Goal: Task Accomplishment & Management: Manage account settings

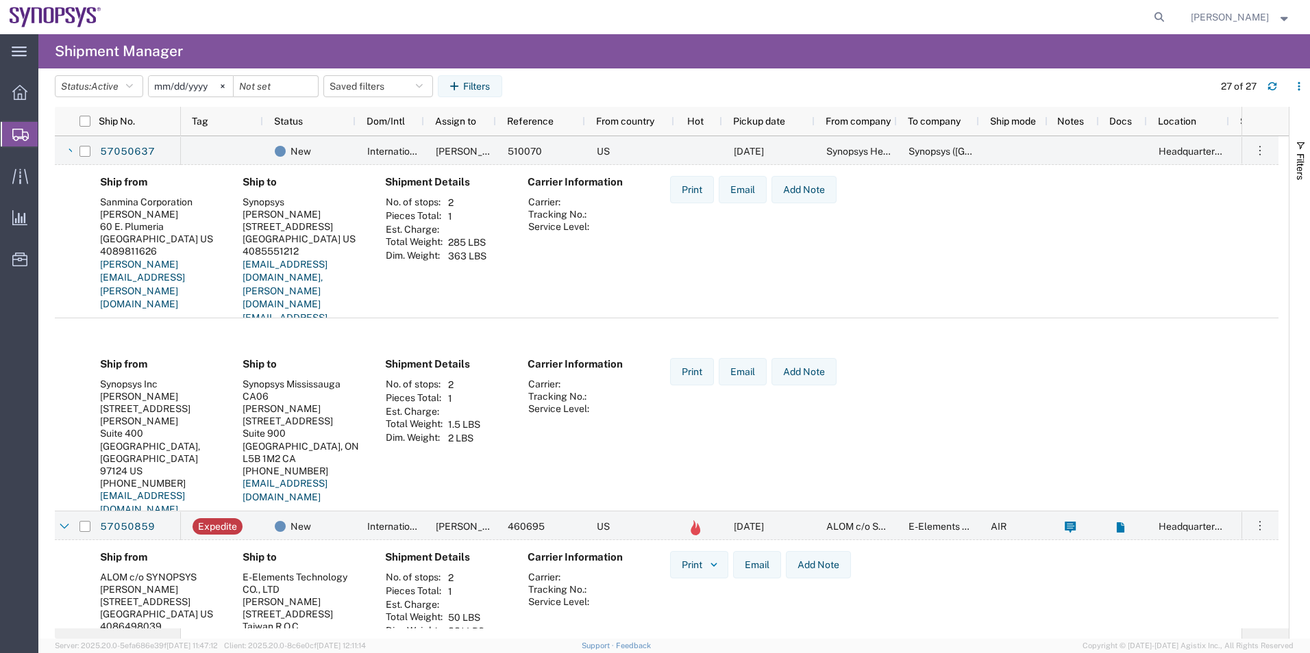
scroll to position [685, 0]
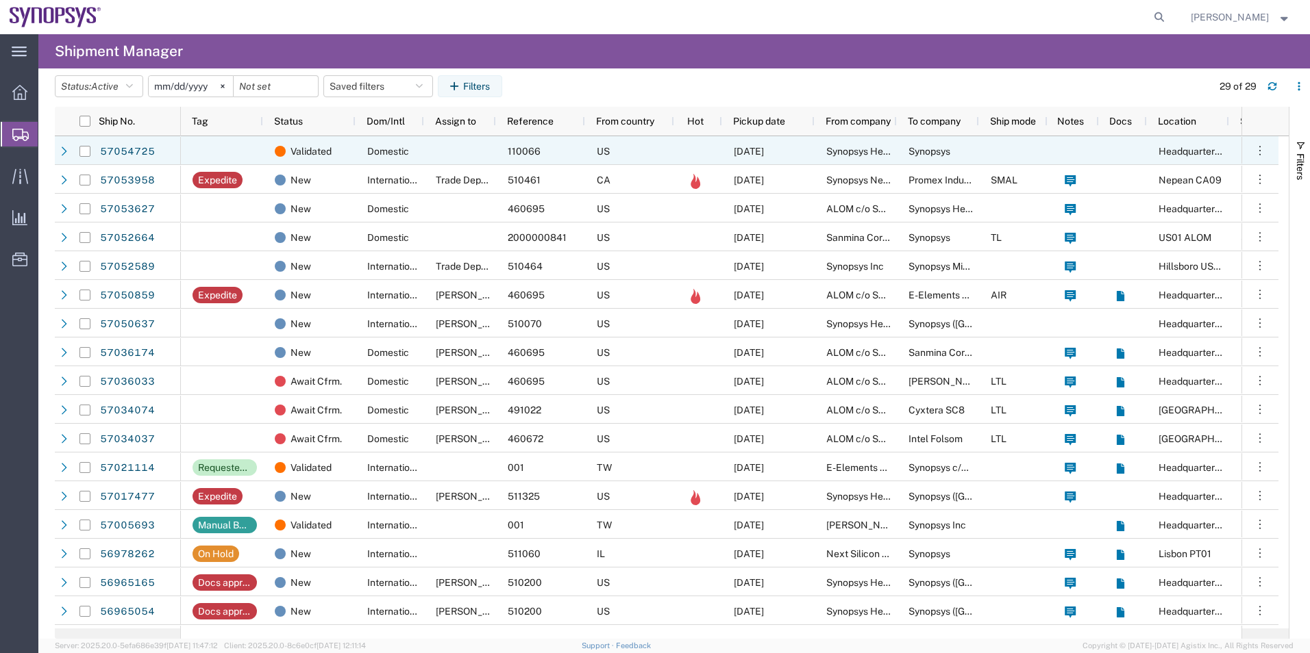
click at [365, 162] on div "Domestic" at bounding box center [389, 150] width 68 height 29
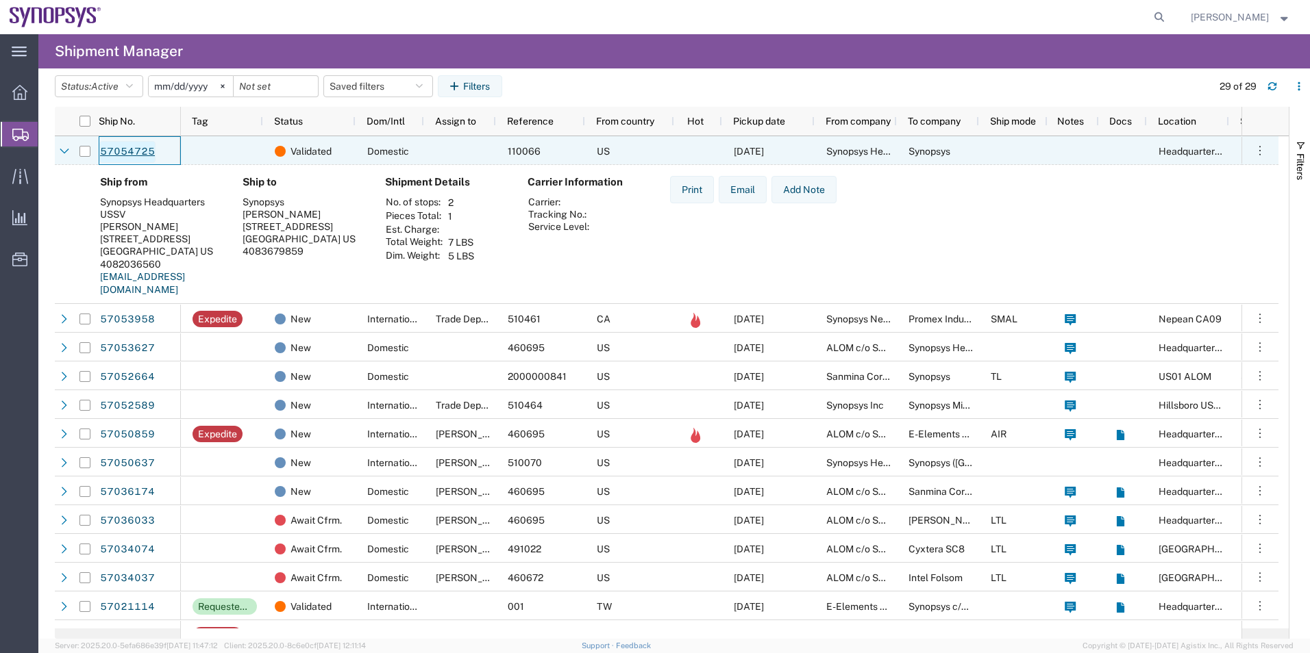
click at [116, 147] on link "57054725" at bounding box center [127, 152] width 56 height 22
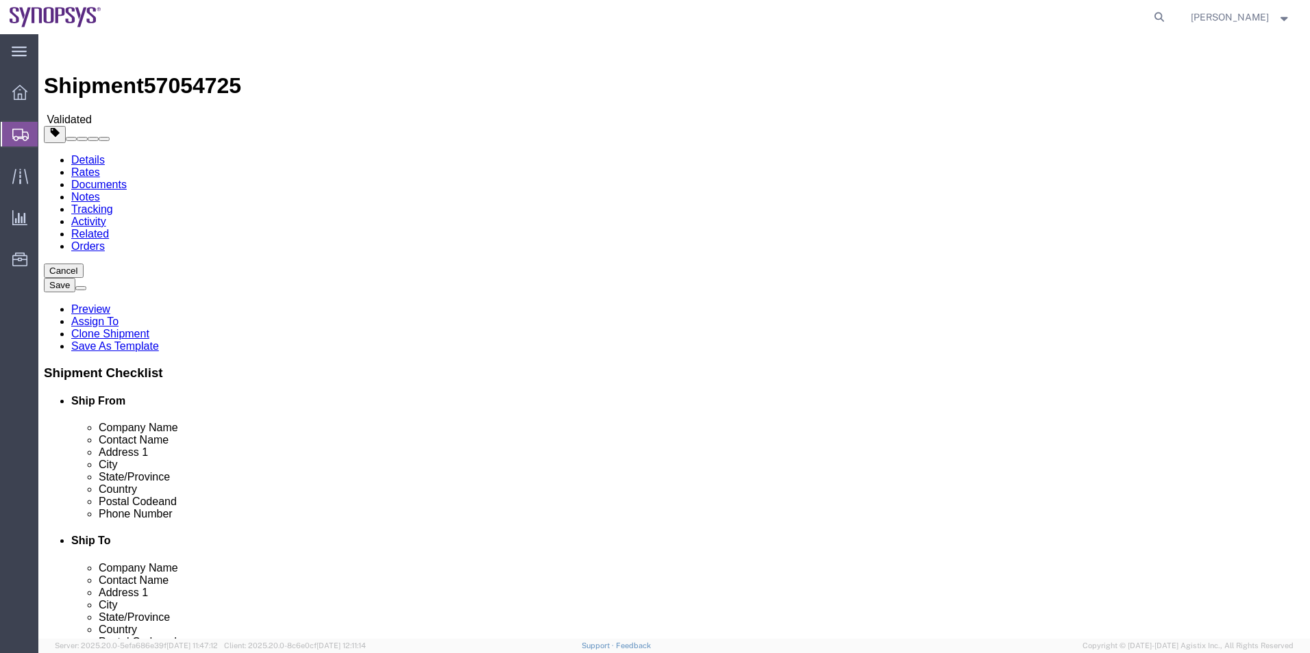
select select "63204"
select select
click icon
click link "Special Services"
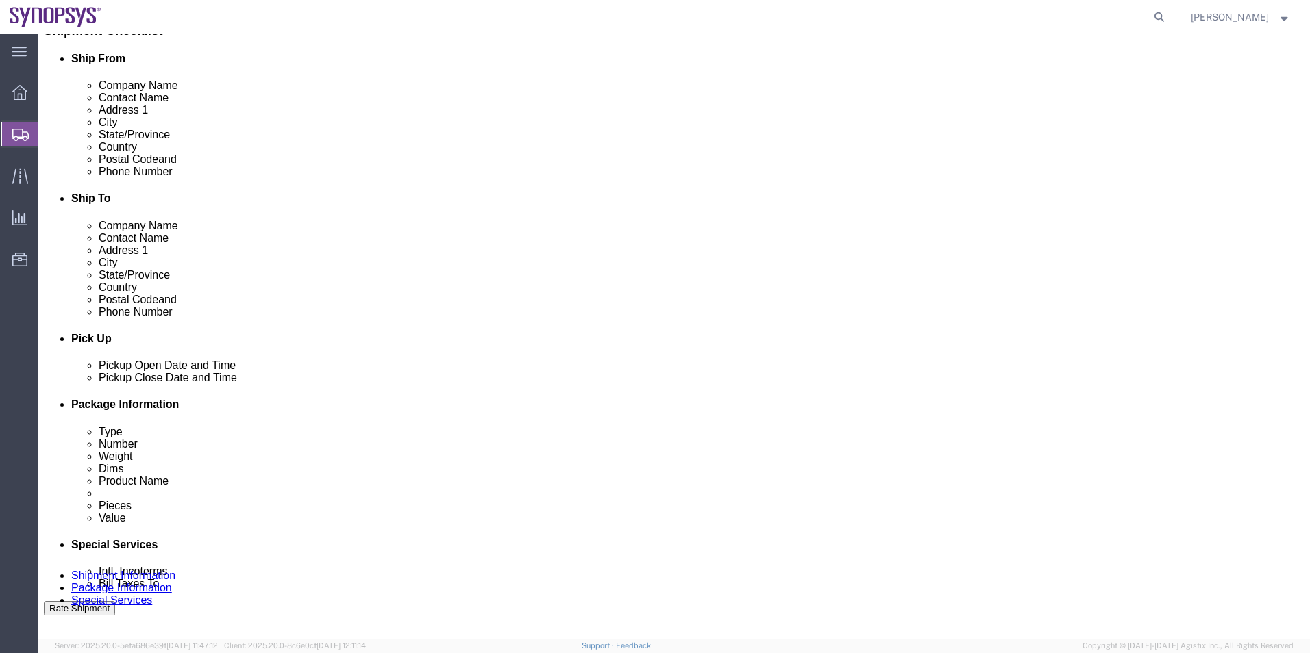
click icon
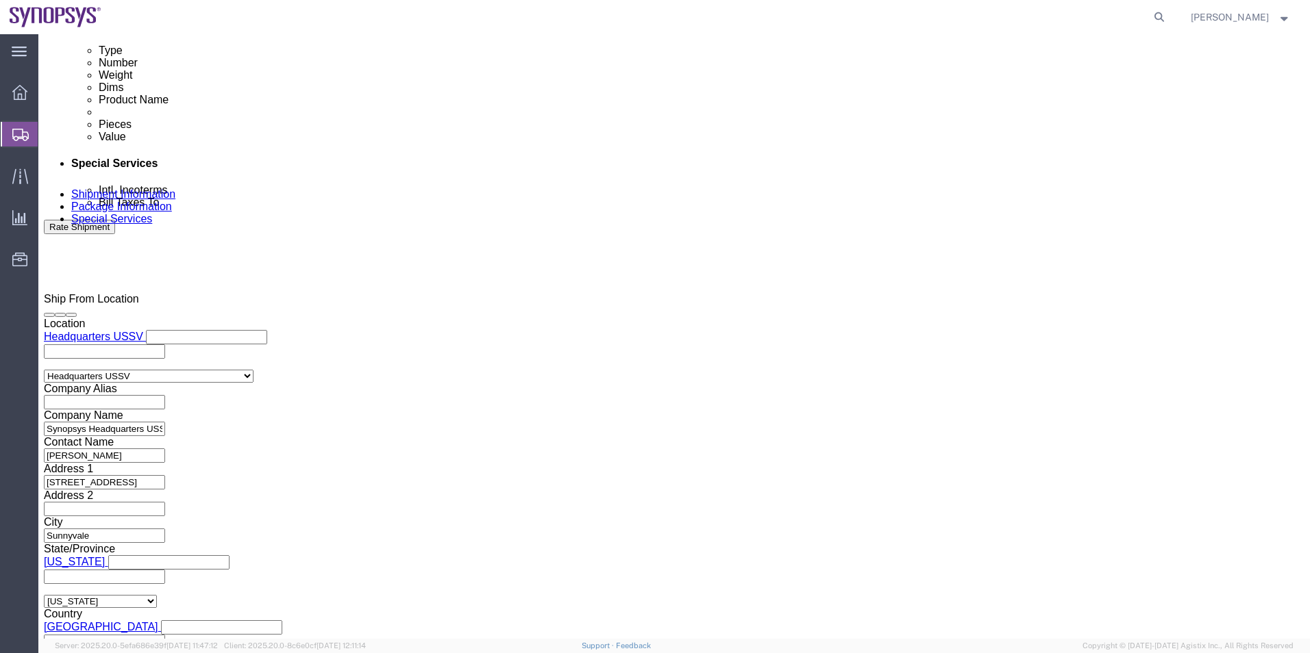
scroll to position [822, 0]
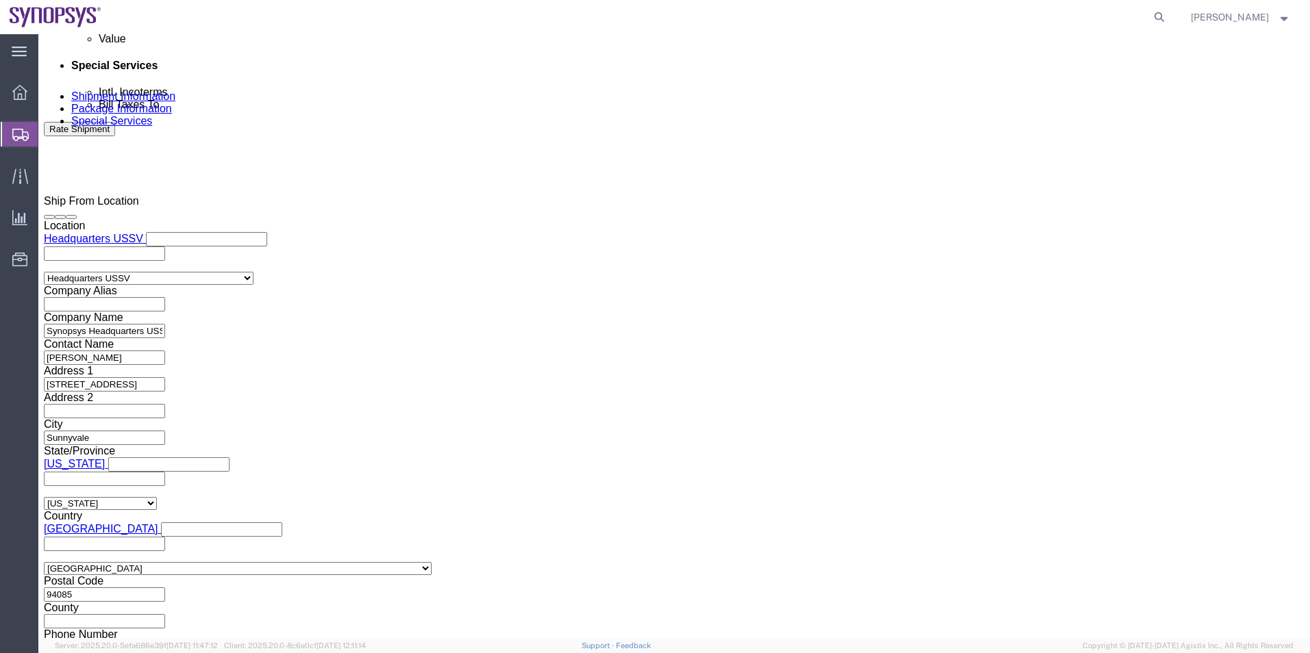
click textarea
type textarea "Please see attached. -[GEOGRAPHIC_DATA]"
click button "Rate Shipment"
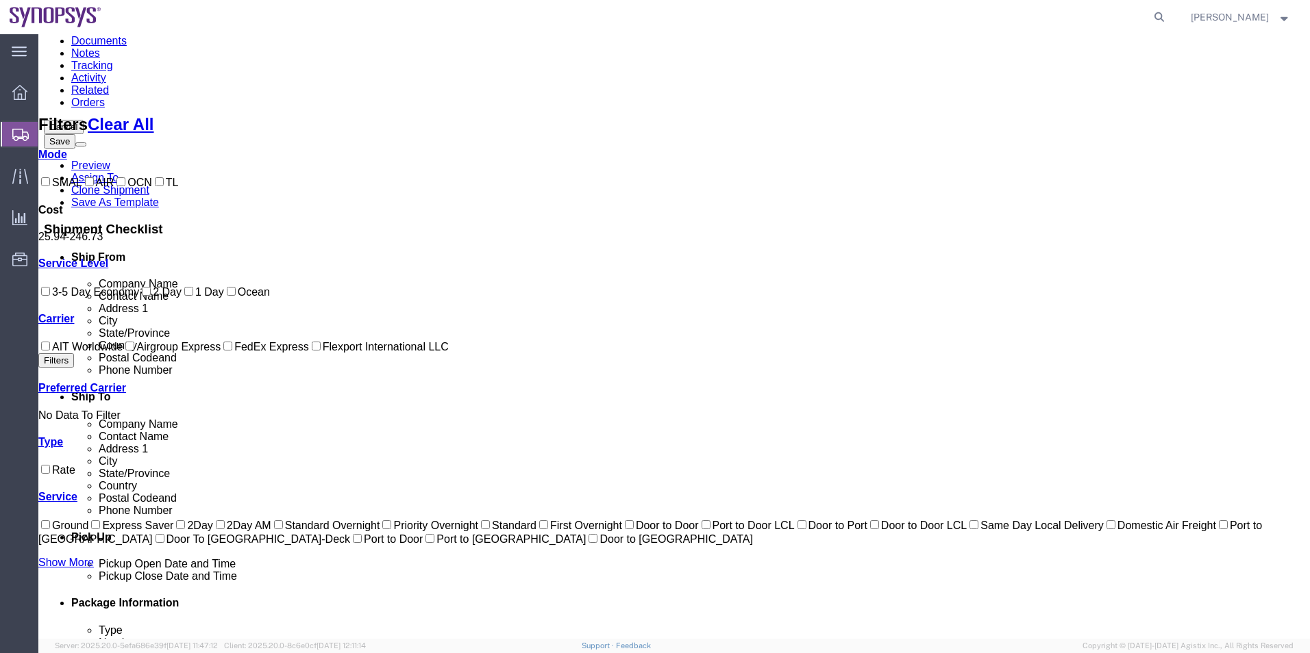
scroll to position [125, 0]
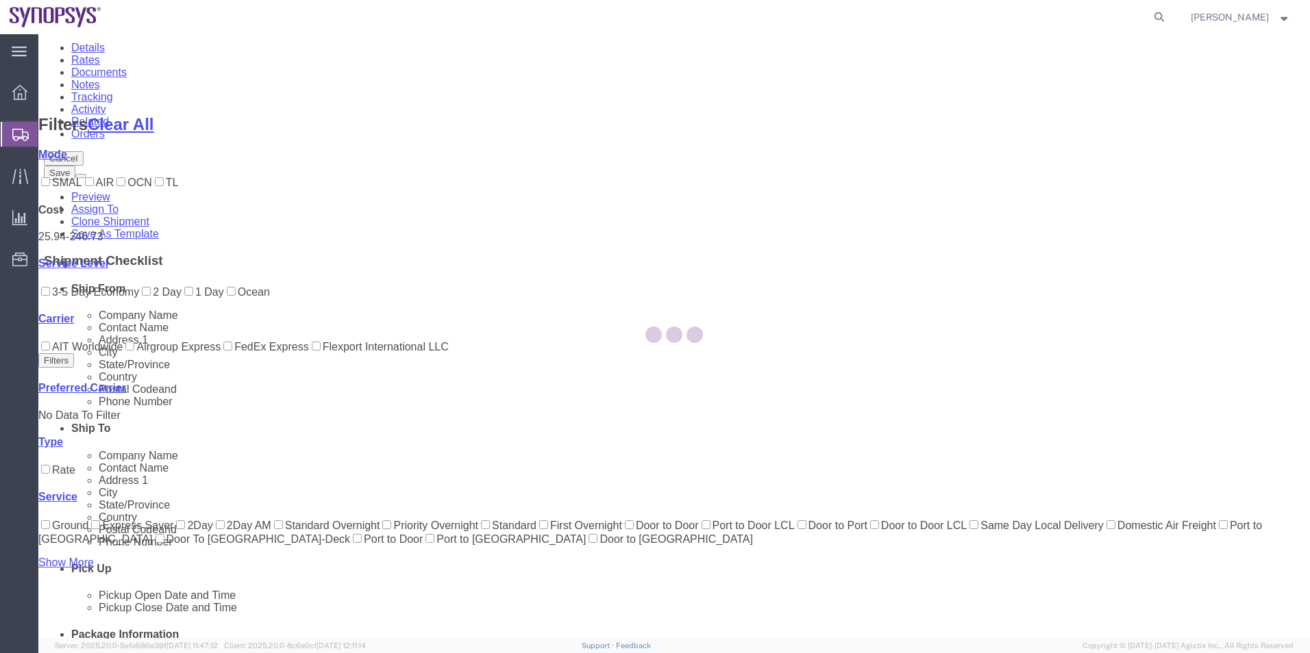
scroll to position [0, 0]
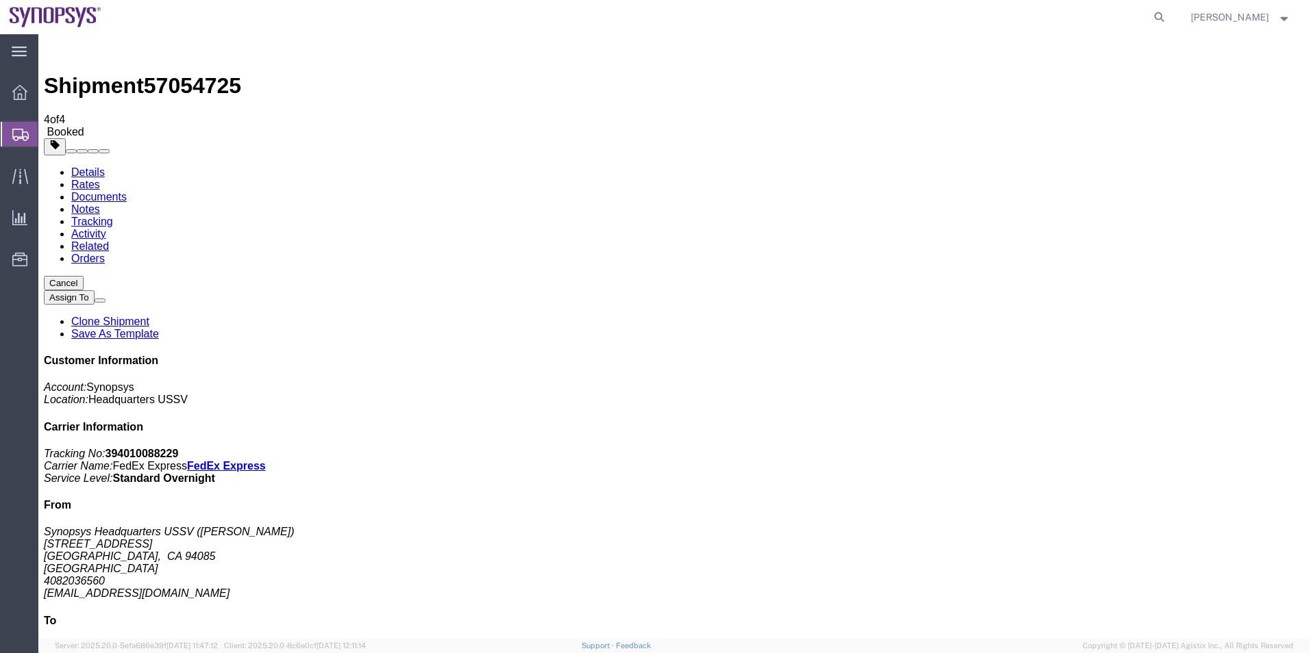
click at [0, 0] on span "Shipment Manager" at bounding box center [0, 0] width 0 height 0
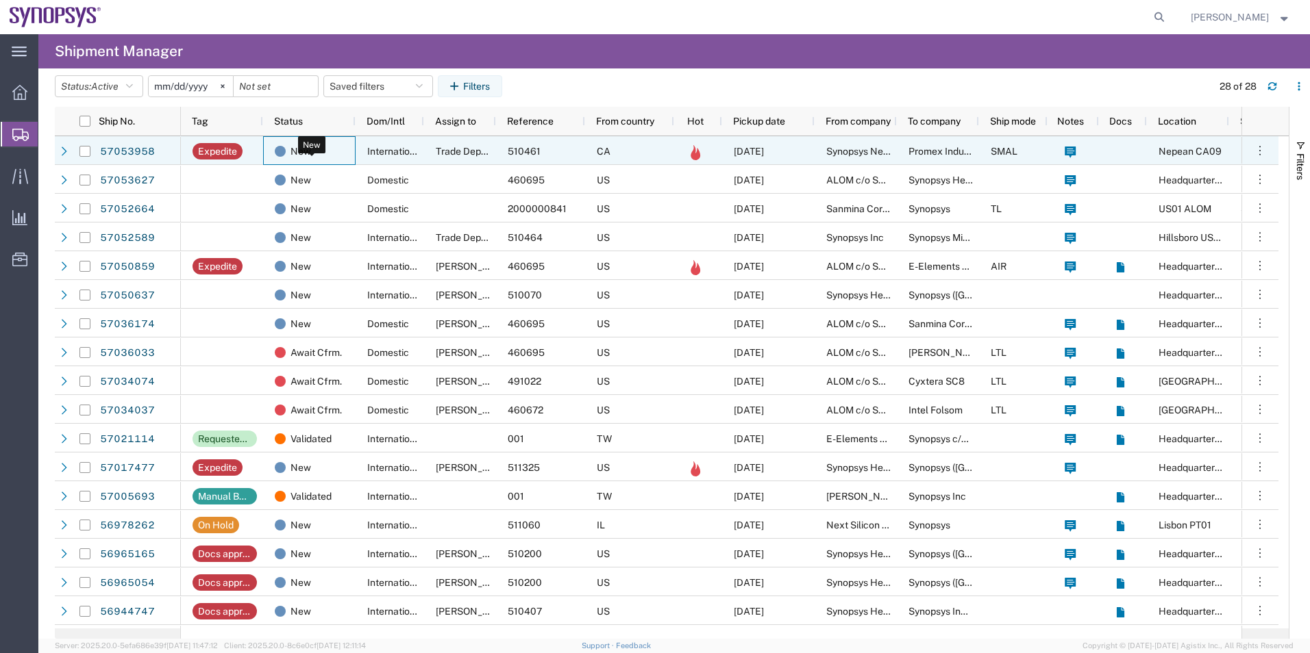
click at [342, 156] on div "New" at bounding box center [312, 151] width 75 height 29
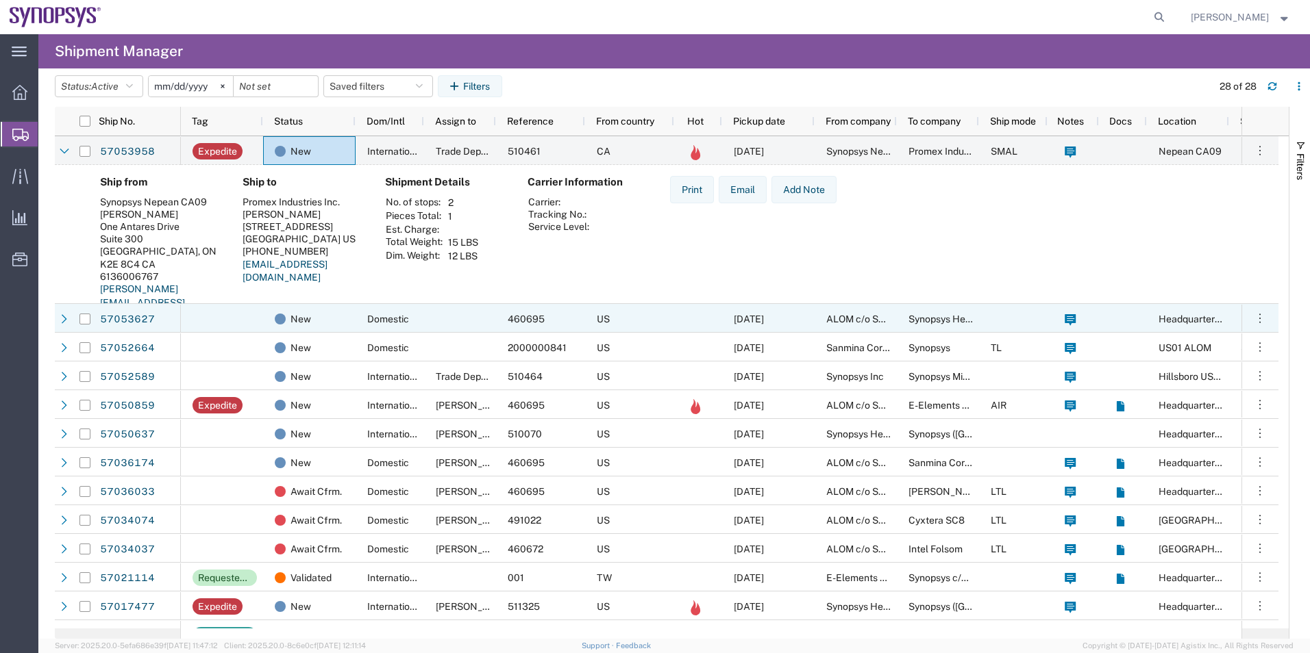
click at [431, 325] on div at bounding box center [460, 318] width 72 height 29
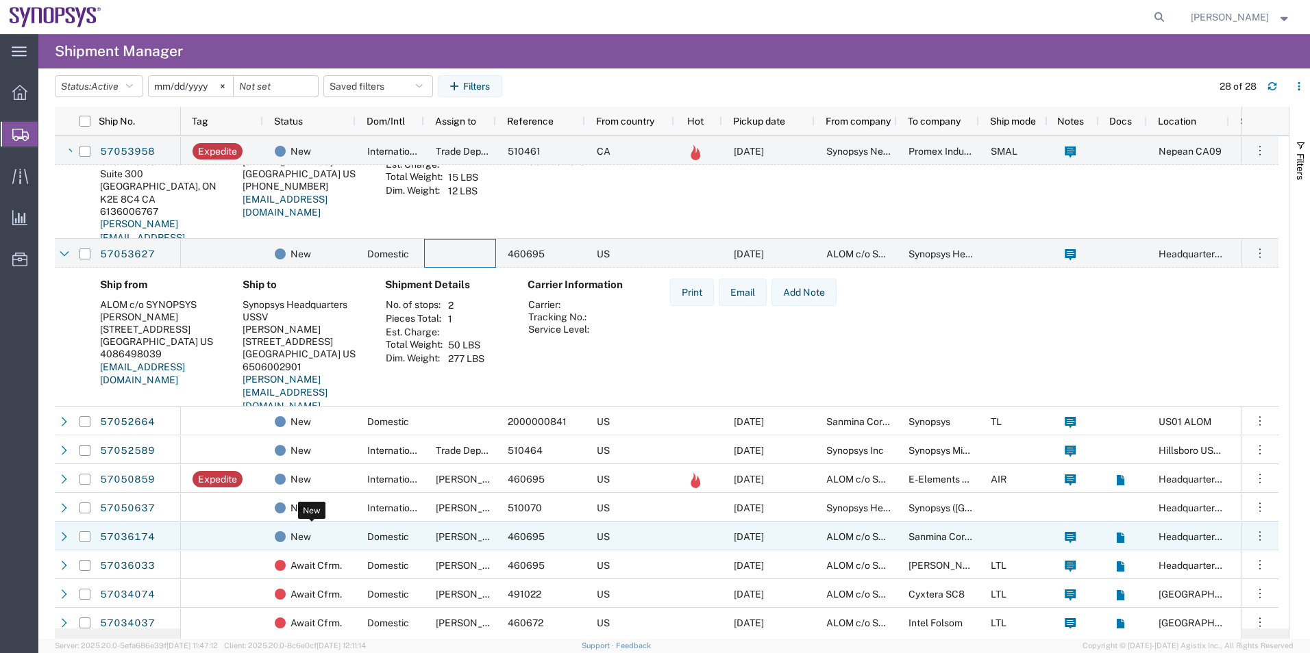
scroll to position [68, 0]
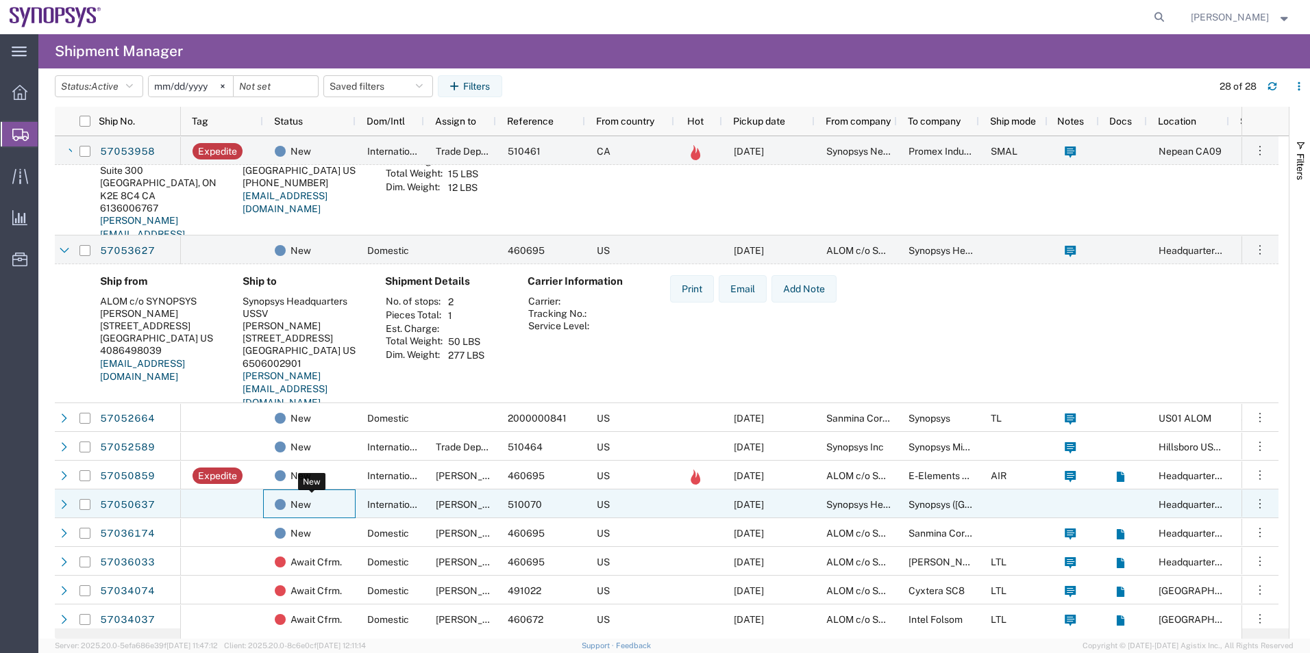
click at [348, 497] on div "New" at bounding box center [312, 504] width 75 height 29
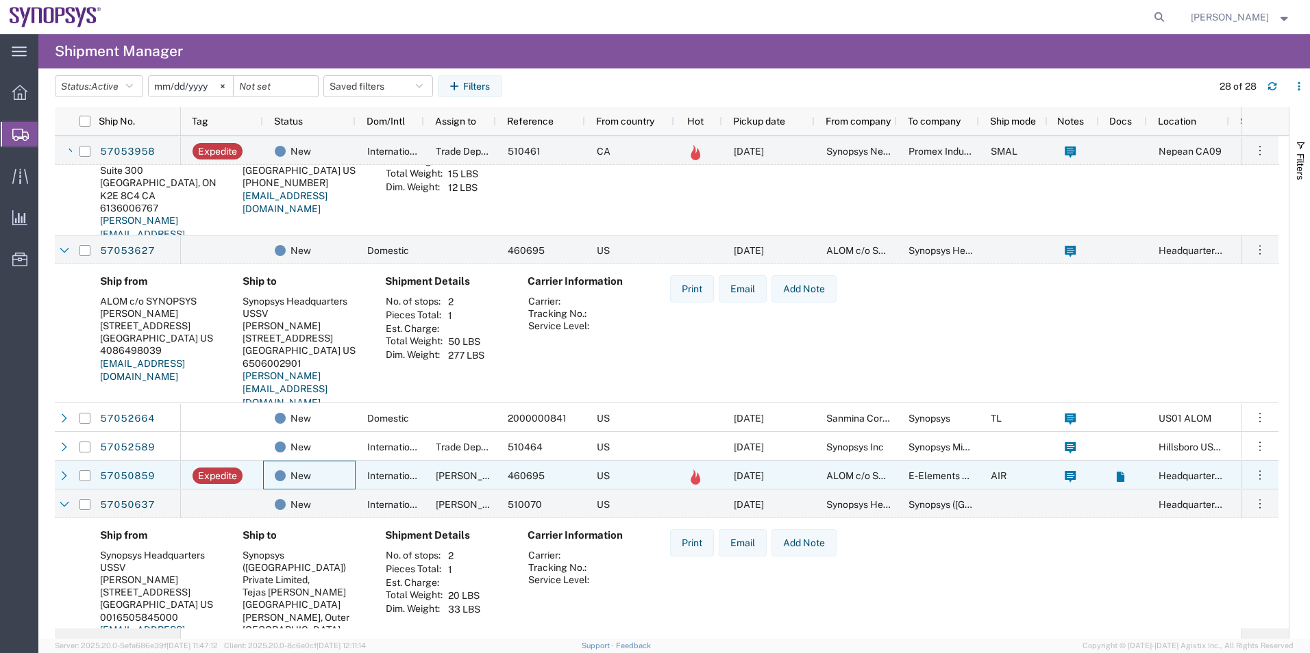
click at [355, 473] on div "New" at bounding box center [309, 475] width 92 height 29
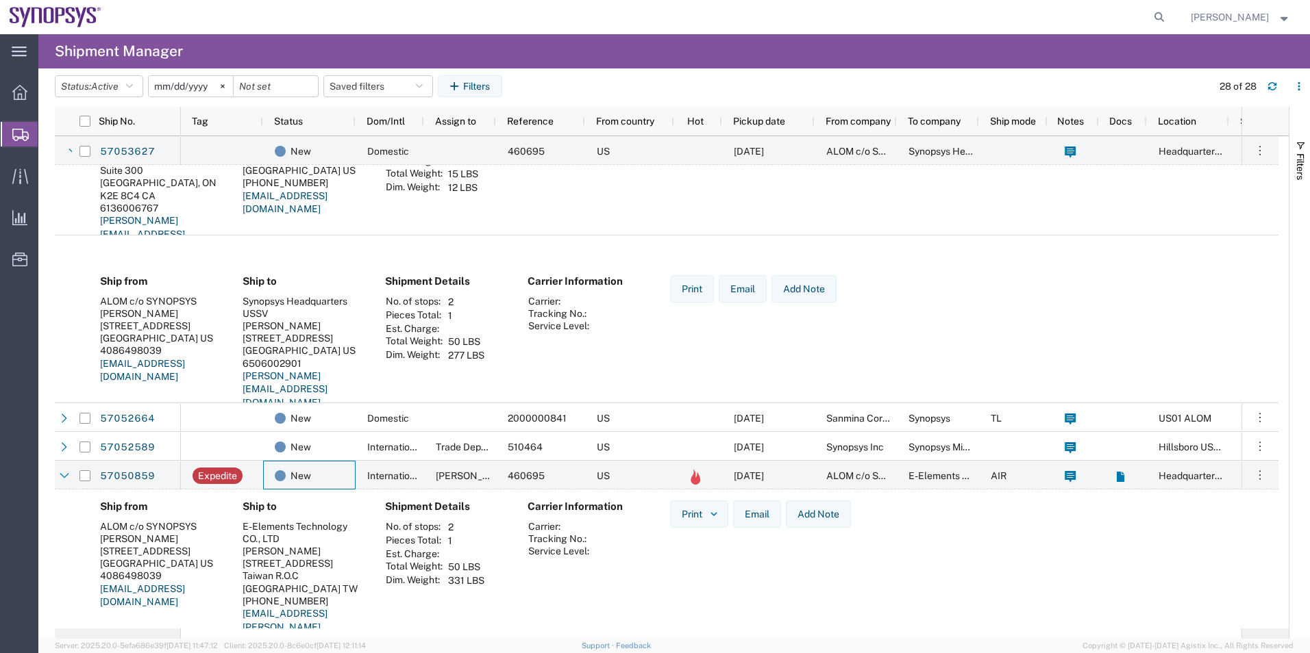
scroll to position [411, 0]
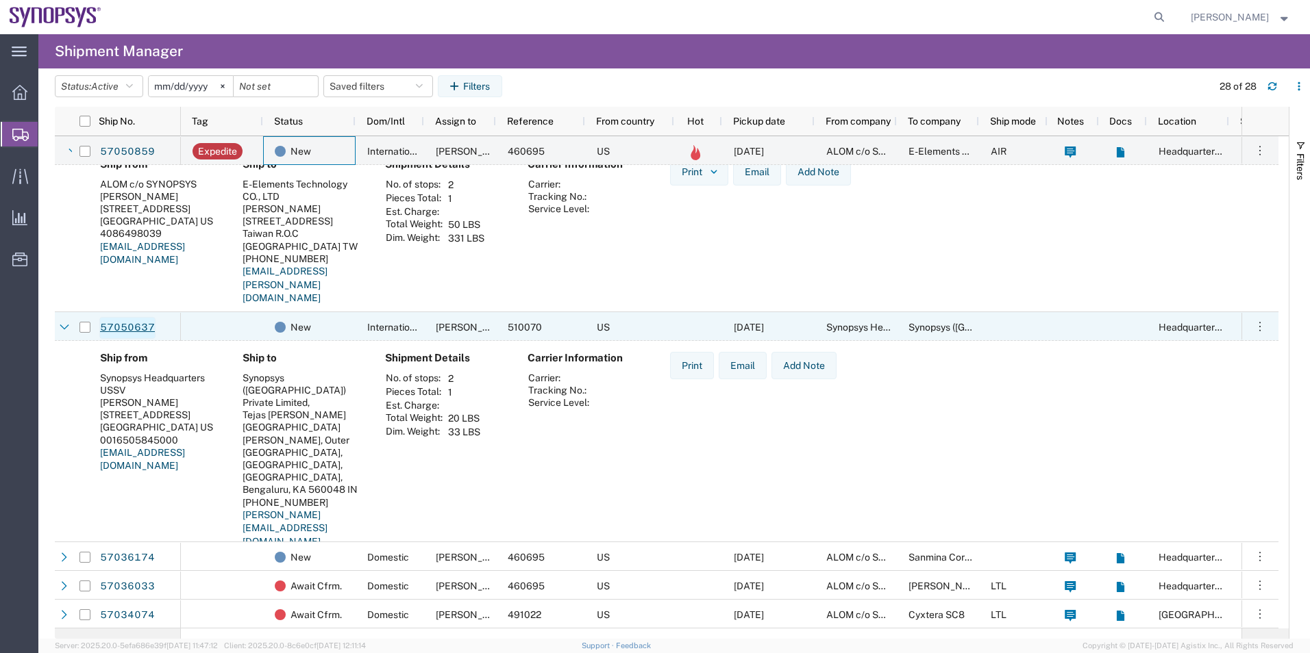
click at [143, 322] on link "57050637" at bounding box center [127, 328] width 56 height 22
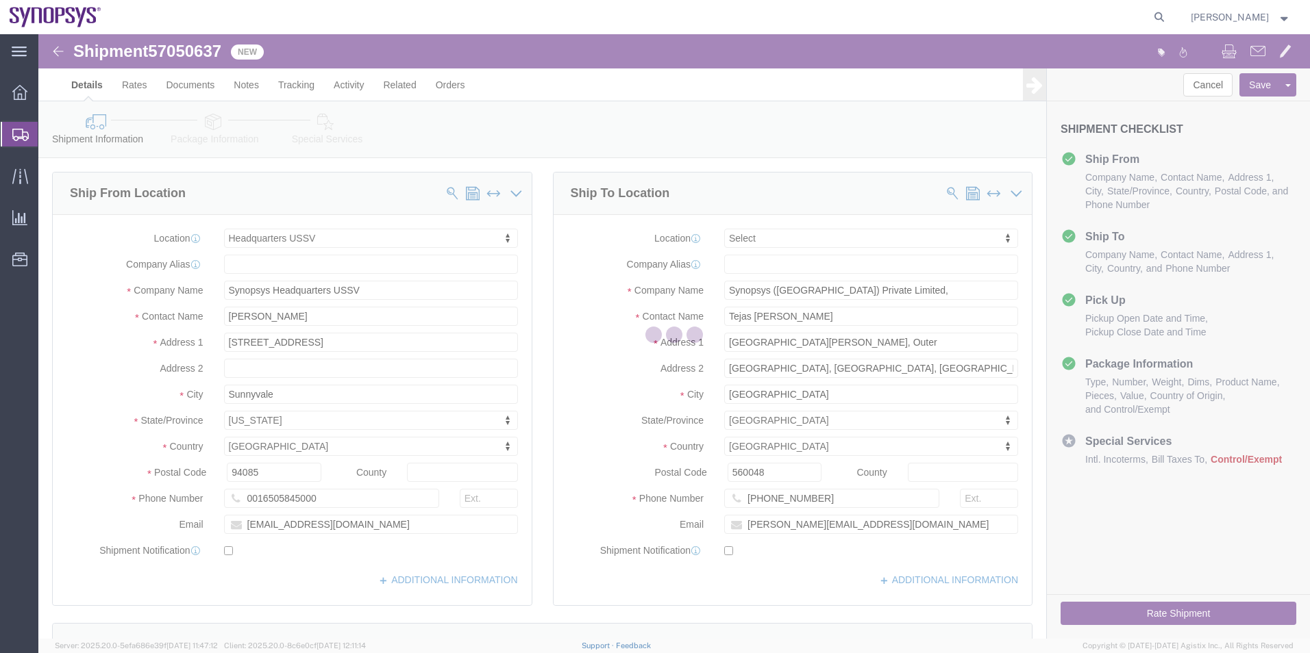
select select "63204"
select select
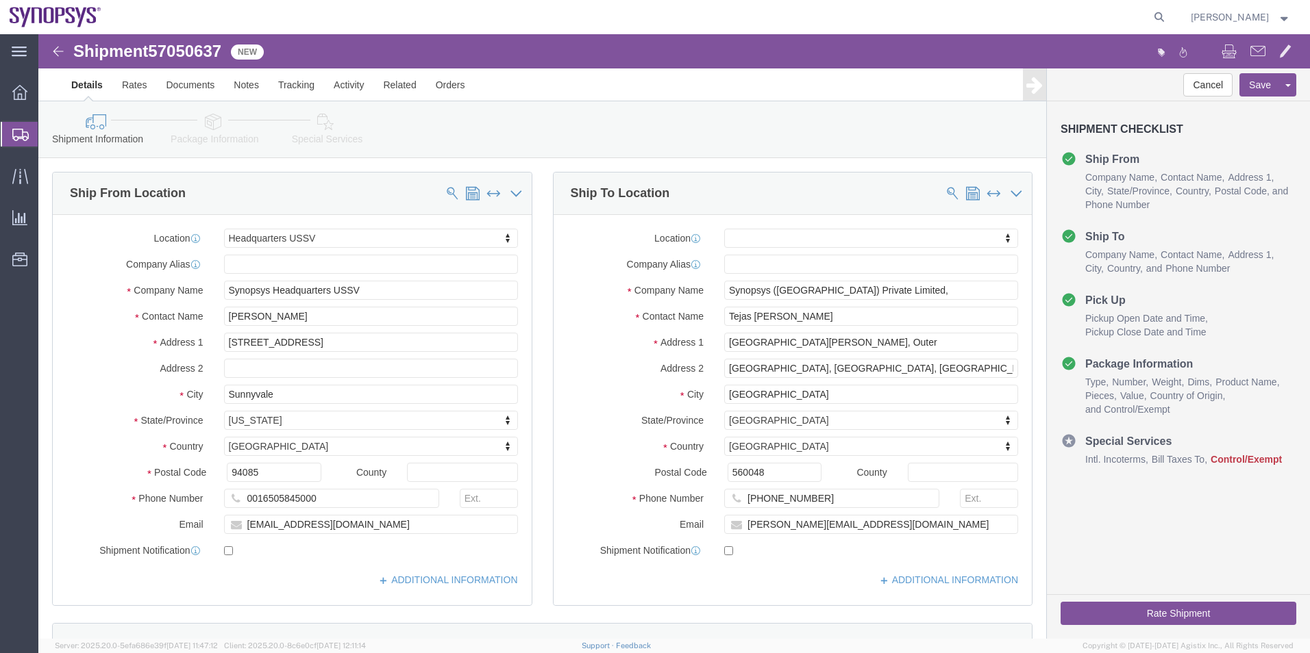
click icon
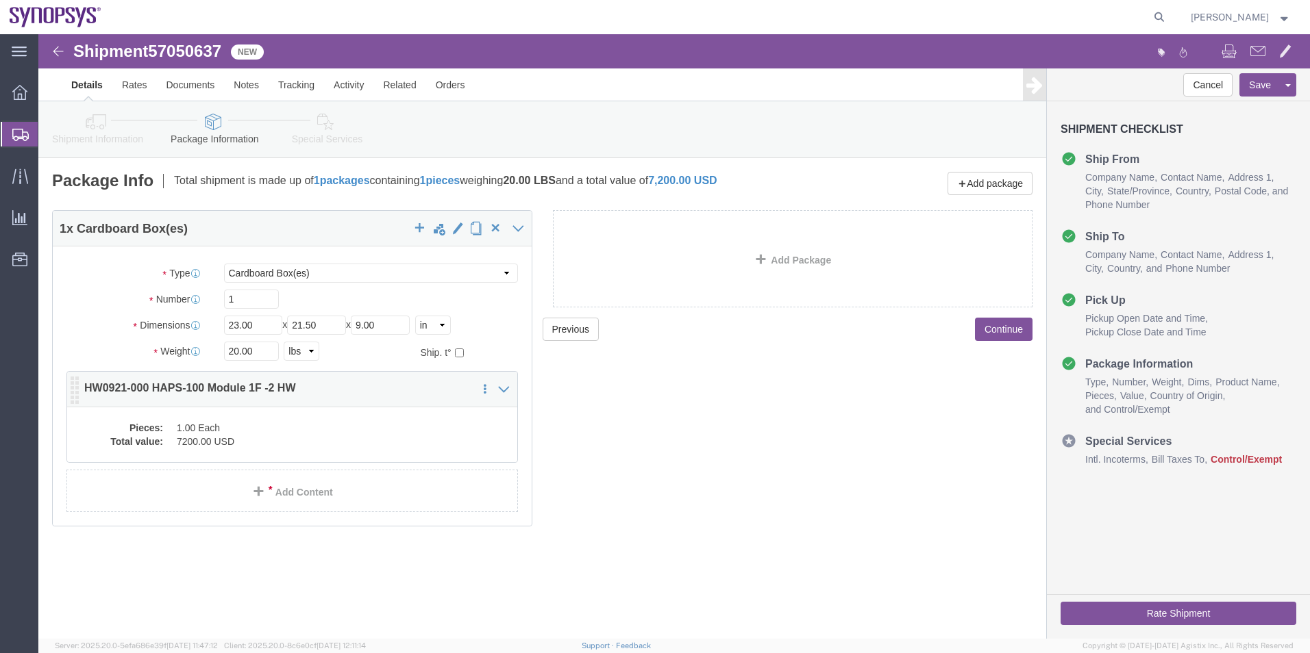
click div "Pieces: 1.00 Each Total value: 7200.00 USD"
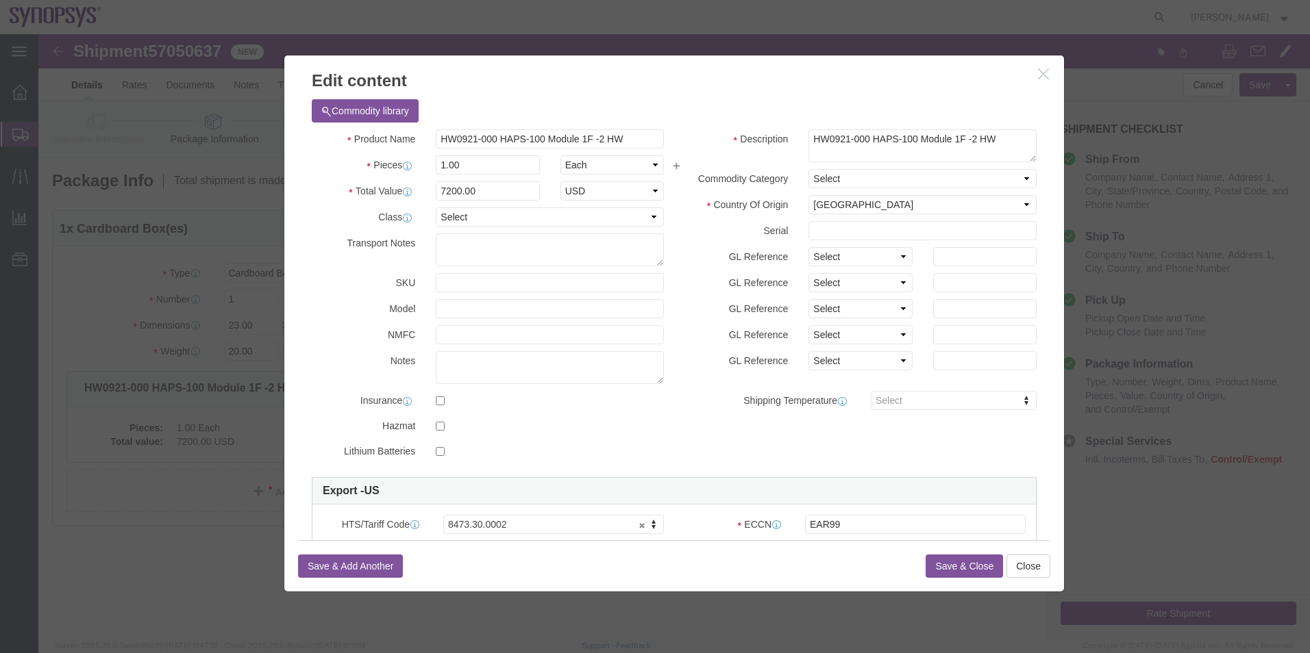
click button "Save & Close"
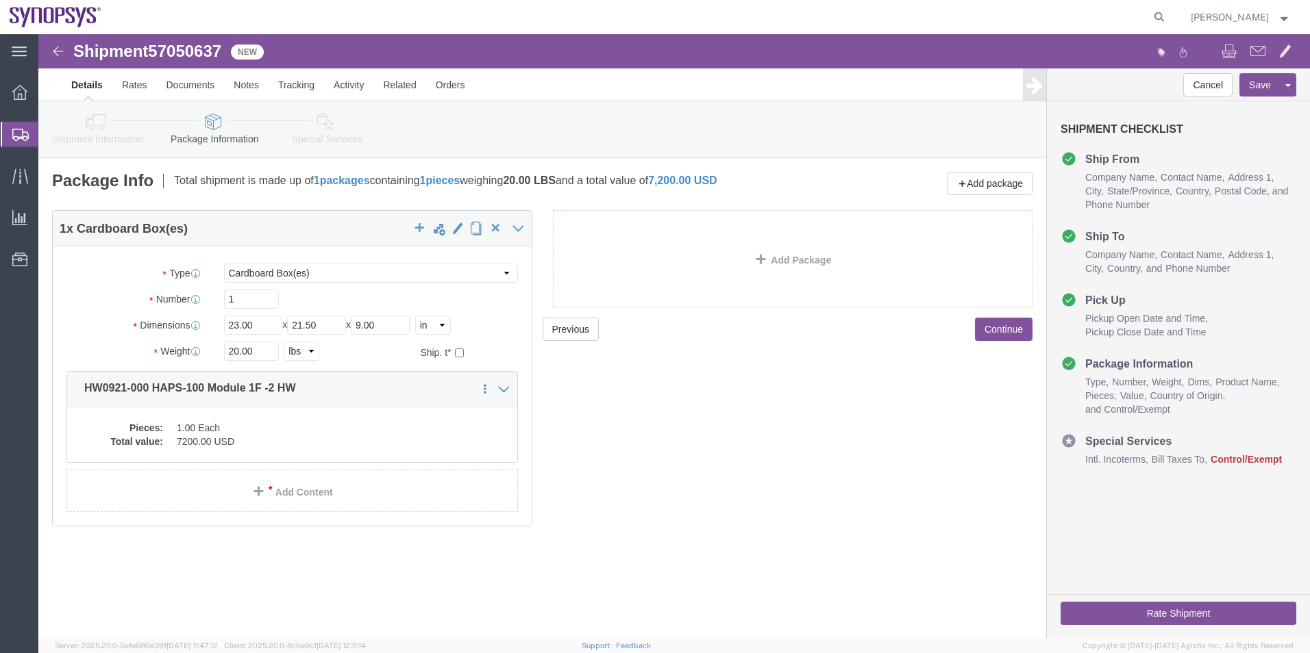
click icon
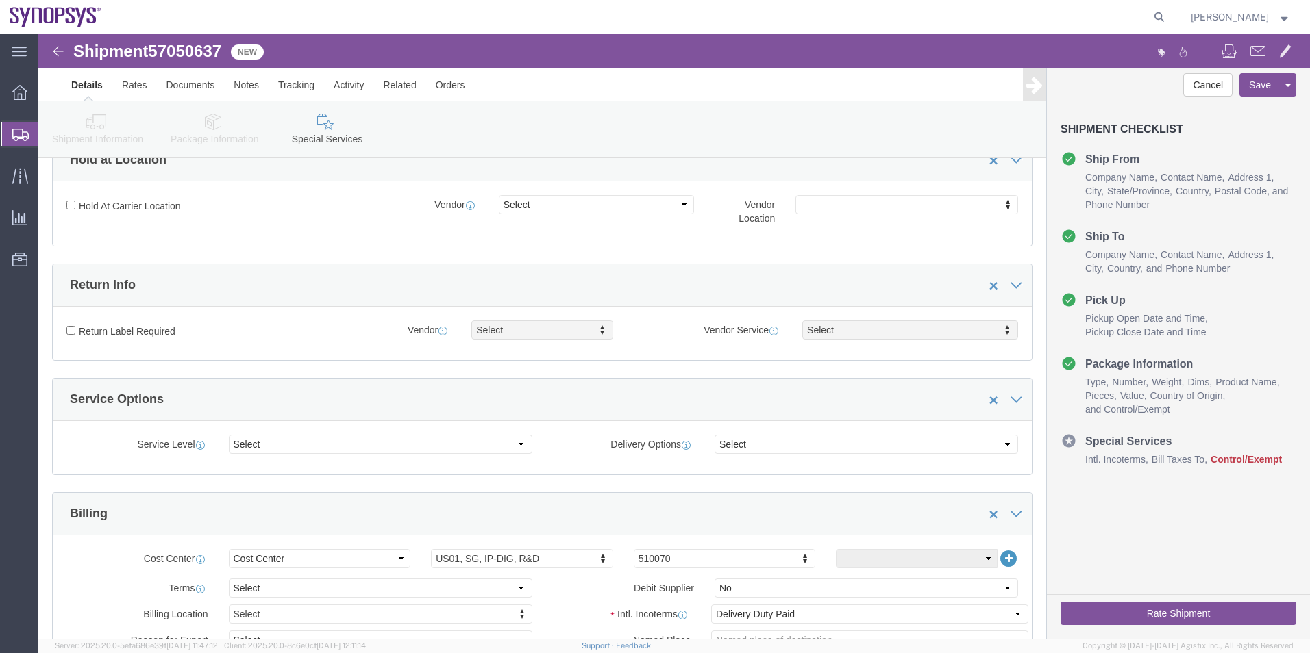
scroll to position [411, 0]
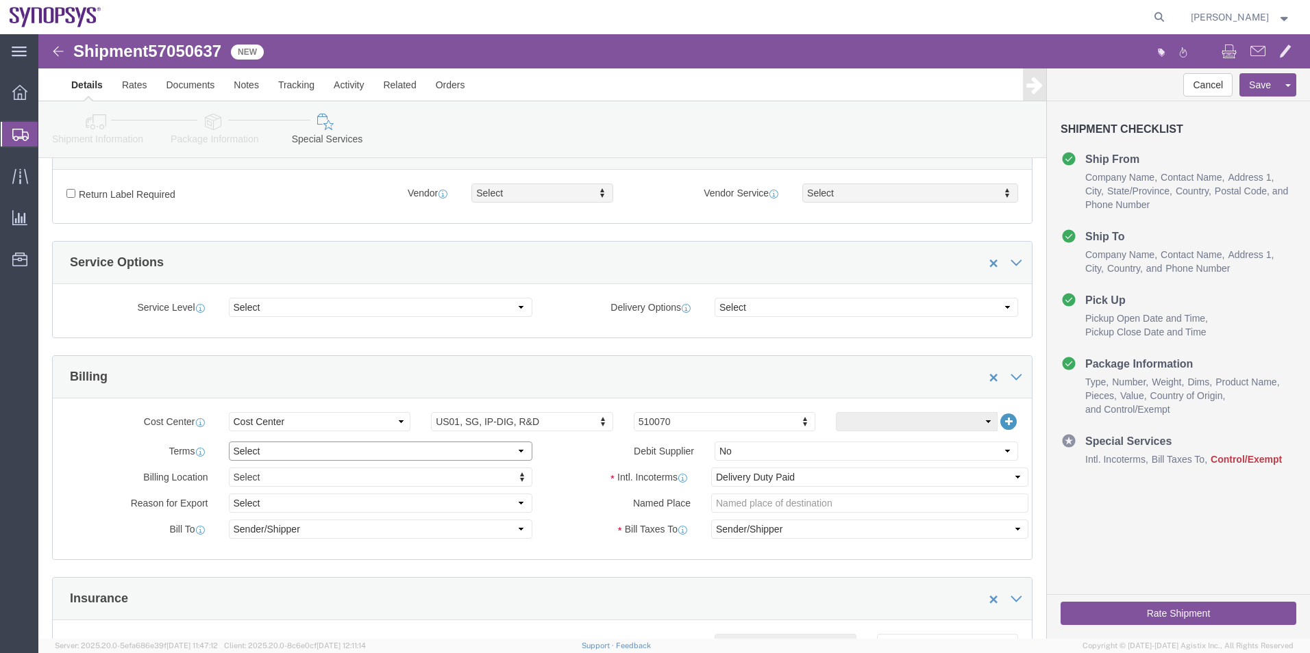
click select "Select Free of Charge Free of Cost NET 30 NET 45 NET 60 See Comment"
select select "FREE_OF_CHARGE"
click select "Select Free of Charge Free of Cost NET 30 NET 45 NET 60 See Comment"
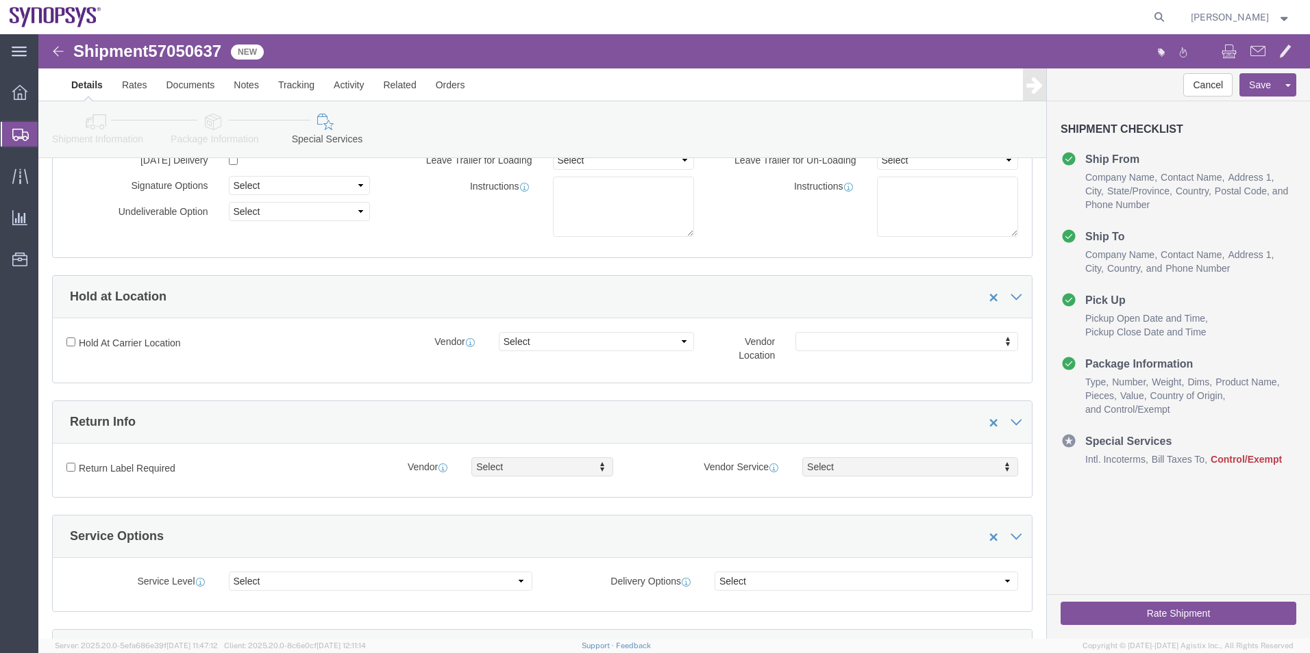
scroll to position [0, 0]
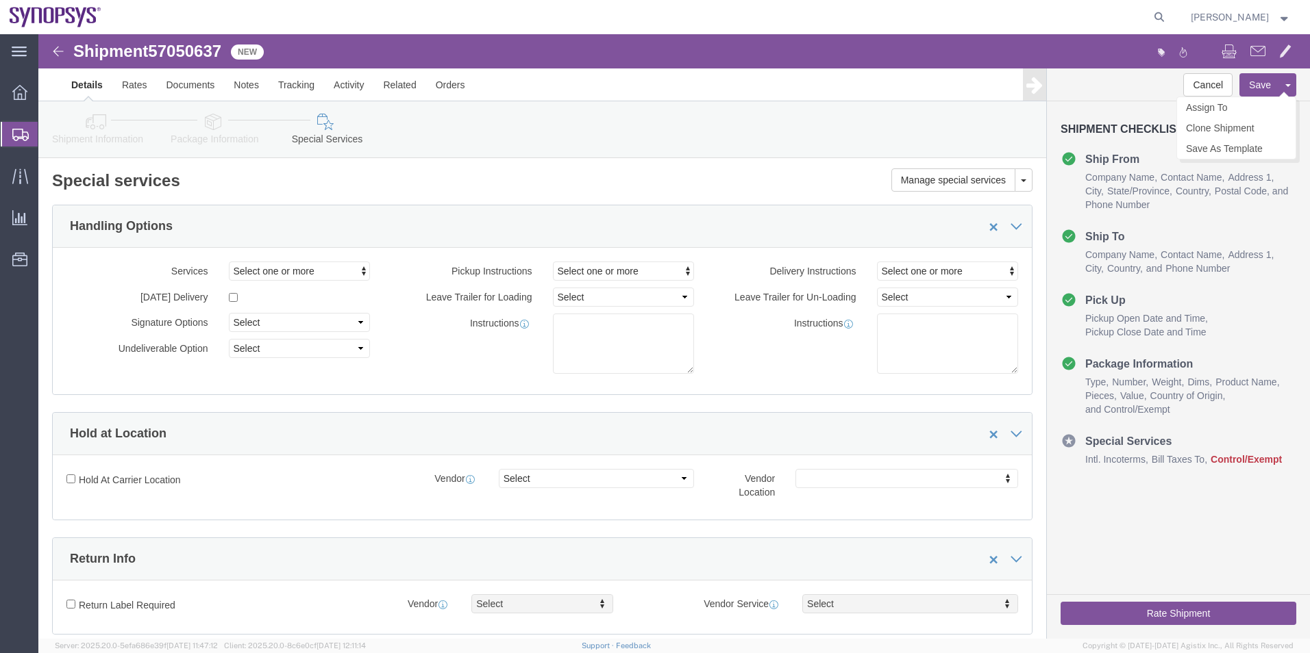
click button "Save"
click link "Shipment Information"
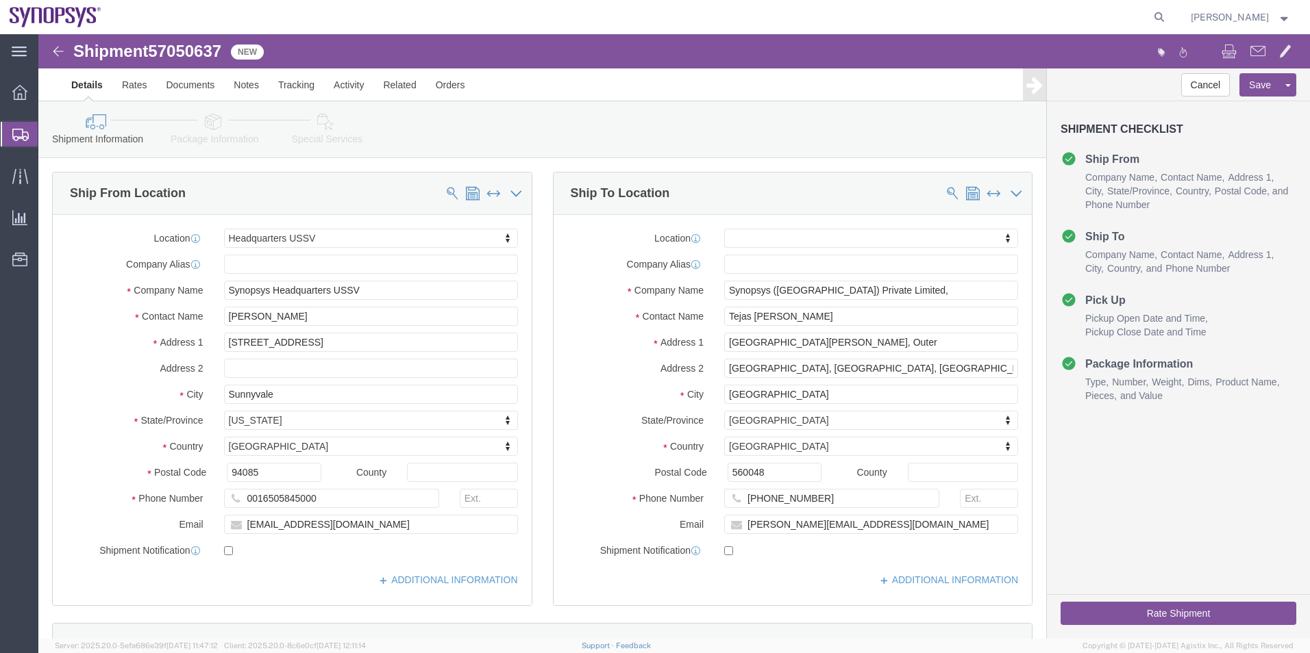
click span "57050637"
copy span "57050637"
click icon
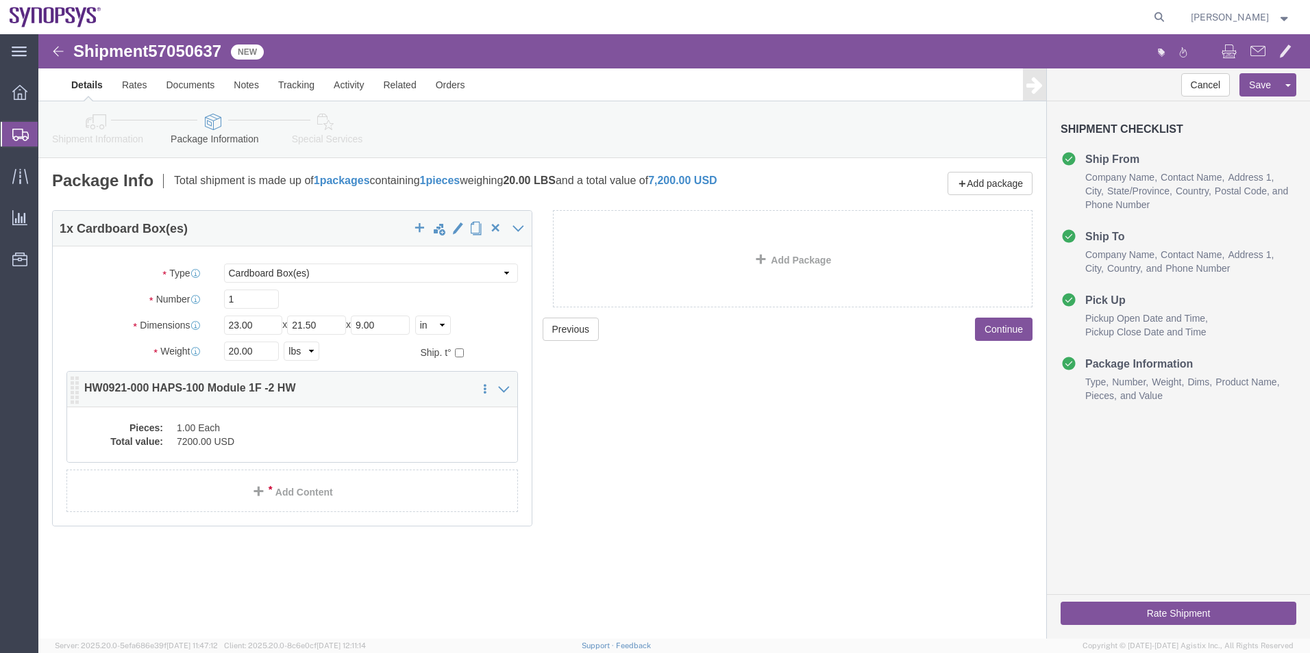
click dd "1.00 Each"
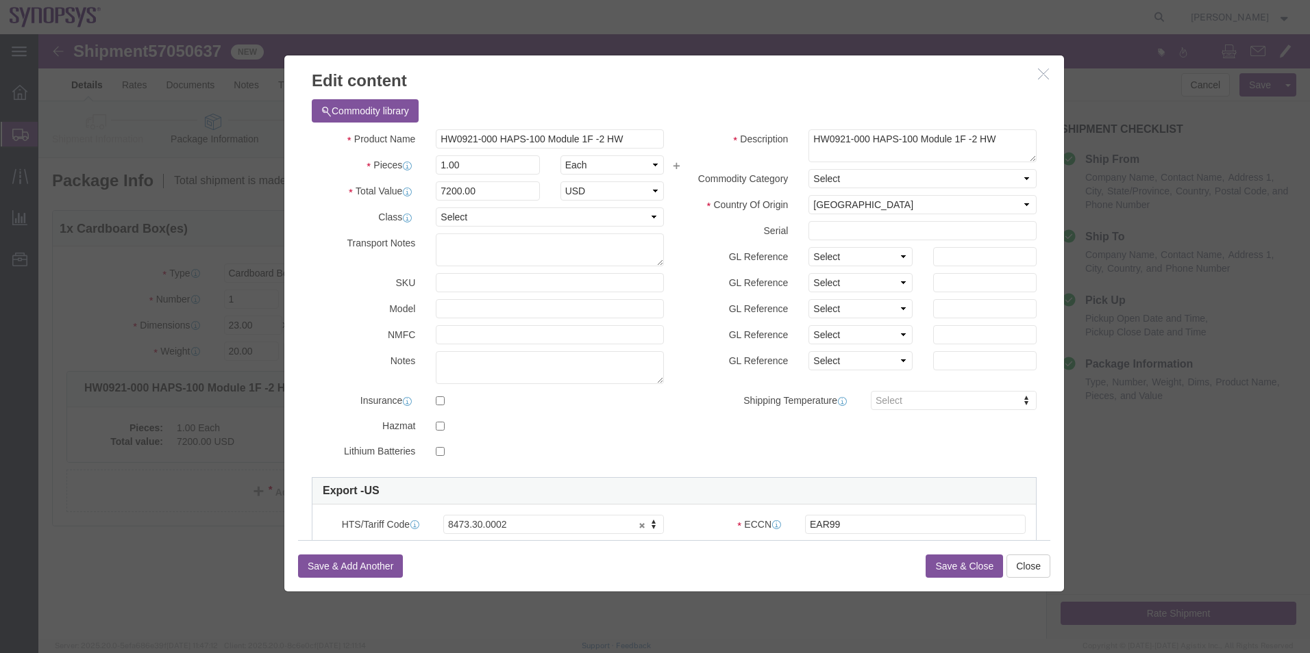
click button "Save & Close"
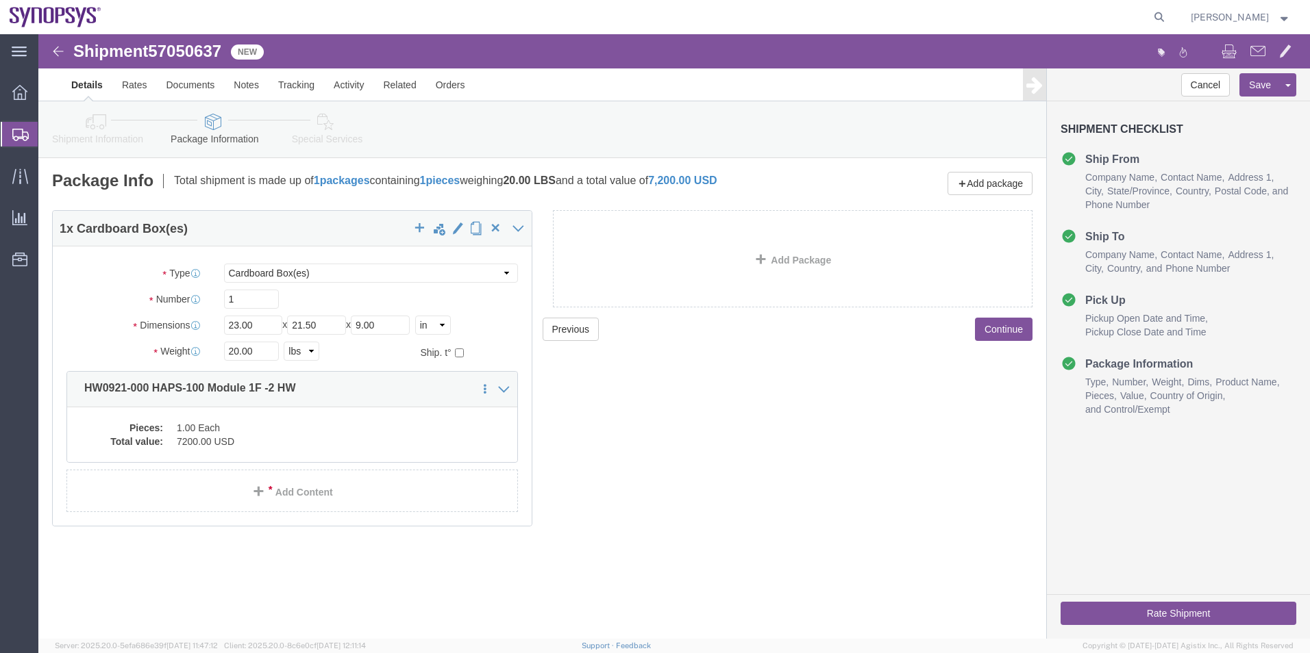
click span "57050637"
copy span "57050637"
click link "Notes"
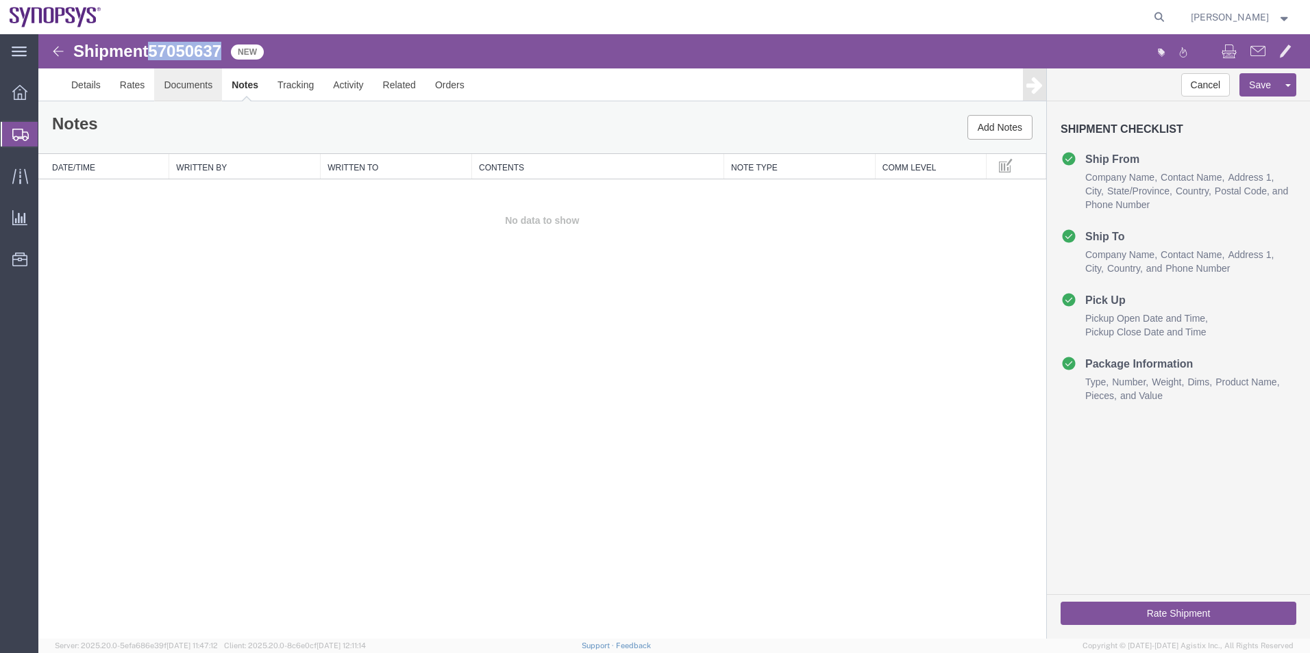
click at [201, 84] on link "Documents" at bounding box center [188, 84] width 68 height 33
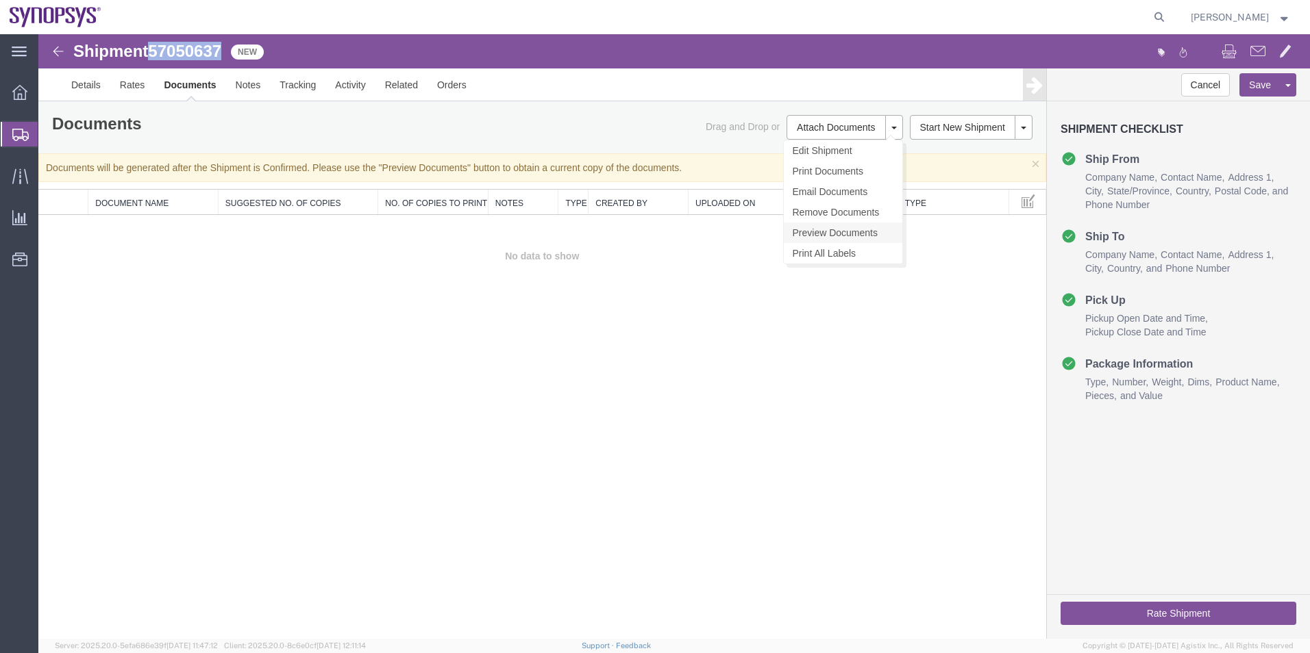
click at [845, 225] on link "Preview Documents" at bounding box center [843, 233] width 118 height 21
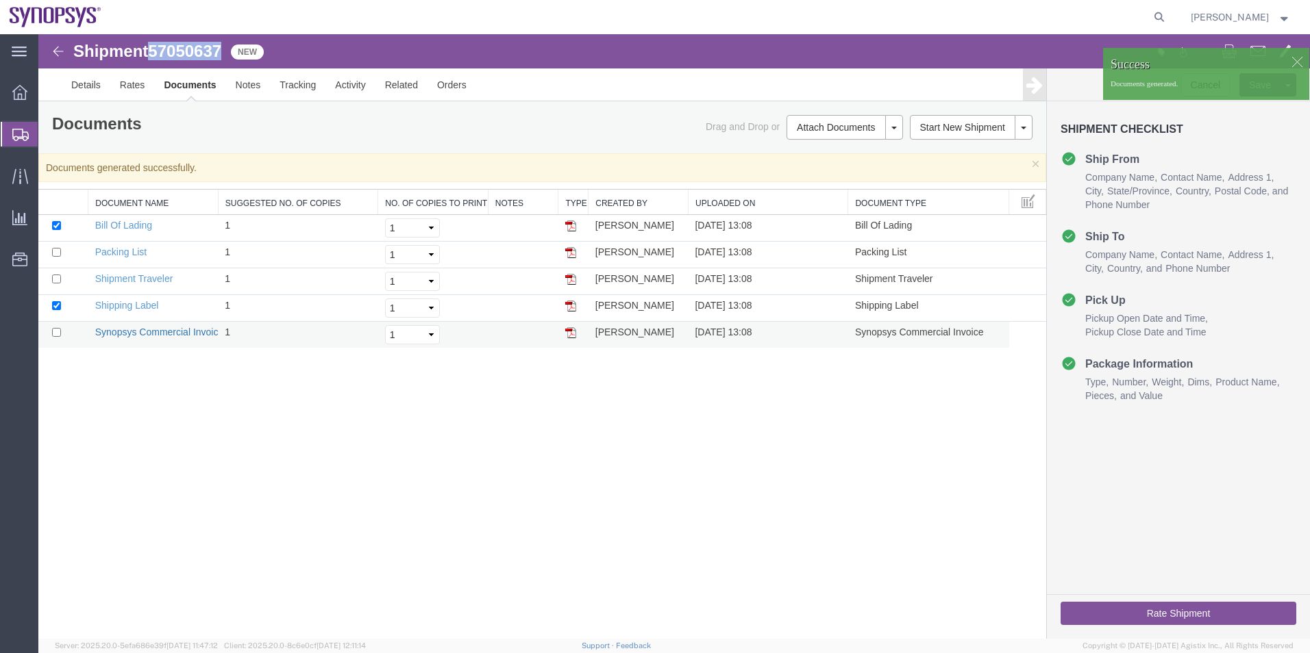
click at [138, 334] on link "Synopsys Commercial Invoice" at bounding box center [159, 332] width 129 height 11
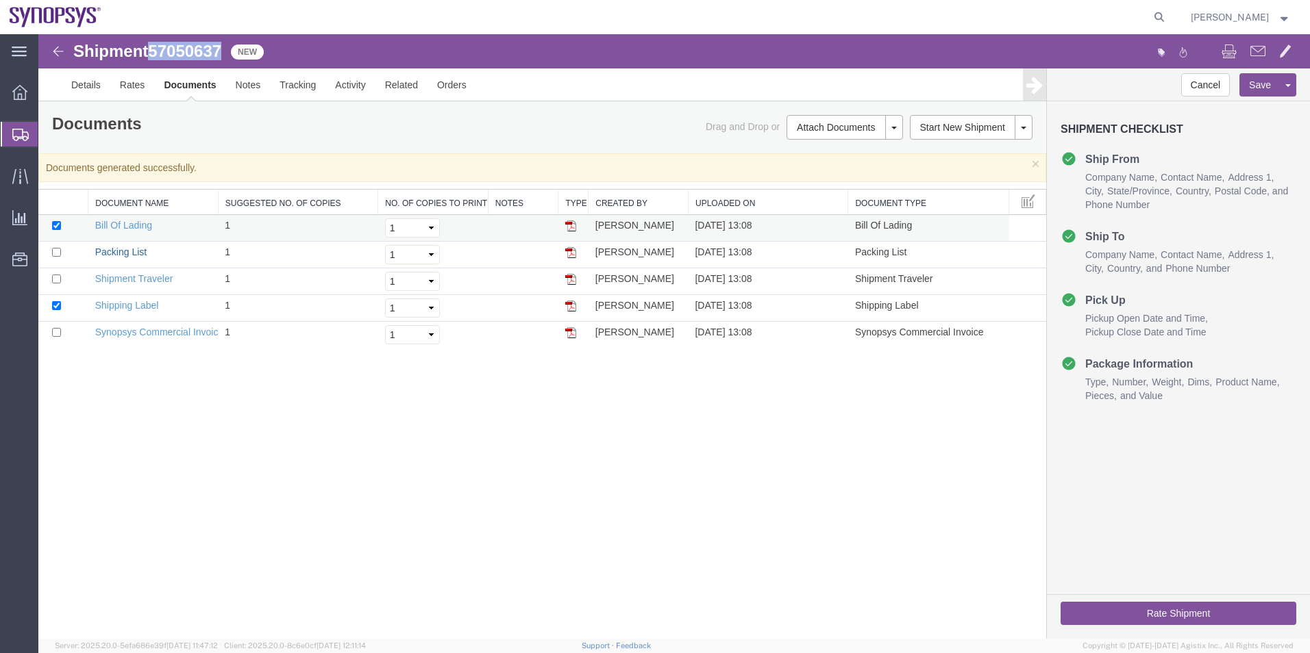
drag, startPoint x: 127, startPoint y: 253, endPoint x: 149, endPoint y: 238, distance: 26.8
click at [127, 253] on link "Packing List" at bounding box center [120, 252] width 51 height 11
click at [89, 82] on link "Details" at bounding box center [86, 84] width 49 height 33
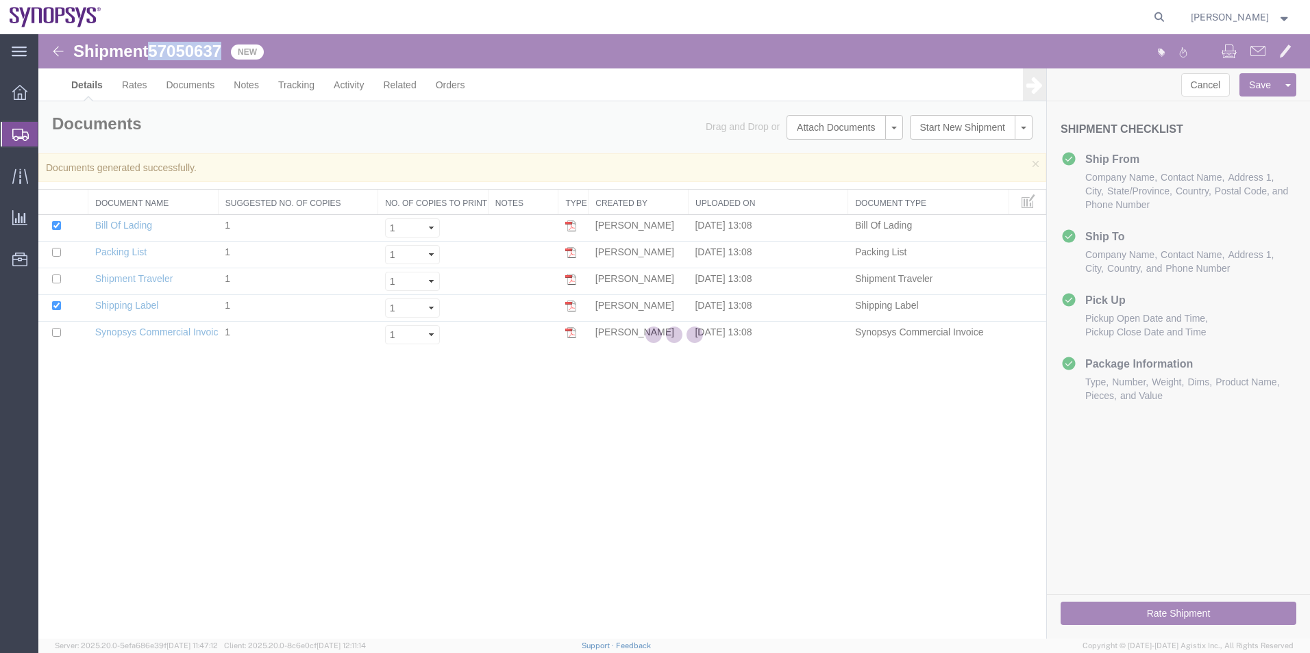
select select "63204"
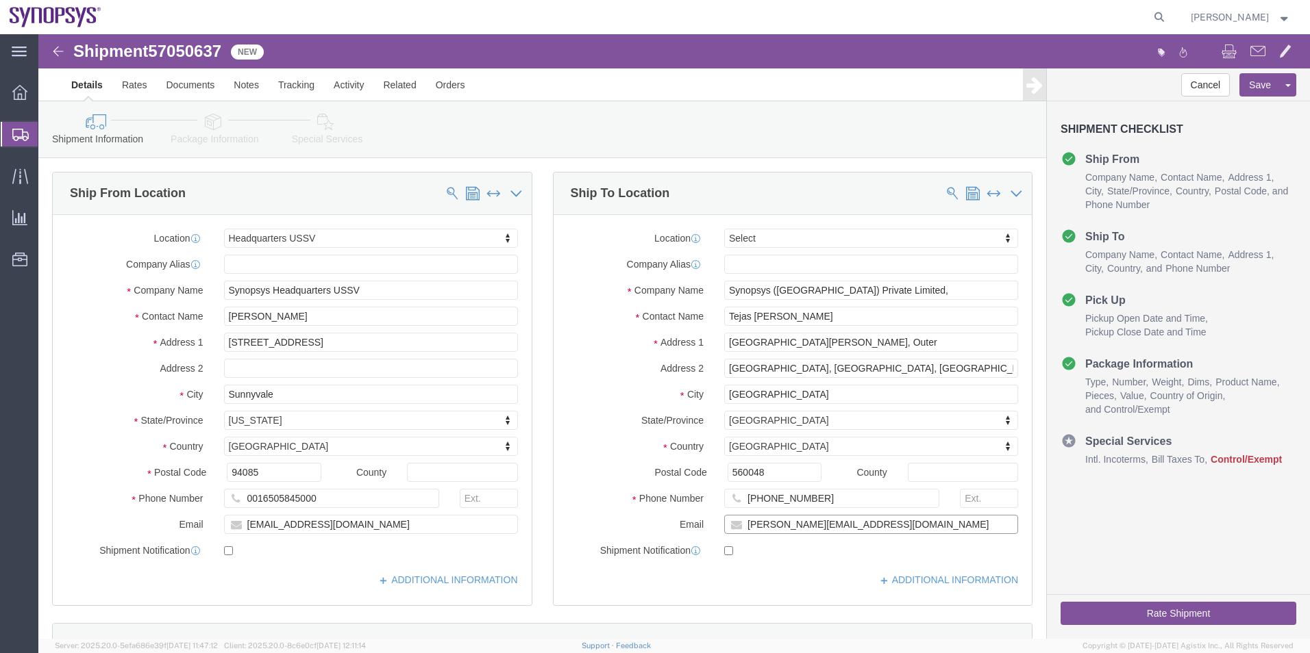
drag, startPoint x: 825, startPoint y: 495, endPoint x: 669, endPoint y: 494, distance: 155.5
click div "Email [PERSON_NAME][EMAIL_ADDRESS][DOMAIN_NAME]"
click div "Shipment Checklist Ship From Company Name Contact Name Address 1 City State/Pro…"
click span "57050637"
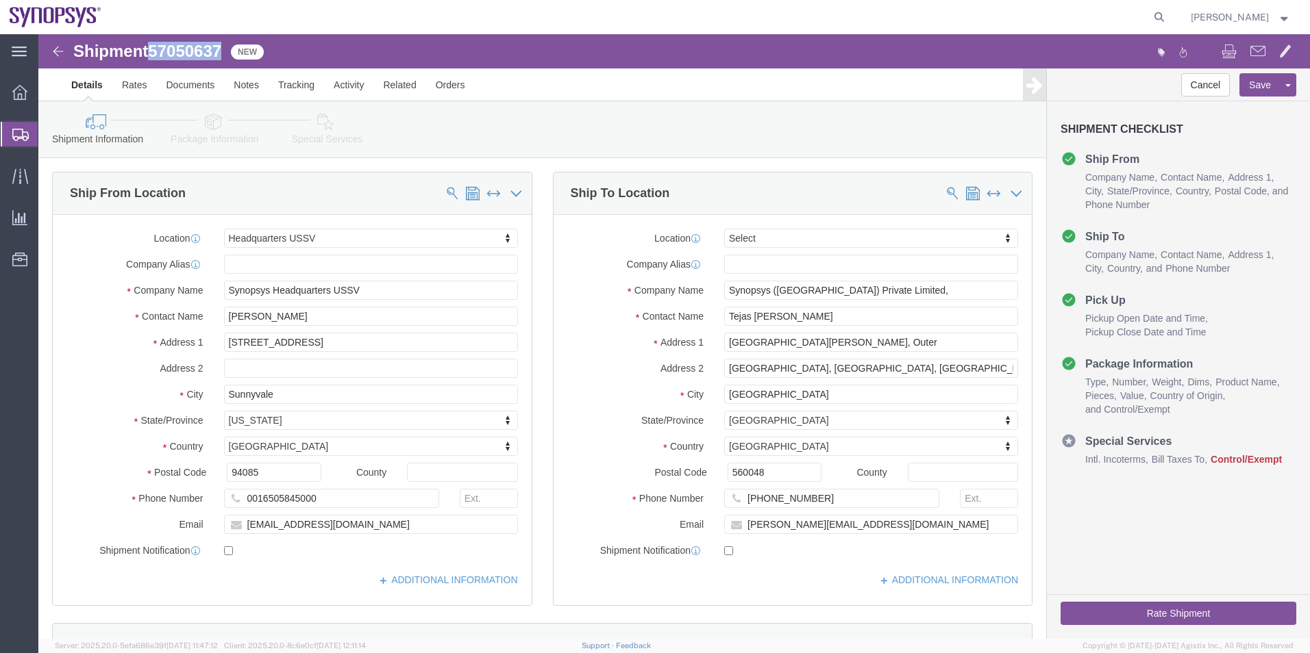
copy span "57050637"
click div "Shipment Information Package Information Special Services"
drag, startPoint x: 269, startPoint y: 80, endPoint x: 276, endPoint y: 88, distance: 10.2
click icon
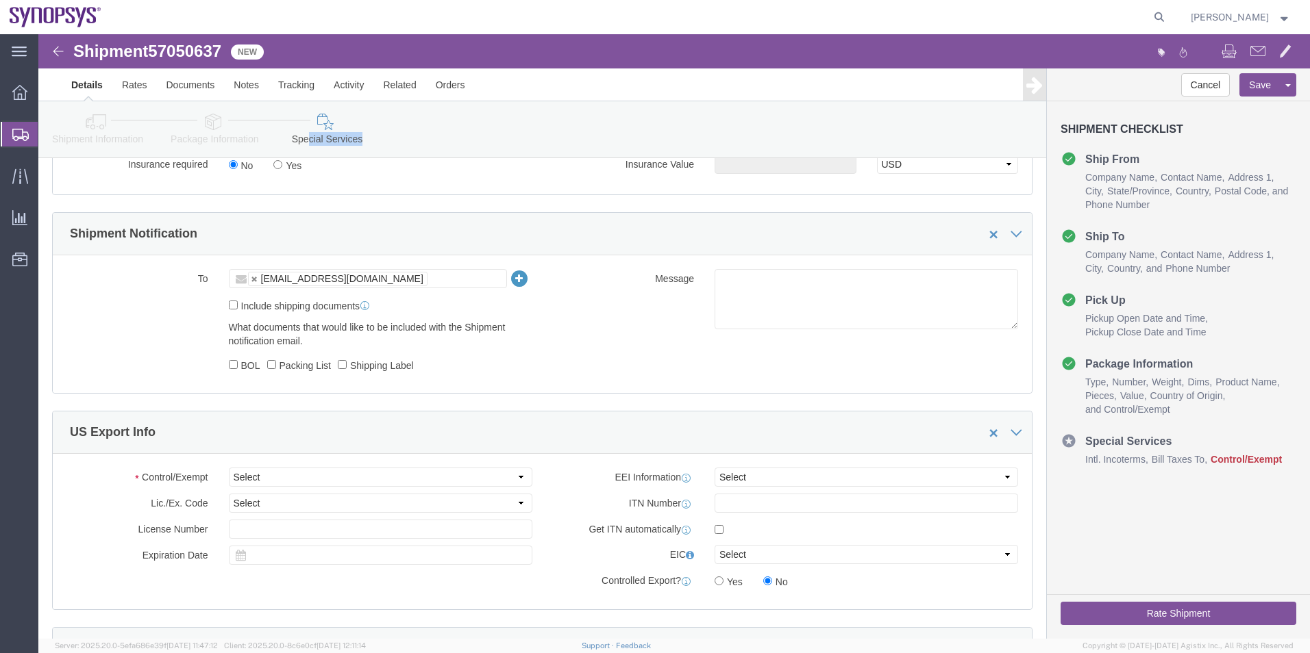
scroll to position [959, 0]
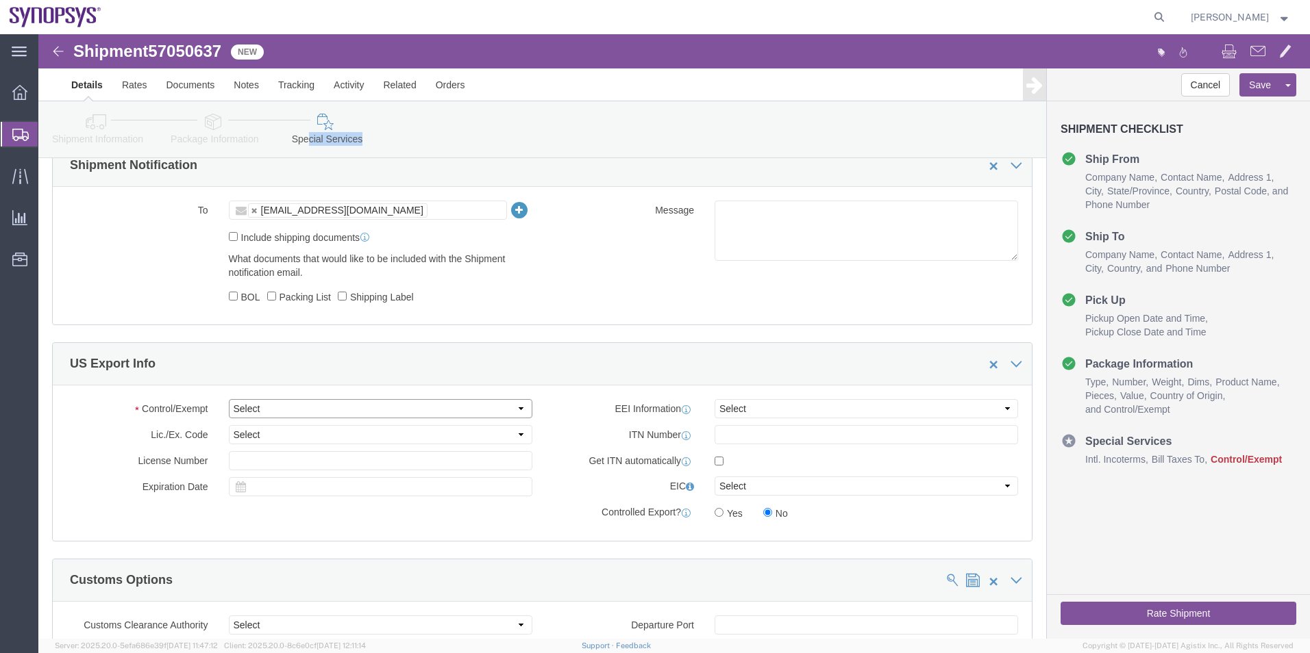
click select "Select ATF BIS DEA EPA FDA FTR ITAR OFAC Other (OPA)"
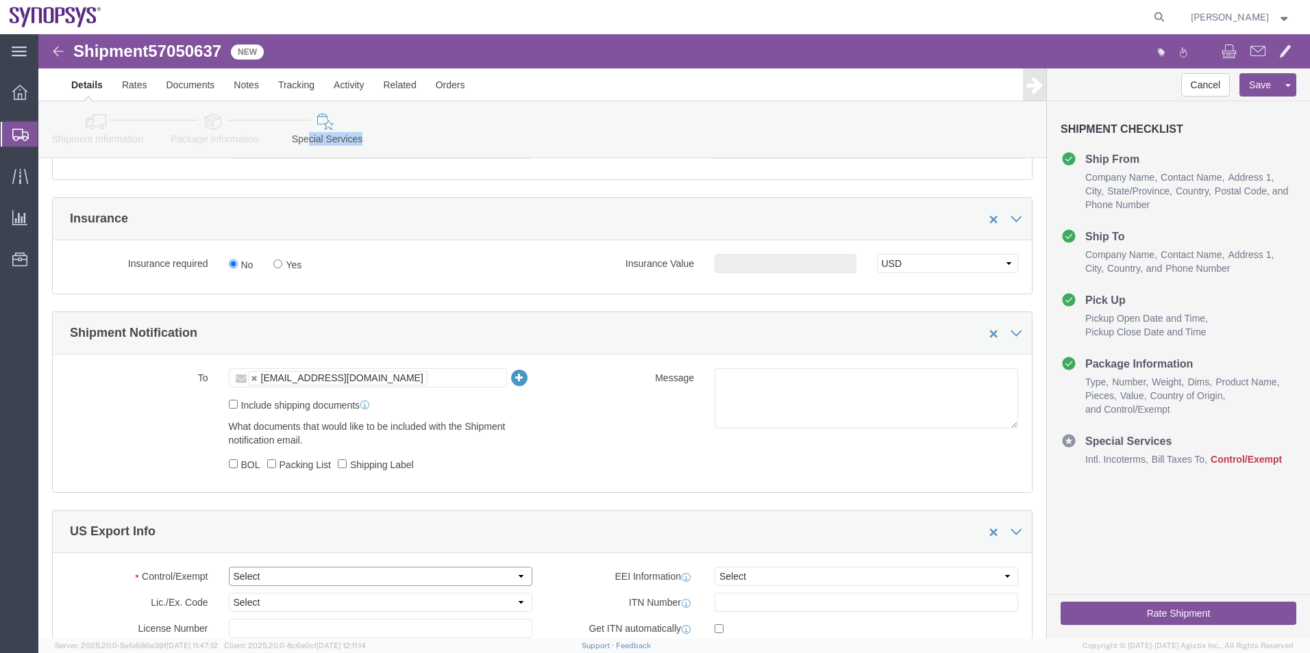
scroll to position [890, 0]
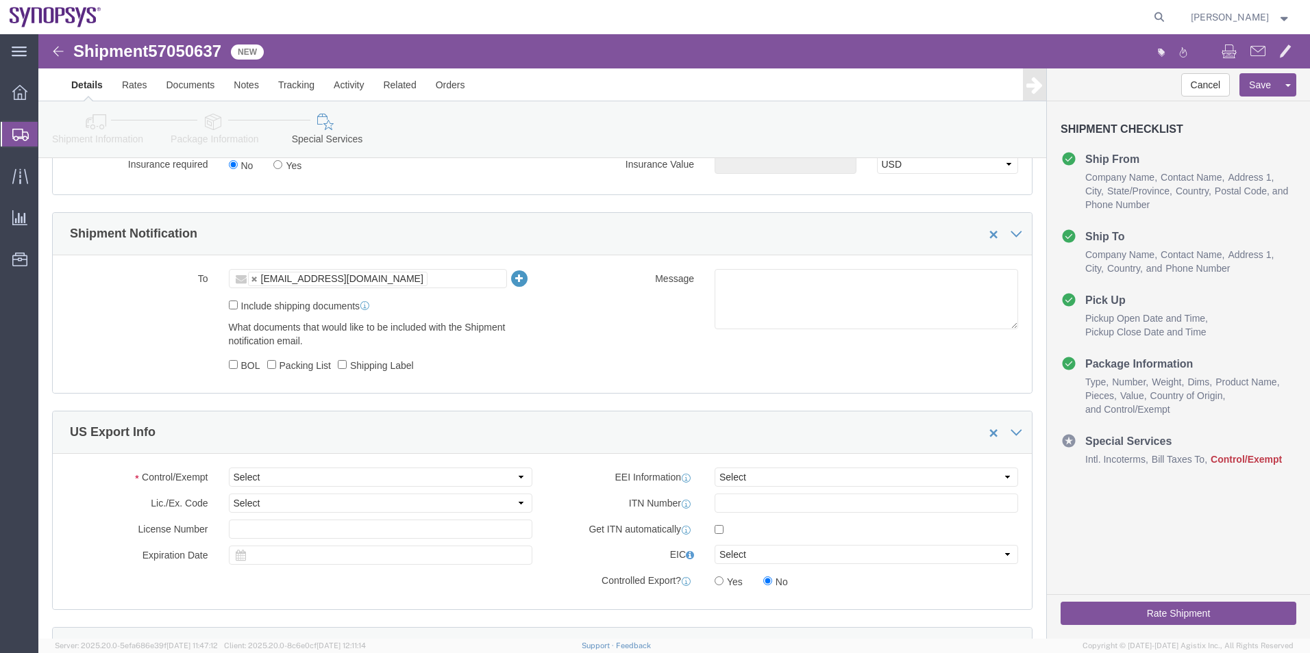
click div "Control/Exempt Select ATF BIS DEA EPA FDA FTR ITAR OFAC Other (OPA) Lic./Ex. Co…"
click select "Select ATF BIS DEA EPA FDA FTR ITAR OFAC Other (OPA)"
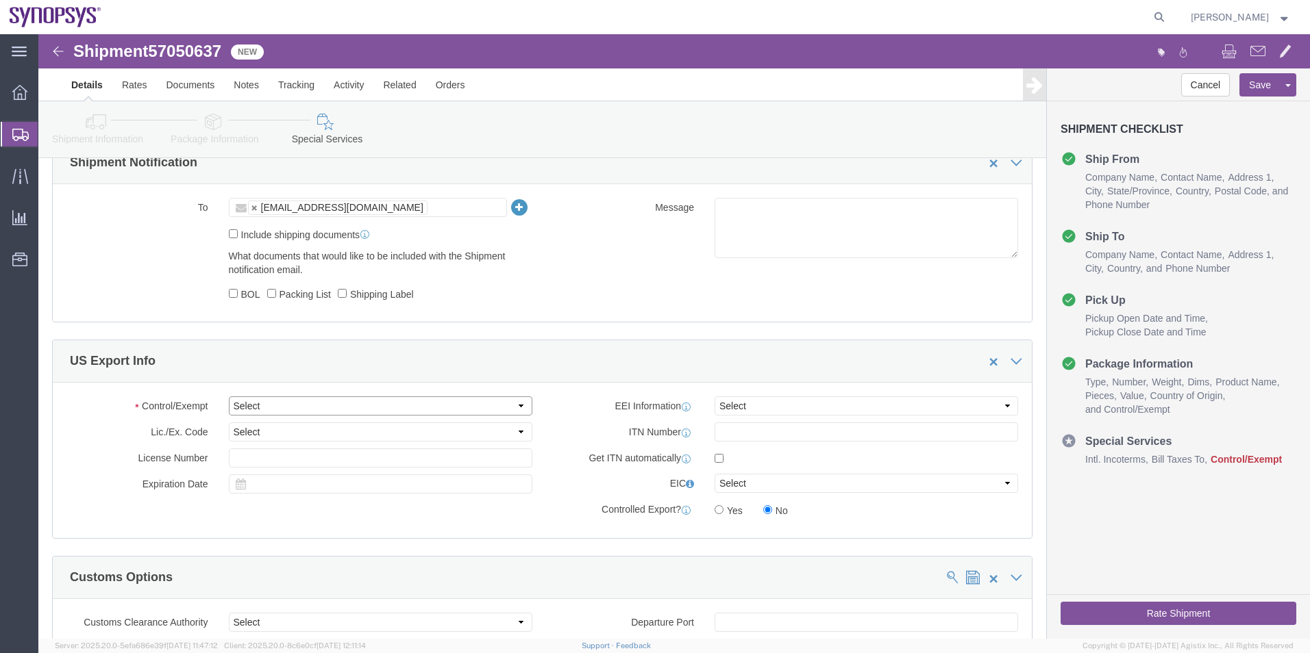
scroll to position [1096, 0]
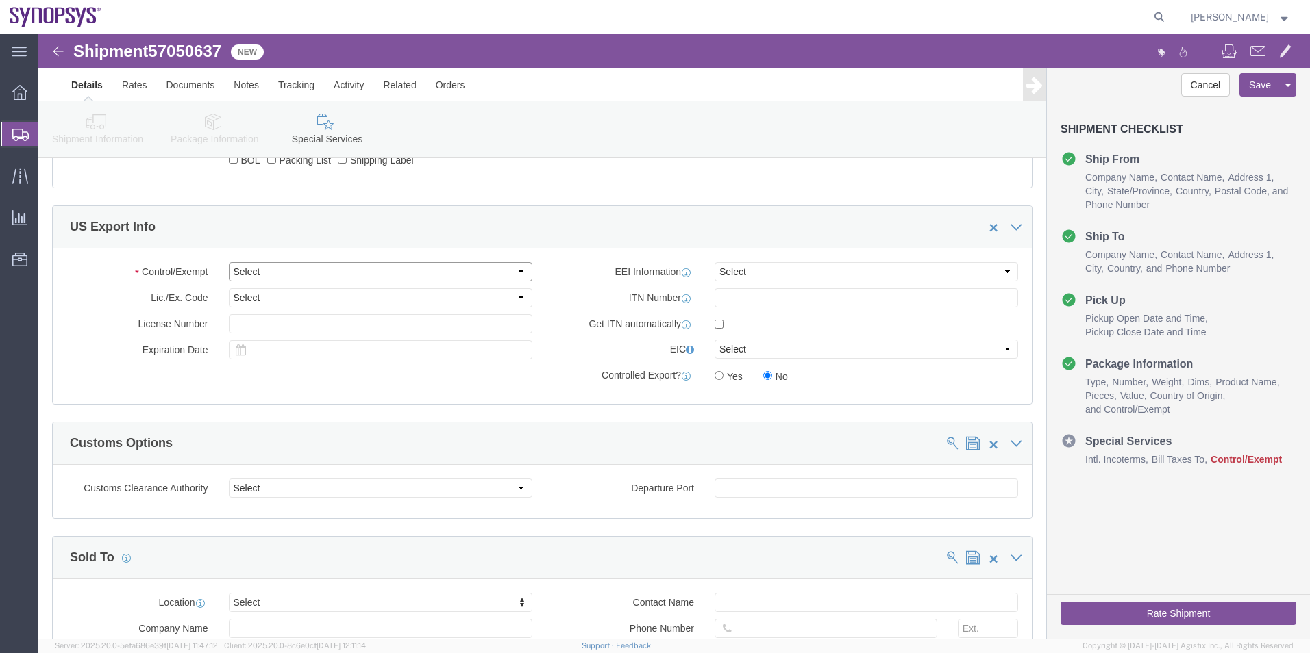
click select "Select ATF BIS DEA EPA FDA FTR ITAR OFAC Other (OPA)"
select select "BIS"
click select "Select ATF BIS DEA EPA FDA FTR ITAR OFAC Other (OPA)"
click div "Control/Exempt Select ATF BIS DEA EPA FDA FTR ITAR OFAC Other (OPA) Lic./Ex. Co…"
click select "Select AGR-Agricultural APP-Computers APR-Additional Permissive Exports AVS-Air…"
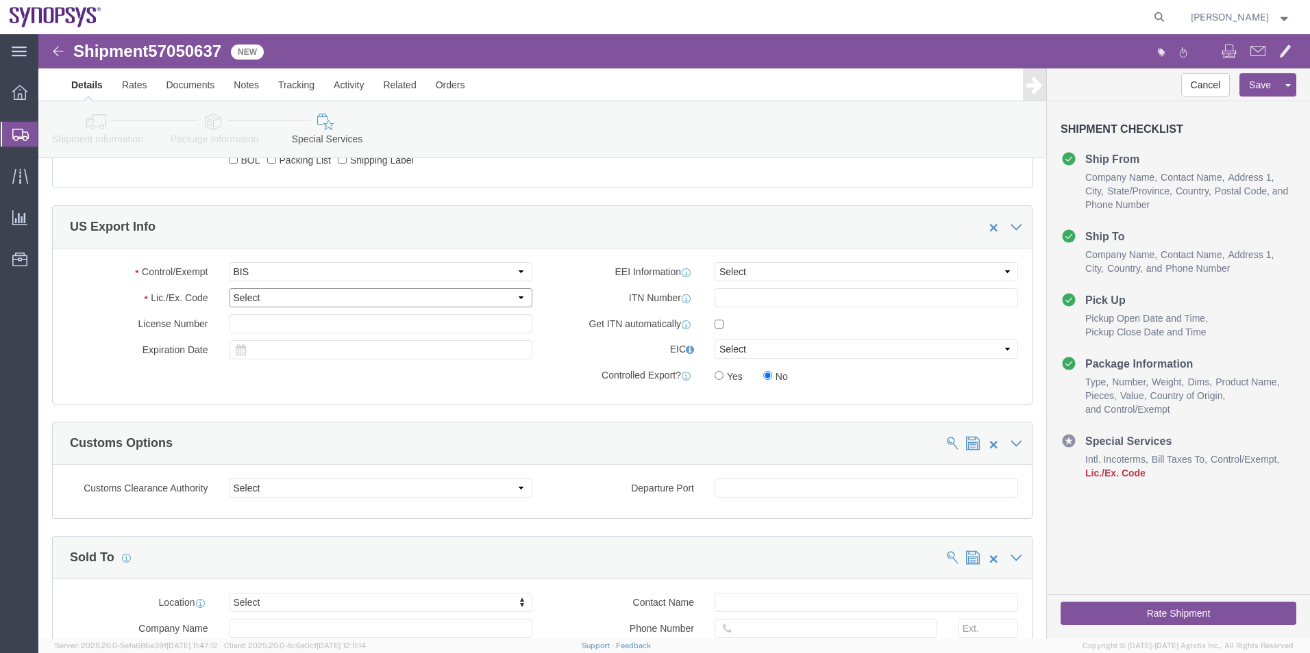
select select "NLR"
click select "Select AGR-Agricultural APP-Computers APR-Additional Permissive Exports AVS-Air…"
click select "Select AES-Direct EEI Carrier File EEI EEI Exempt"
select select "AESD"
click select "Select AES-Direct EEI Carrier File EEI EEI Exempt"
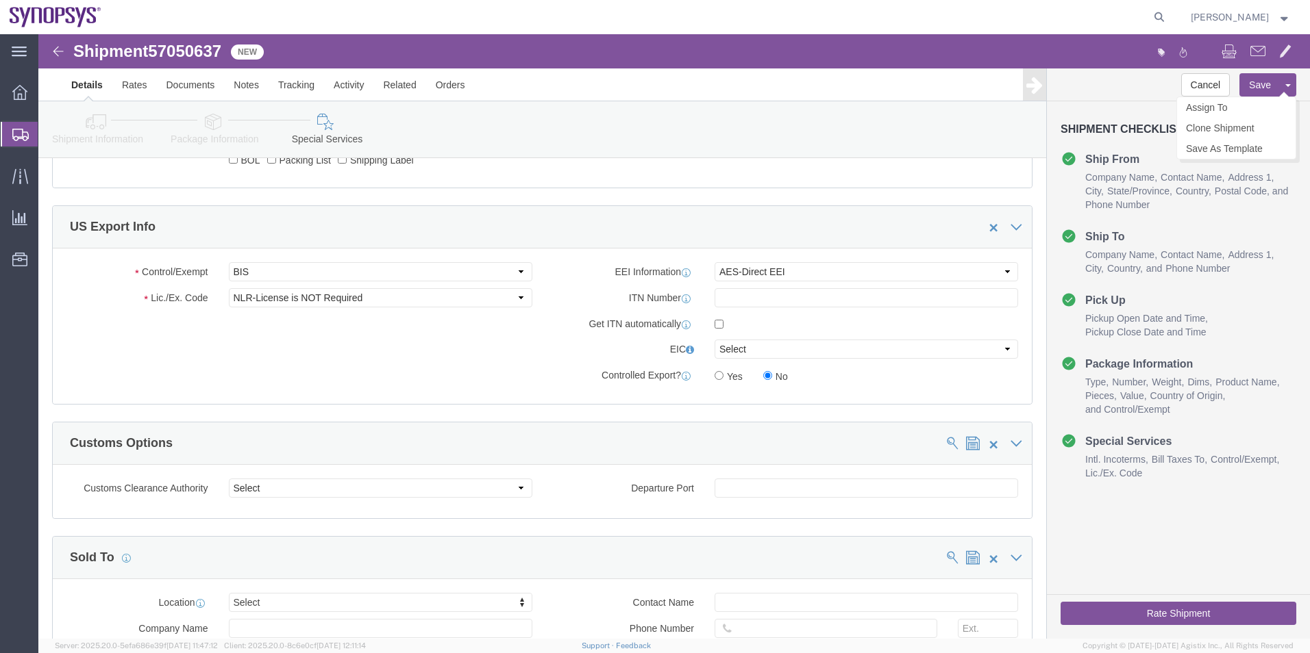
click button "Save"
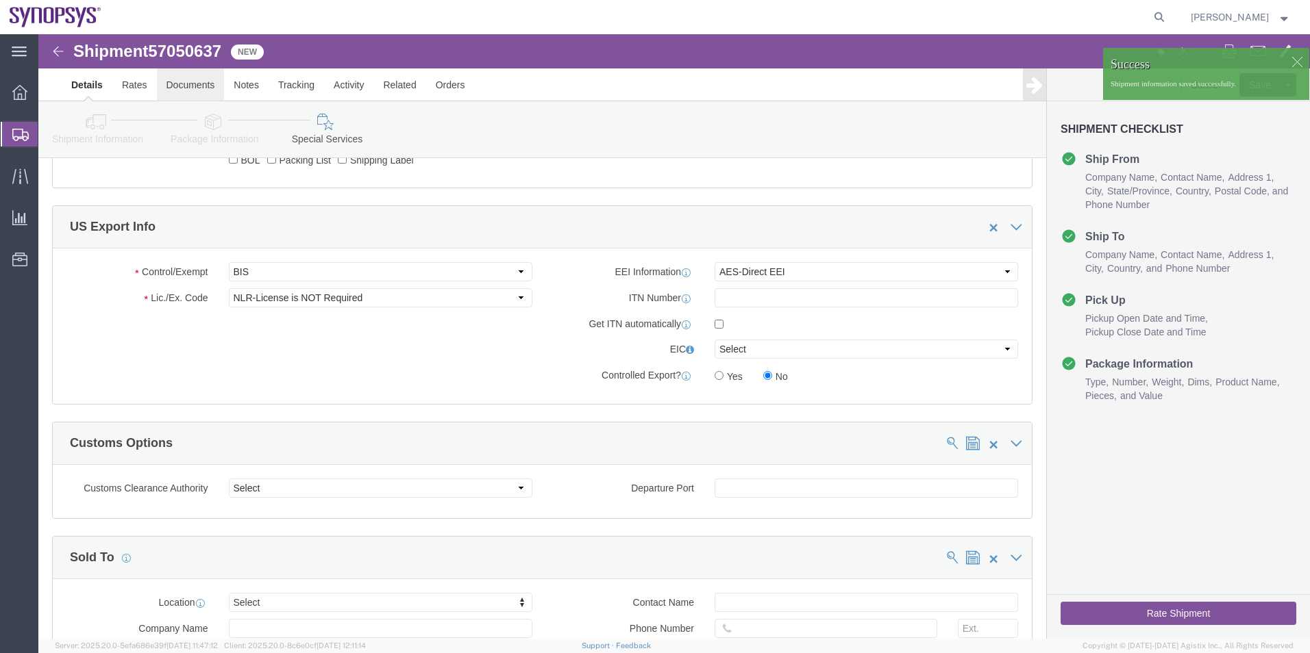
click link "Documents"
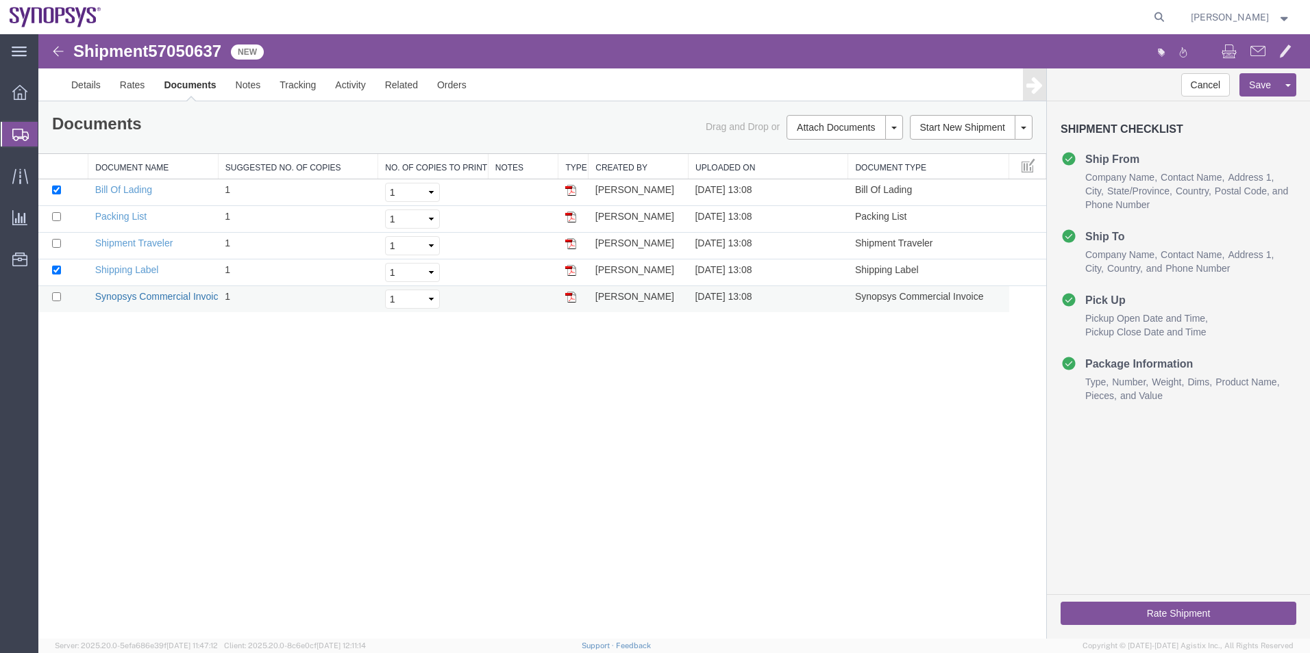
click at [151, 292] on link "Synopsys Commercial Invoice" at bounding box center [159, 296] width 129 height 11
drag, startPoint x: 129, startPoint y: 216, endPoint x: 912, endPoint y: 249, distance: 783.6
click at [129, 216] on link "Packing List" at bounding box center [120, 216] width 51 height 11
click at [1153, 55] on button "button" at bounding box center [1161, 53] width 22 height 22
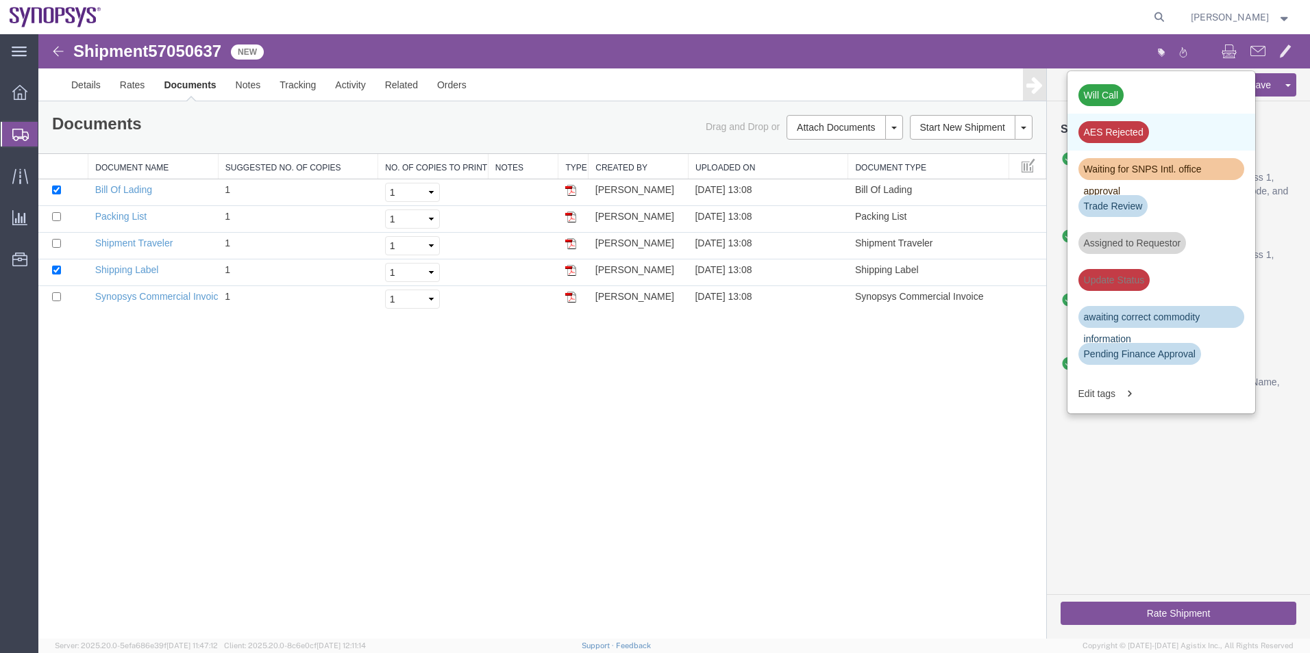
click at [1123, 134] on div "AES Rejected" at bounding box center [1113, 132] width 71 height 22
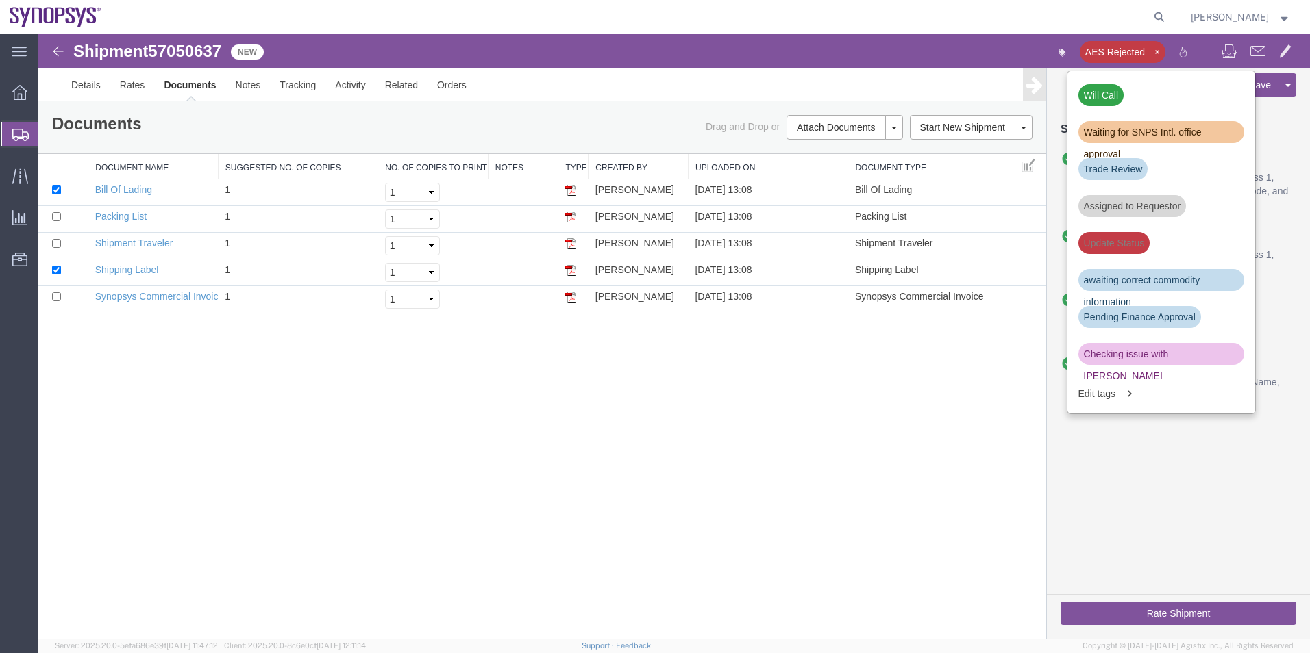
click at [854, 415] on div "Shipment 57050637 5 of 5 New AES Rejected Will Call Waiting for SNPS Intl. offi…" at bounding box center [673, 336] width 1271 height 605
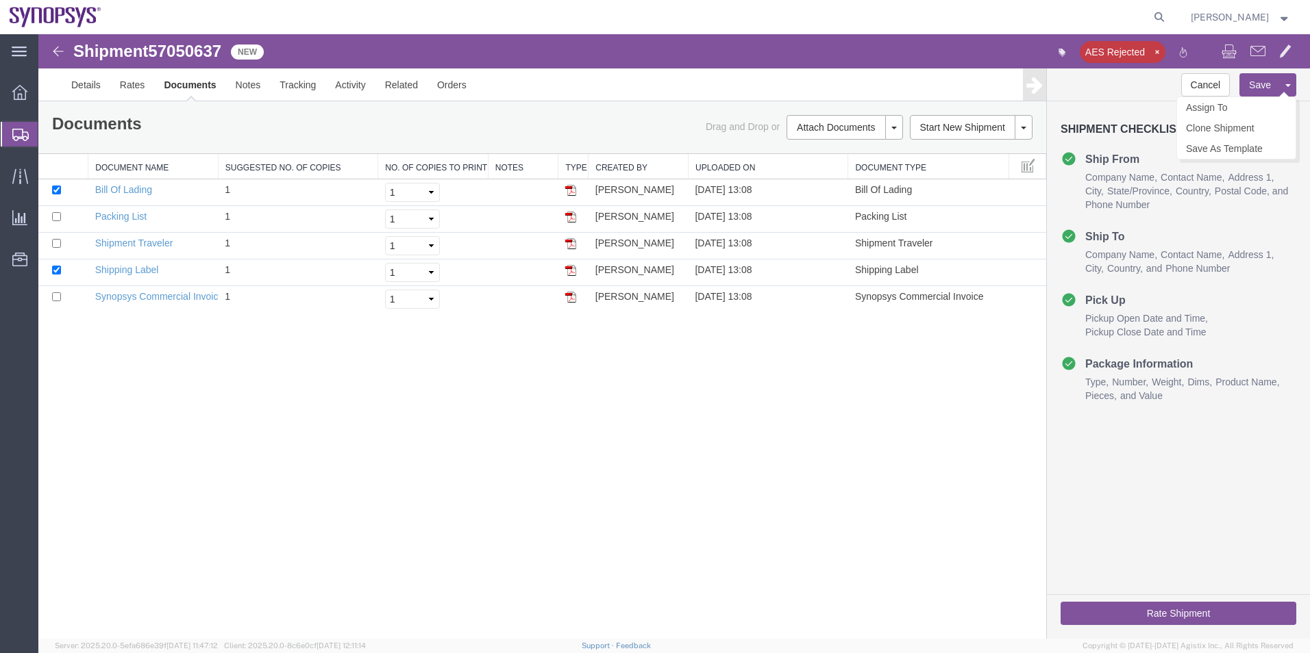
click at [1255, 79] on button "Save" at bounding box center [1259, 84] width 41 height 23
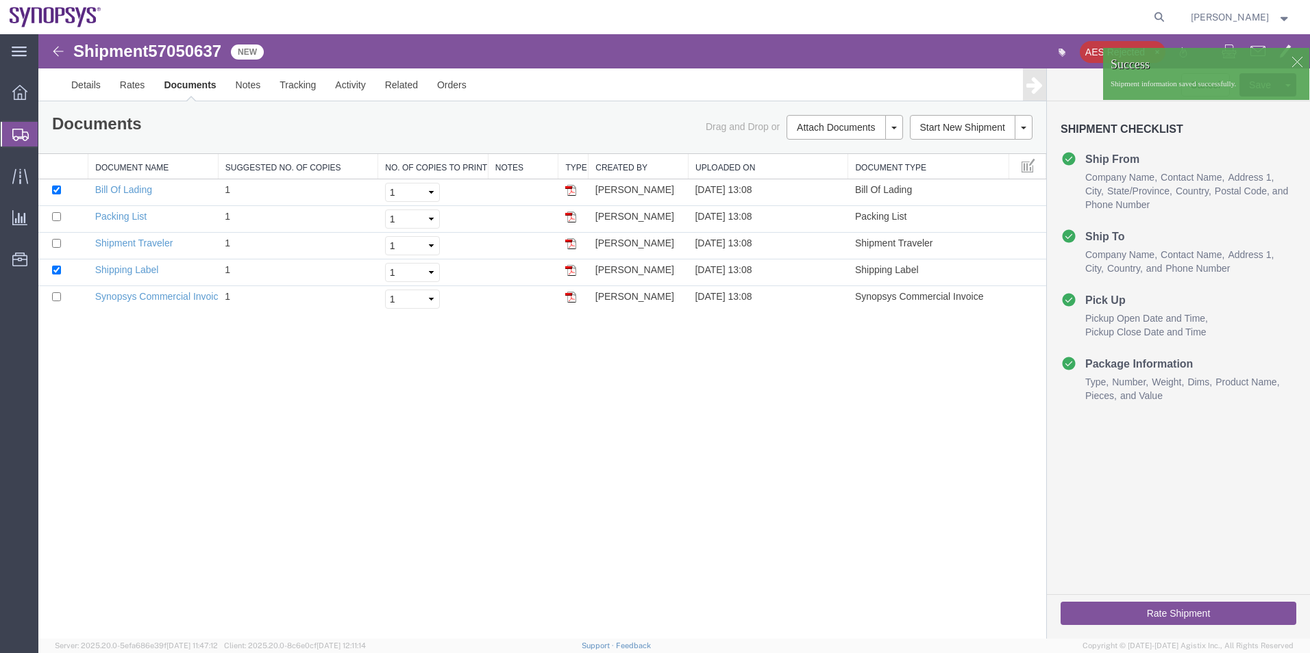
click at [1153, 51] on div at bounding box center [1206, 51] width 206 height 7
click at [1147, 48] on div at bounding box center [1206, 51] width 206 height 7
click at [877, 387] on div "Shipment 57050637 5 of 5 New AES Rejected Details Rates Documents Notes Trackin…" at bounding box center [673, 336] width 1271 height 605
click at [1108, 48] on div at bounding box center [1206, 51] width 206 height 7
click at [887, 47] on div "AES Rejected" at bounding box center [991, 52] width 634 height 29
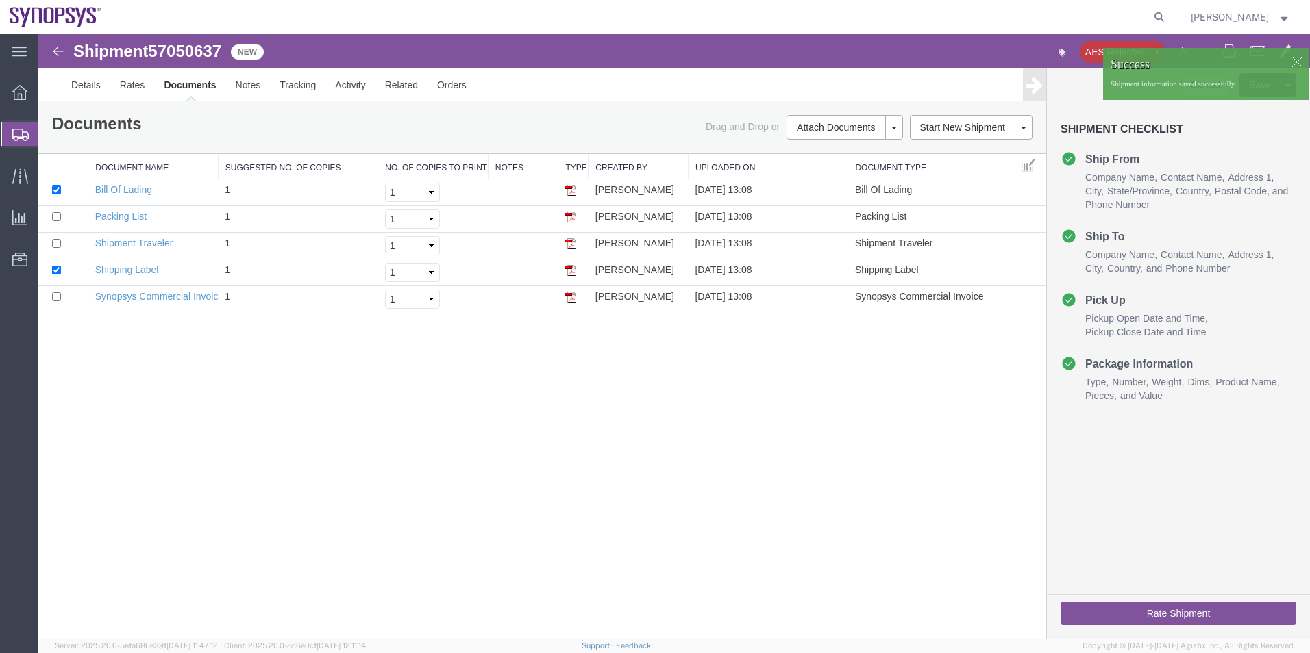
click at [1297, 60] on div at bounding box center [1296, 61] width 21 height 21
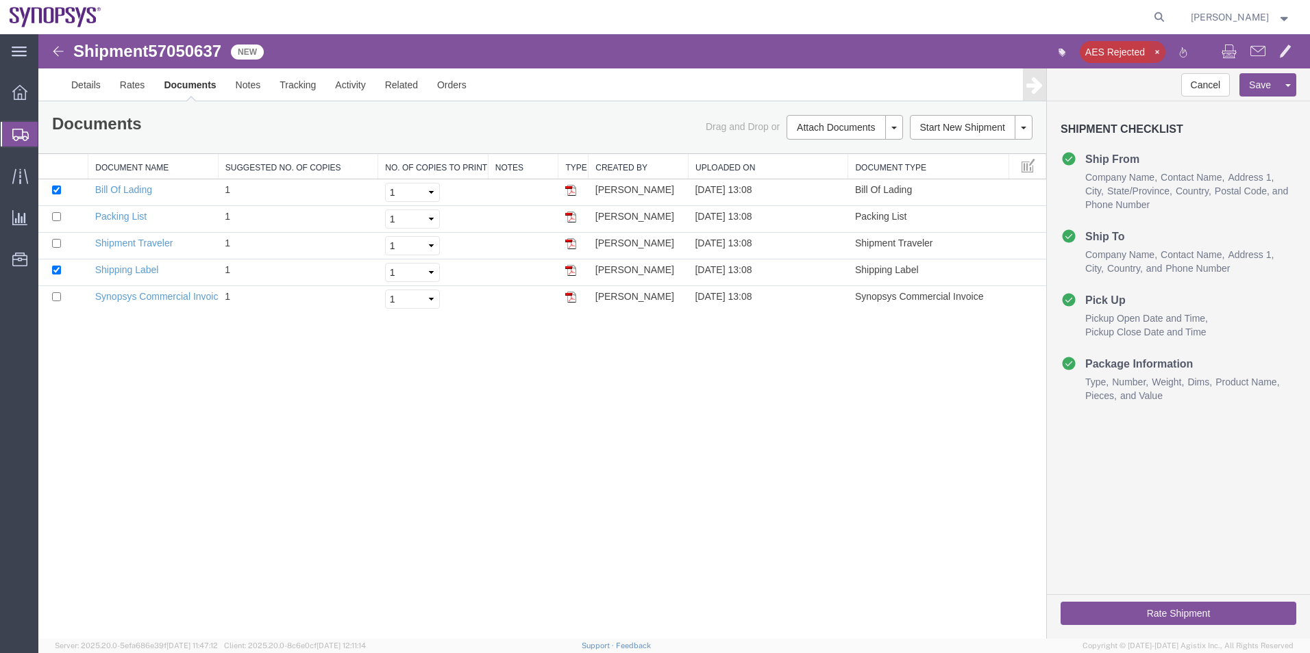
click at [1154, 49] on icon "button" at bounding box center [1157, 52] width 8 height 10
click at [1163, 56] on icon "button" at bounding box center [1161, 52] width 8 height 11
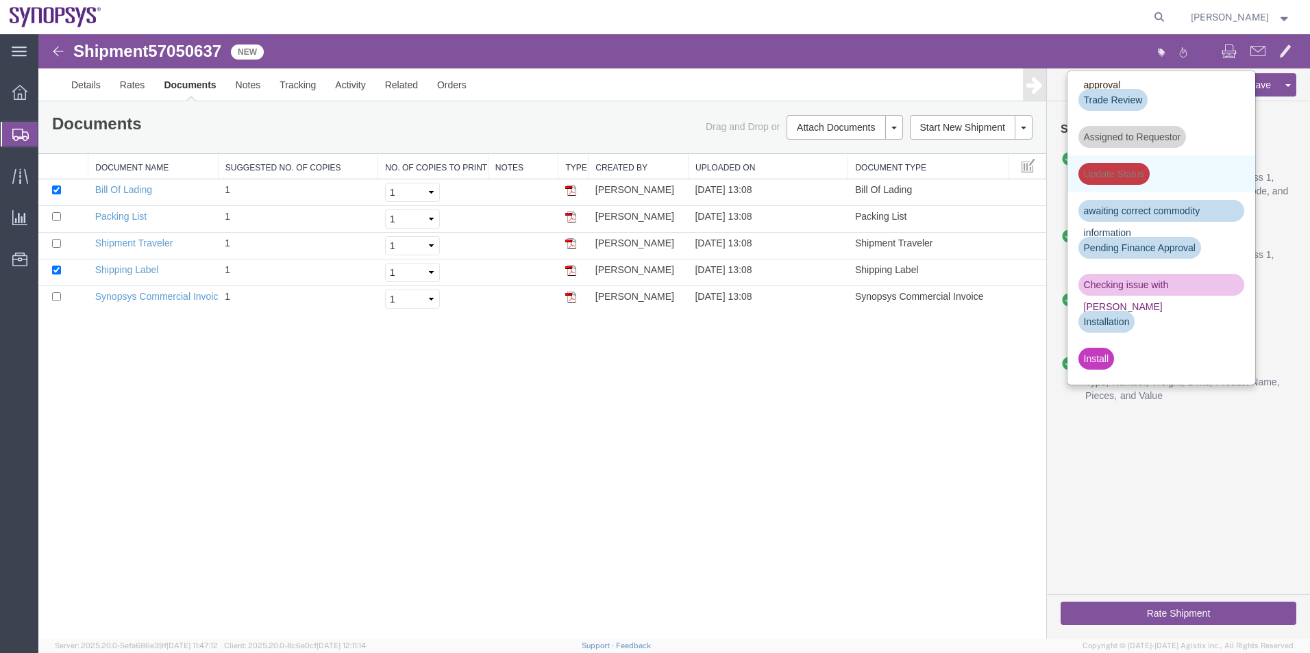
scroll to position [205, 0]
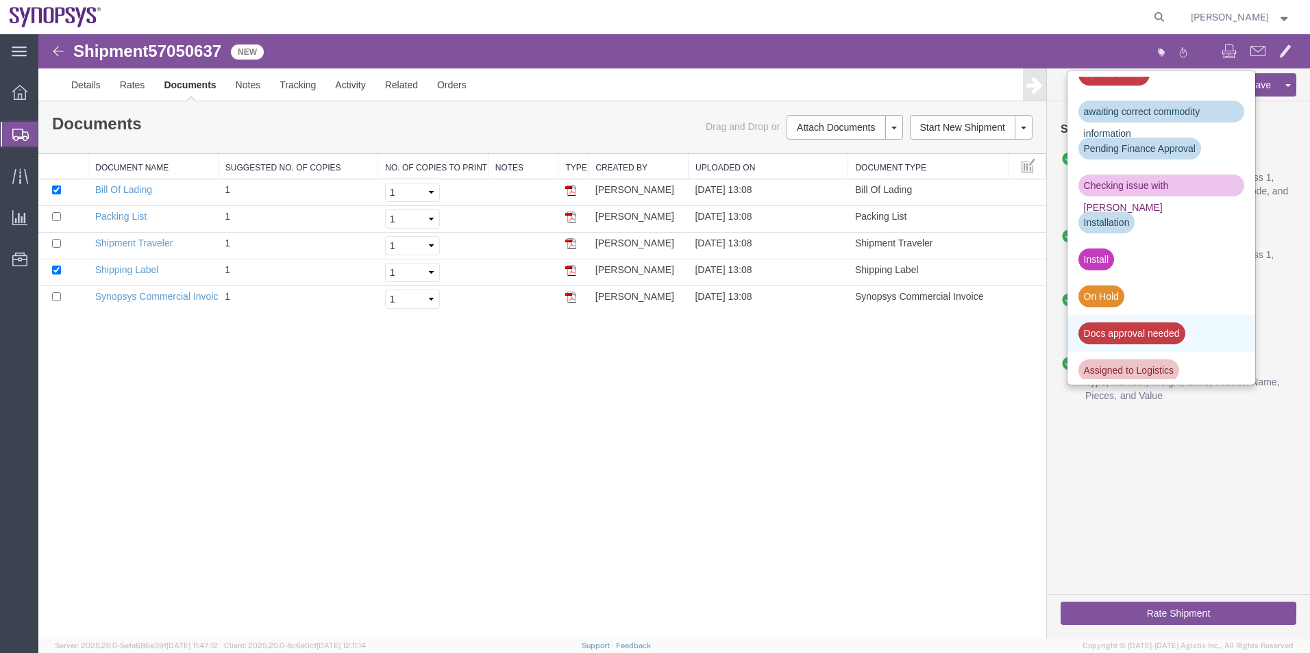
click at [1149, 329] on div "Docs approval needed" at bounding box center [1131, 334] width 107 height 22
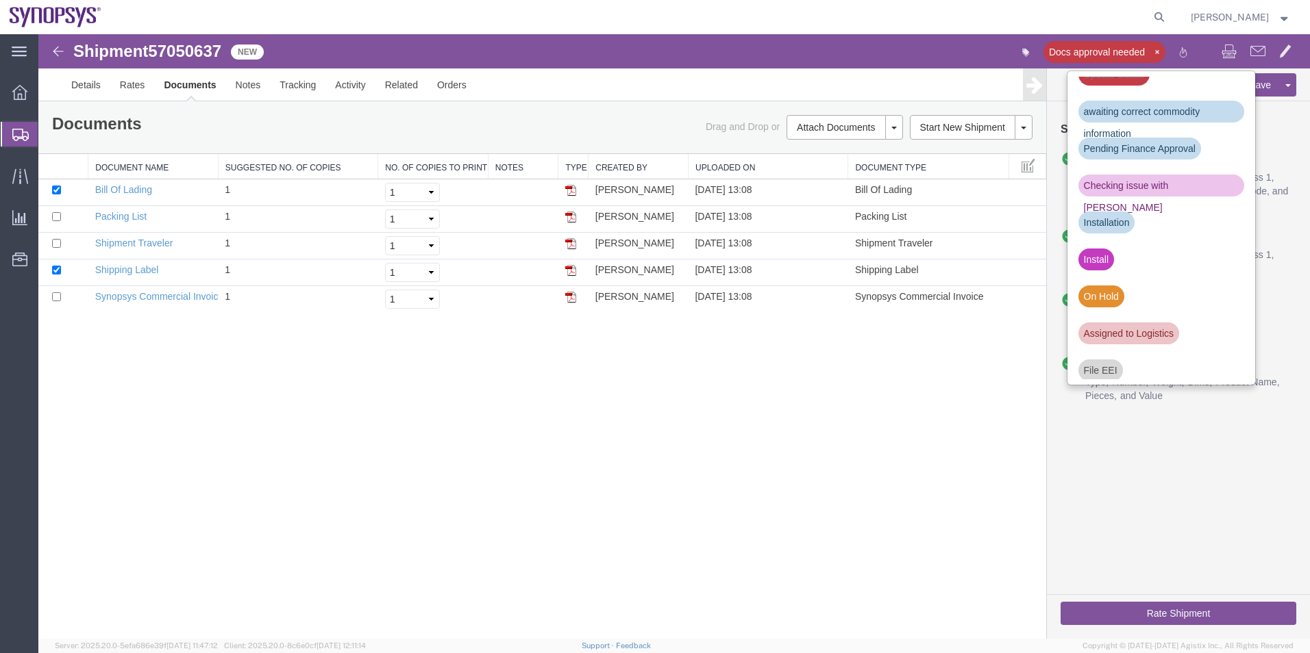
click at [0, 0] on span "Shipment Manager" at bounding box center [0, 0] width 0 height 0
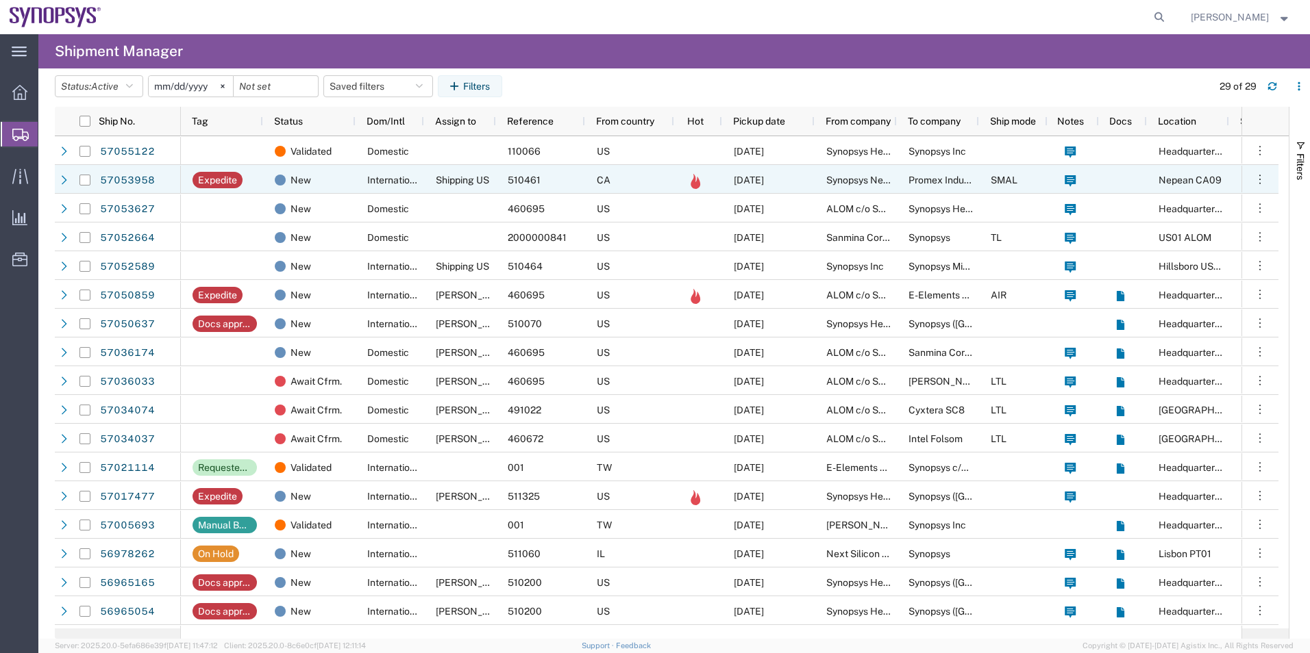
click at [355, 177] on div "International" at bounding box center [389, 179] width 68 height 29
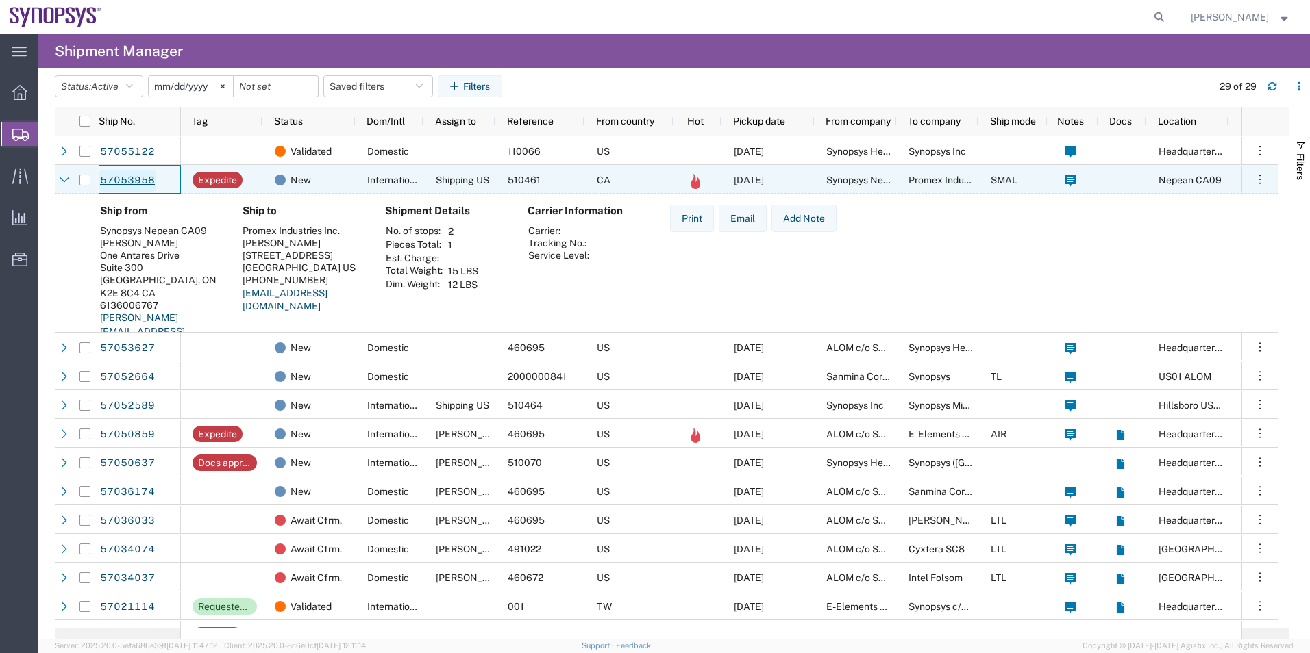
click at [110, 183] on link "57053958" at bounding box center [127, 181] width 56 height 22
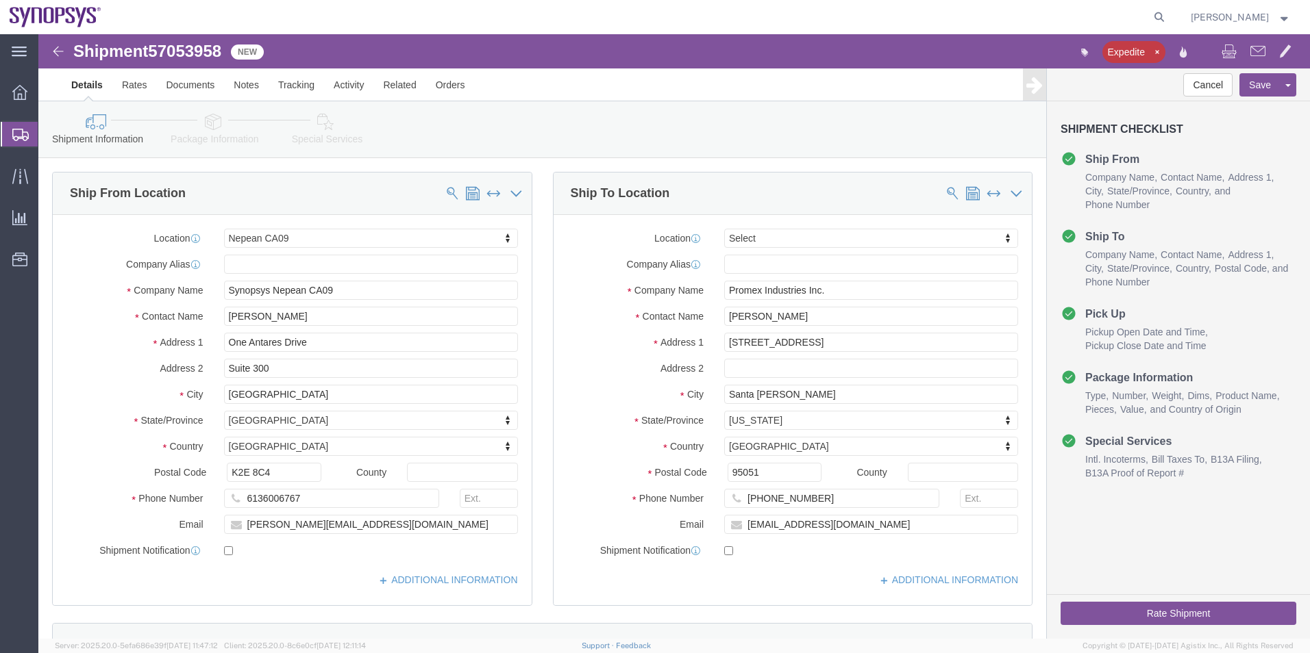
select select "63079"
select select
click link "Package Information"
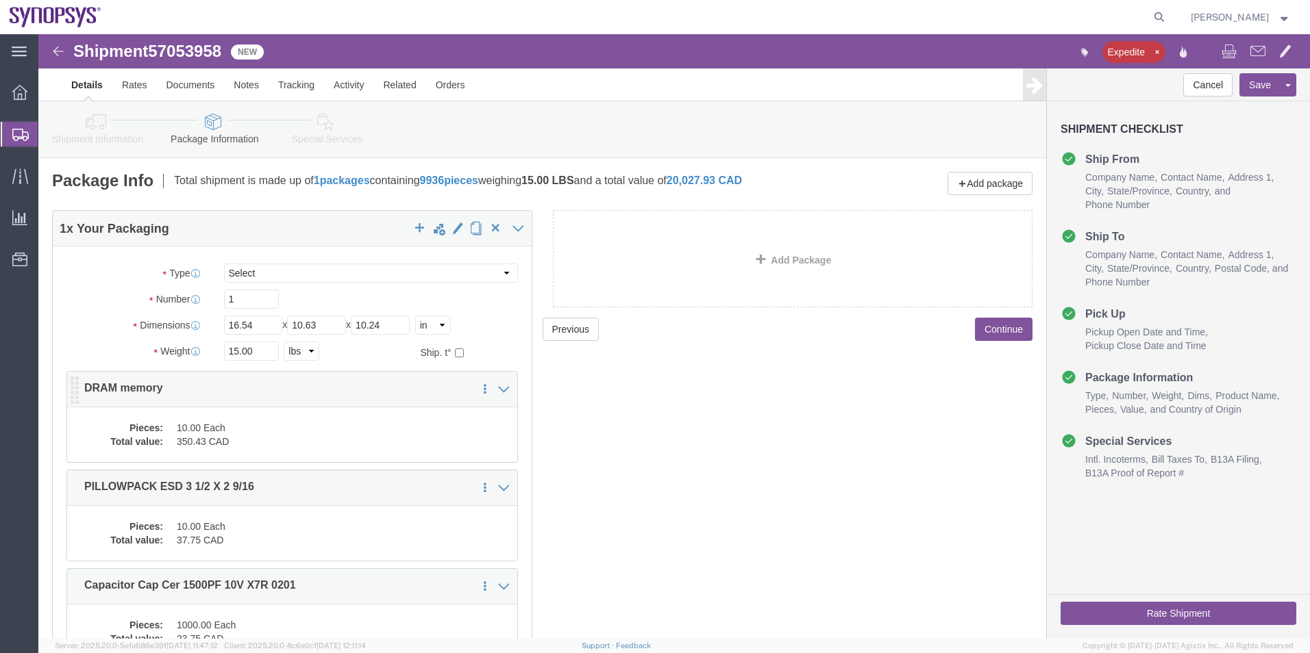
click dd "10.00 Each"
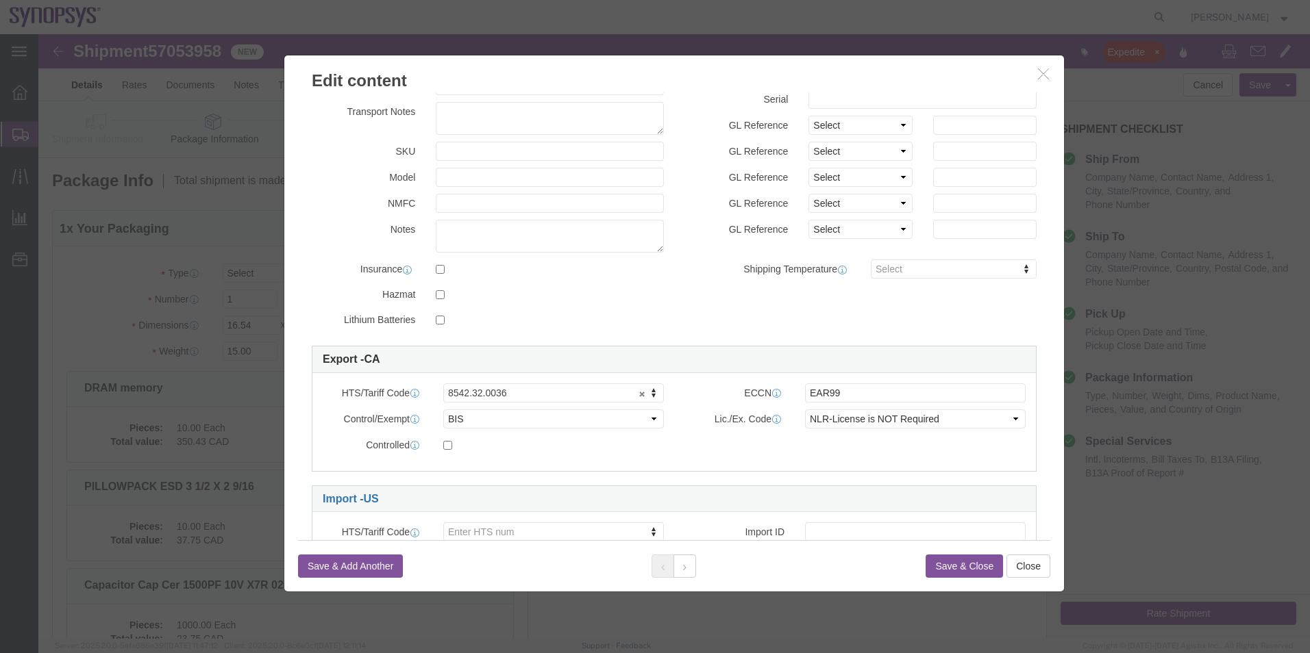
scroll to position [205, 0]
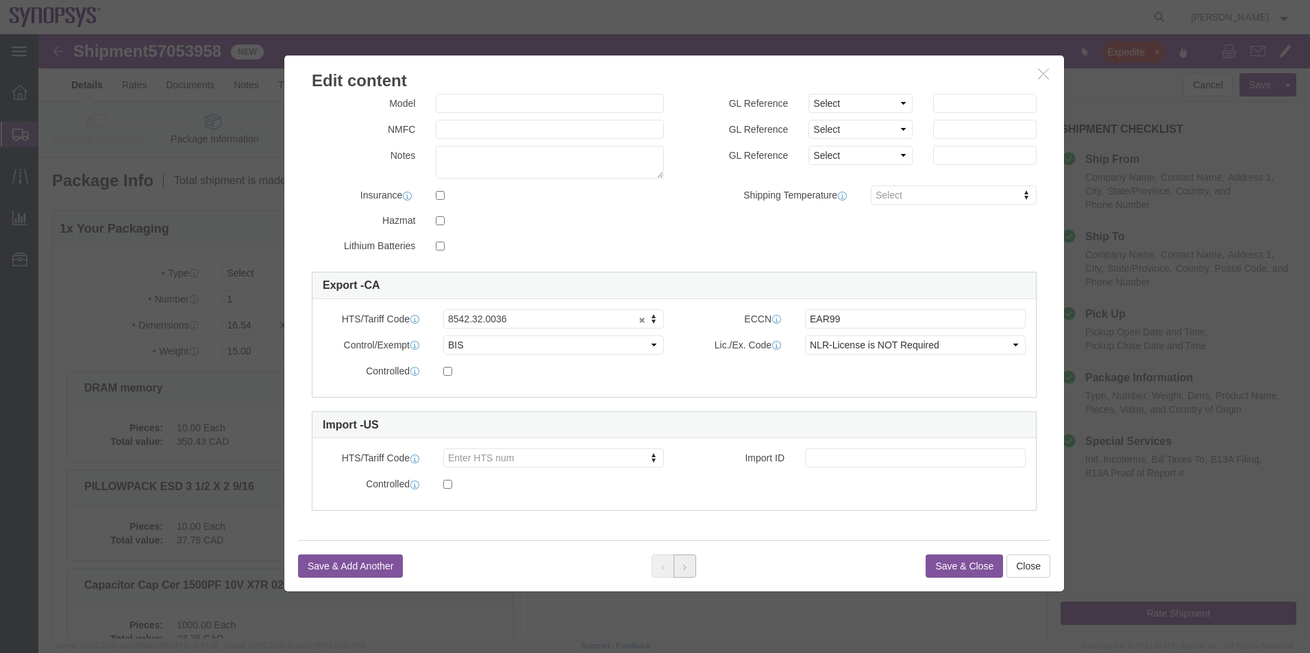
click button
click button "Close"
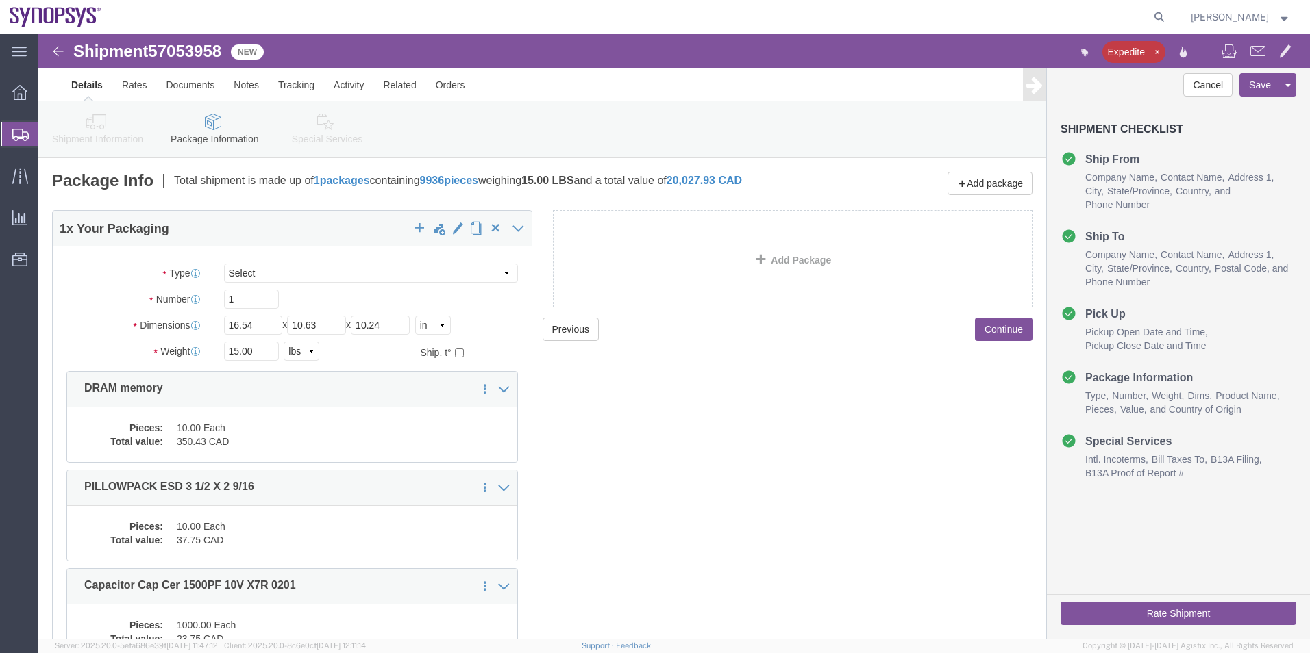
click icon
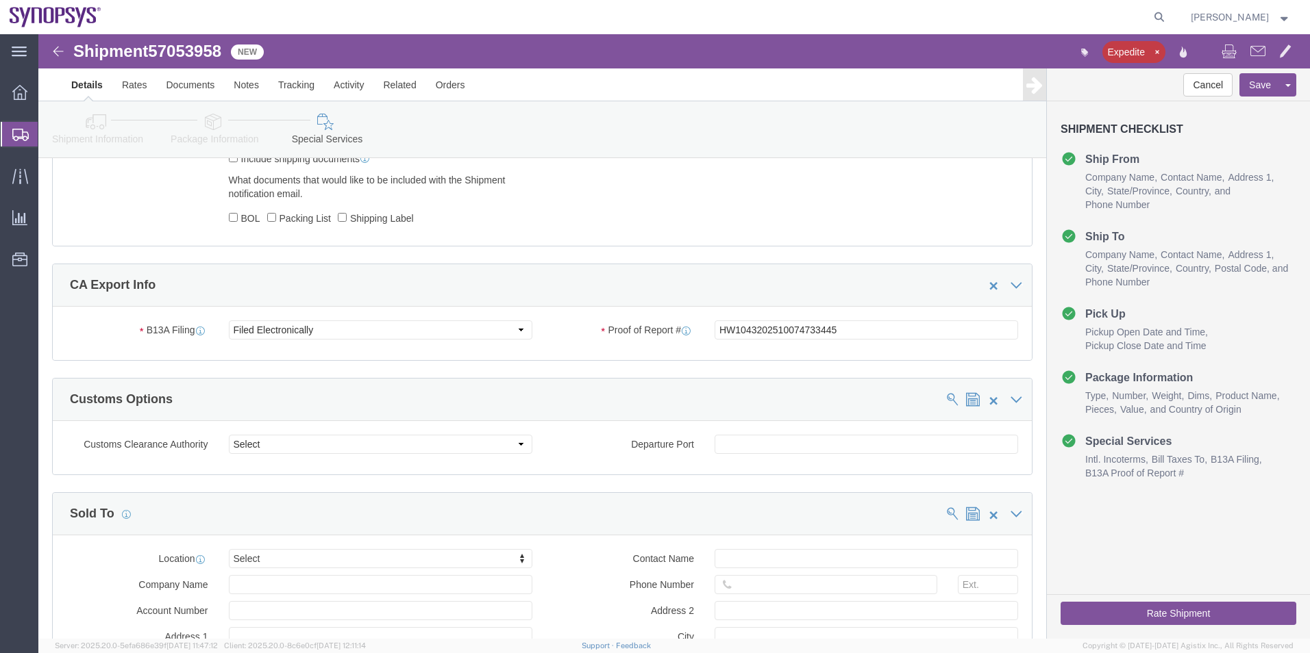
scroll to position [1301, 0]
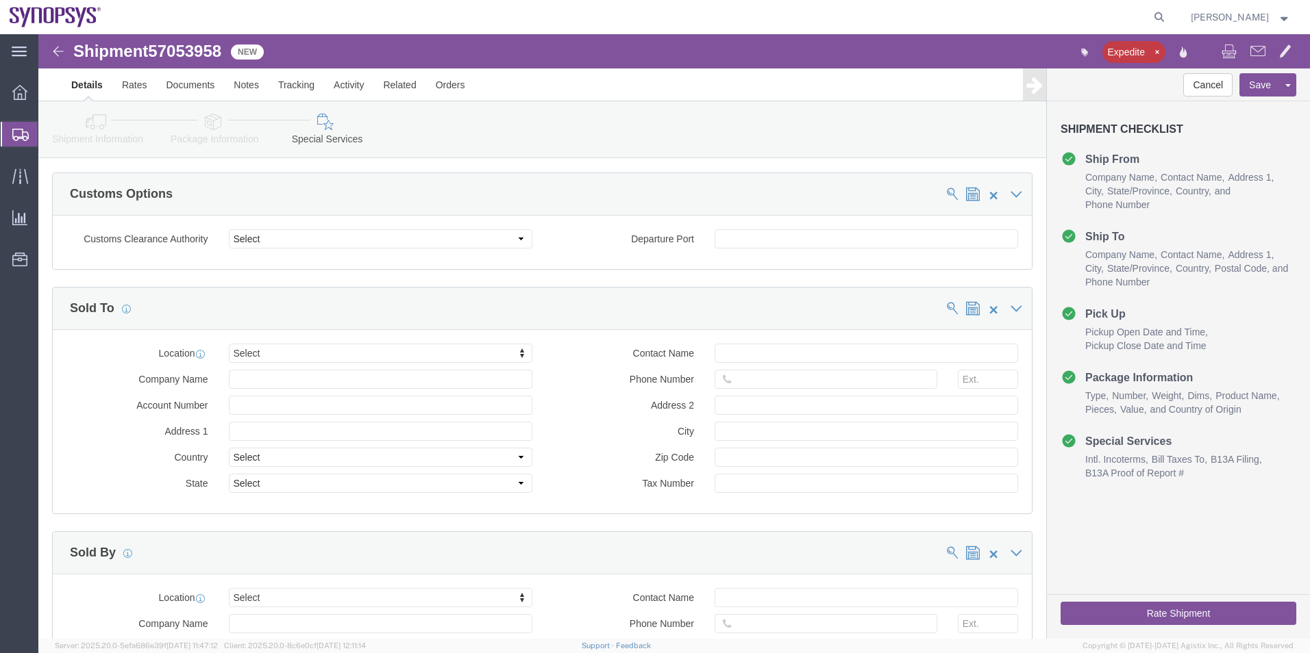
click button "Rate Shipment"
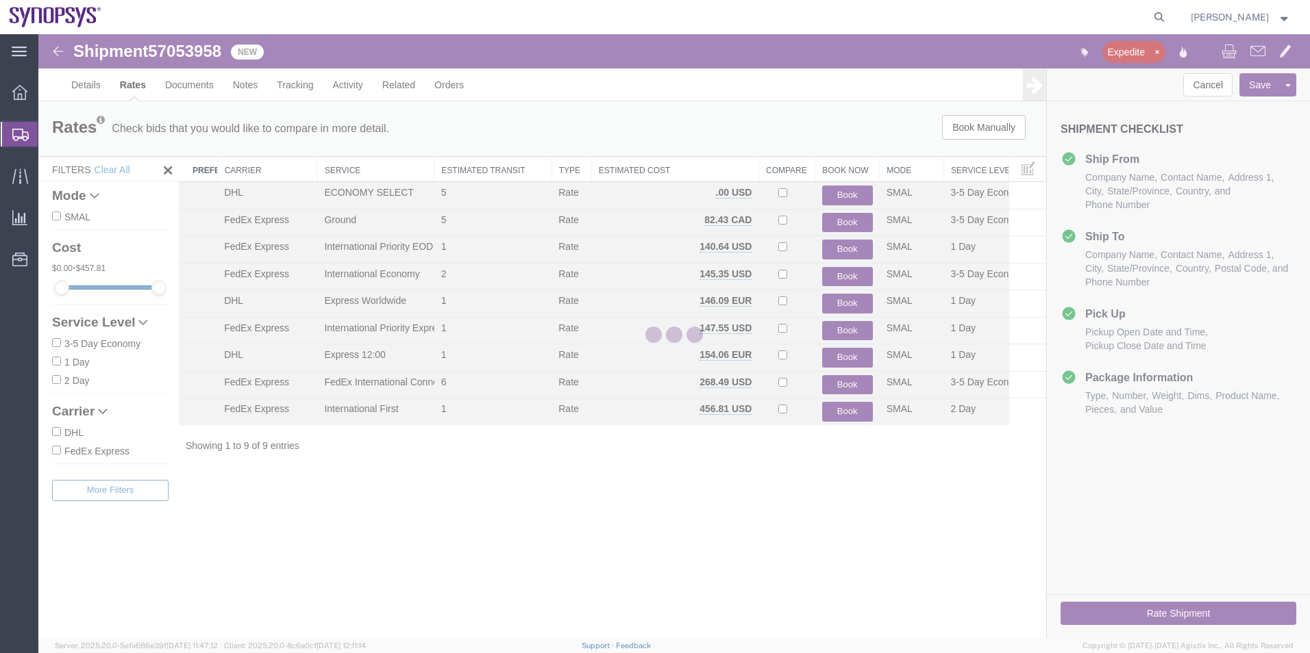
scroll to position [0, 0]
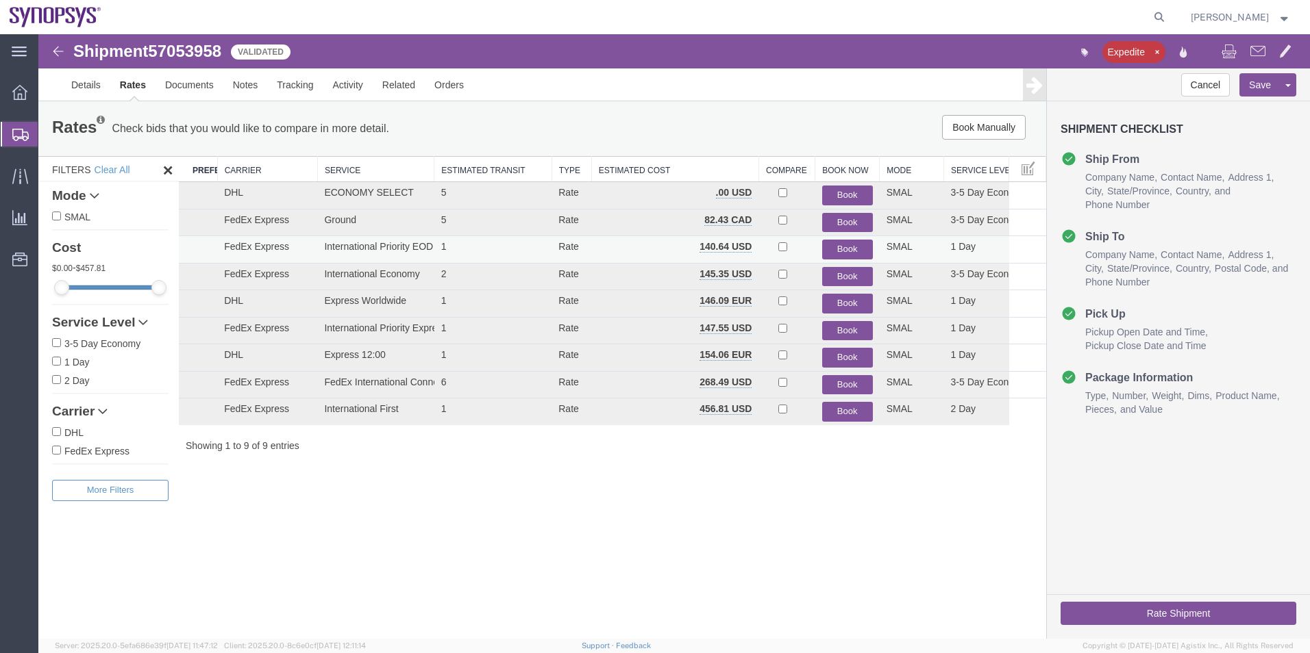
click at [842, 245] on button "Book" at bounding box center [847, 250] width 51 height 20
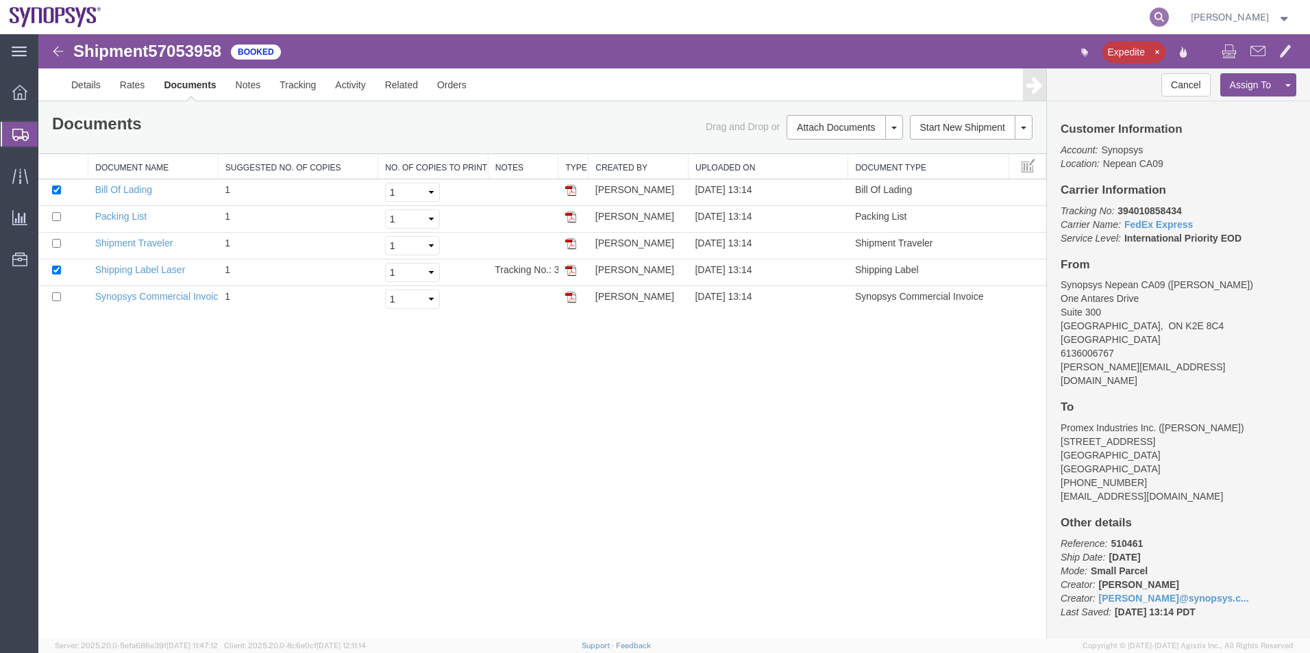
click at [1162, 14] on icon at bounding box center [1158, 17] width 19 height 19
paste input "57052833"
type input "57052833"
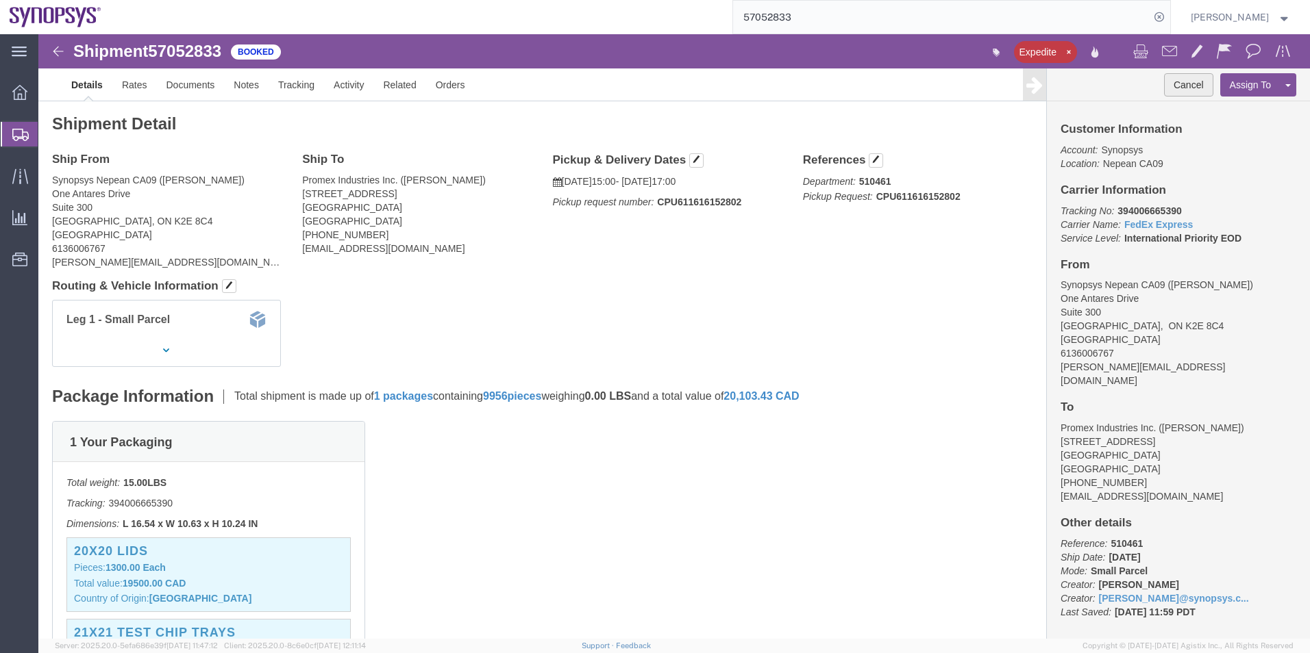
click button "Cancel"
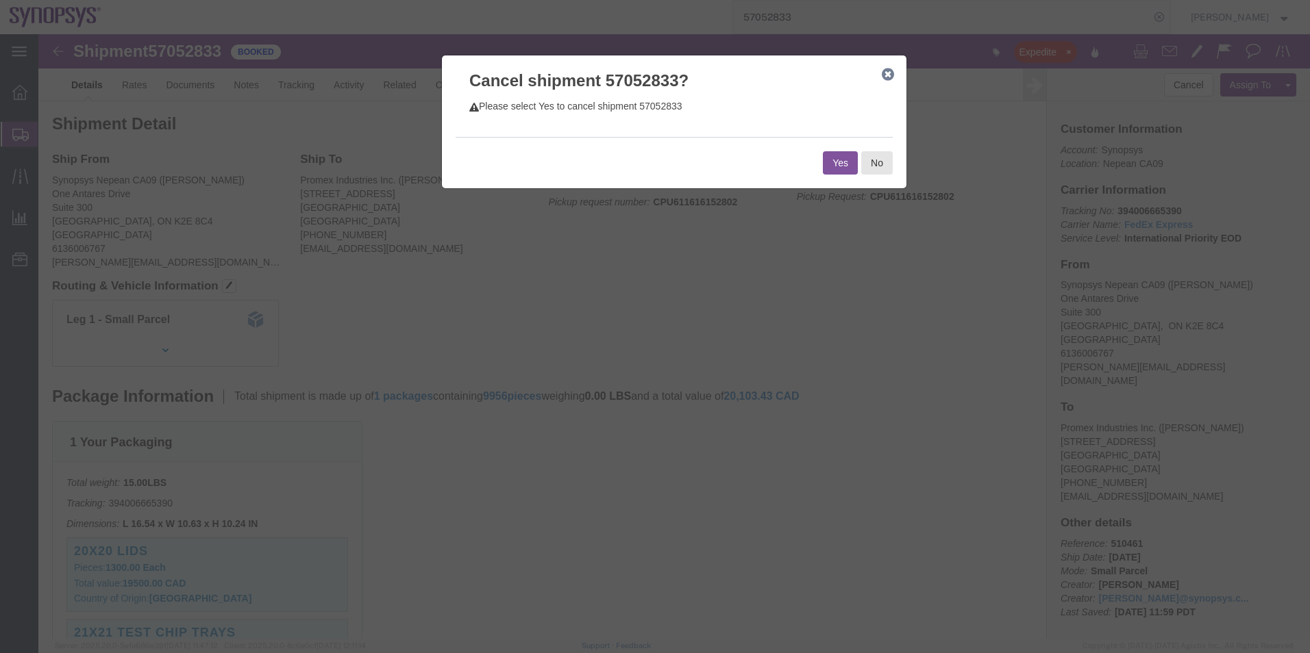
click button "Yes"
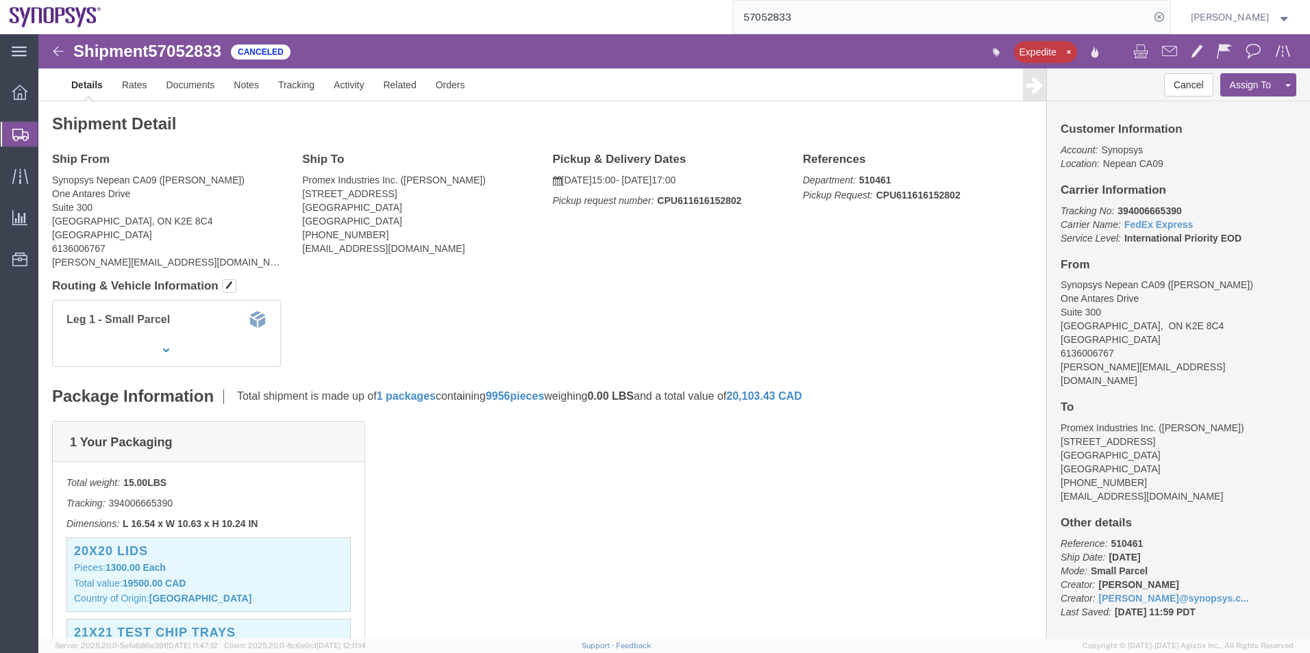
click at [0, 0] on span "Shipment Manager" at bounding box center [0, 0] width 0 height 0
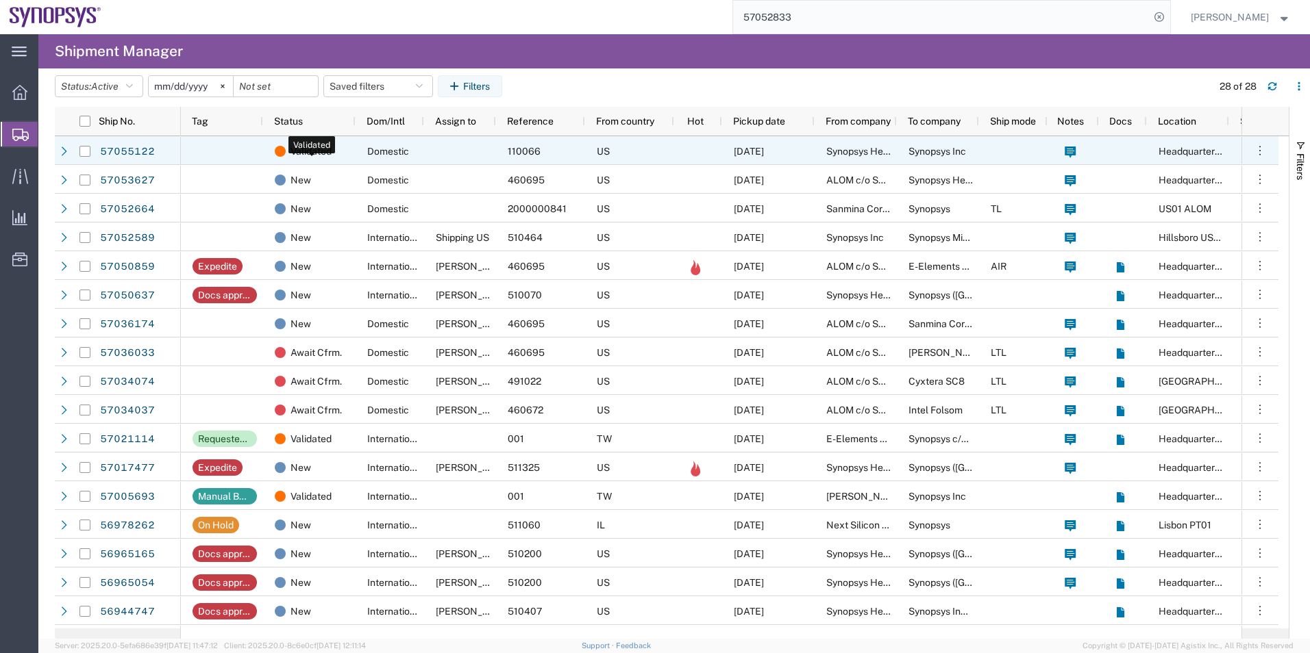
click at [347, 158] on div "Validated" at bounding box center [312, 151] width 75 height 29
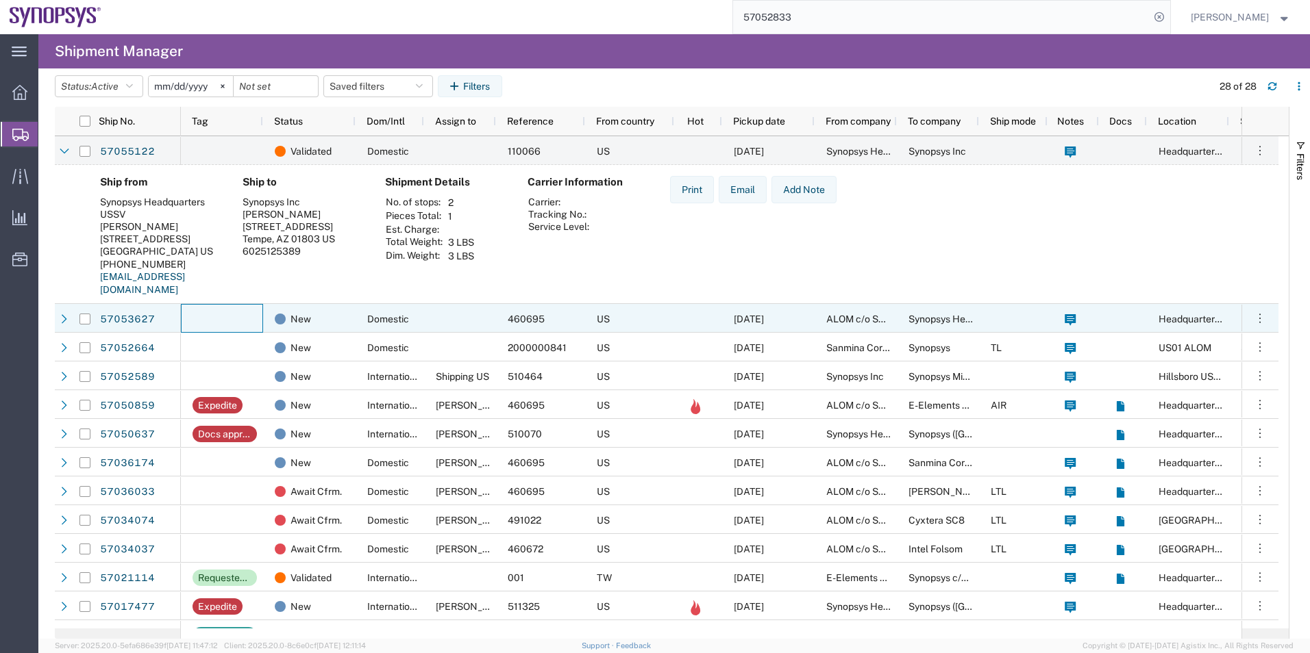
click at [255, 326] on div at bounding box center [222, 318] width 82 height 29
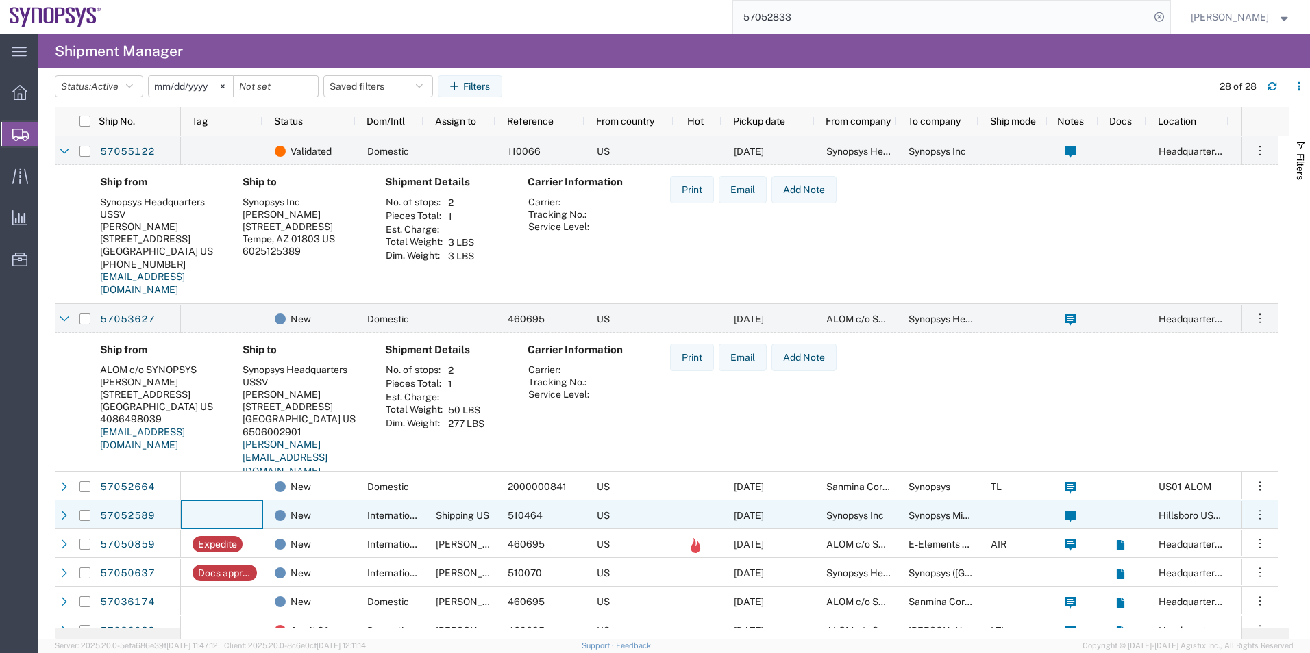
click at [253, 516] on div at bounding box center [222, 515] width 82 height 29
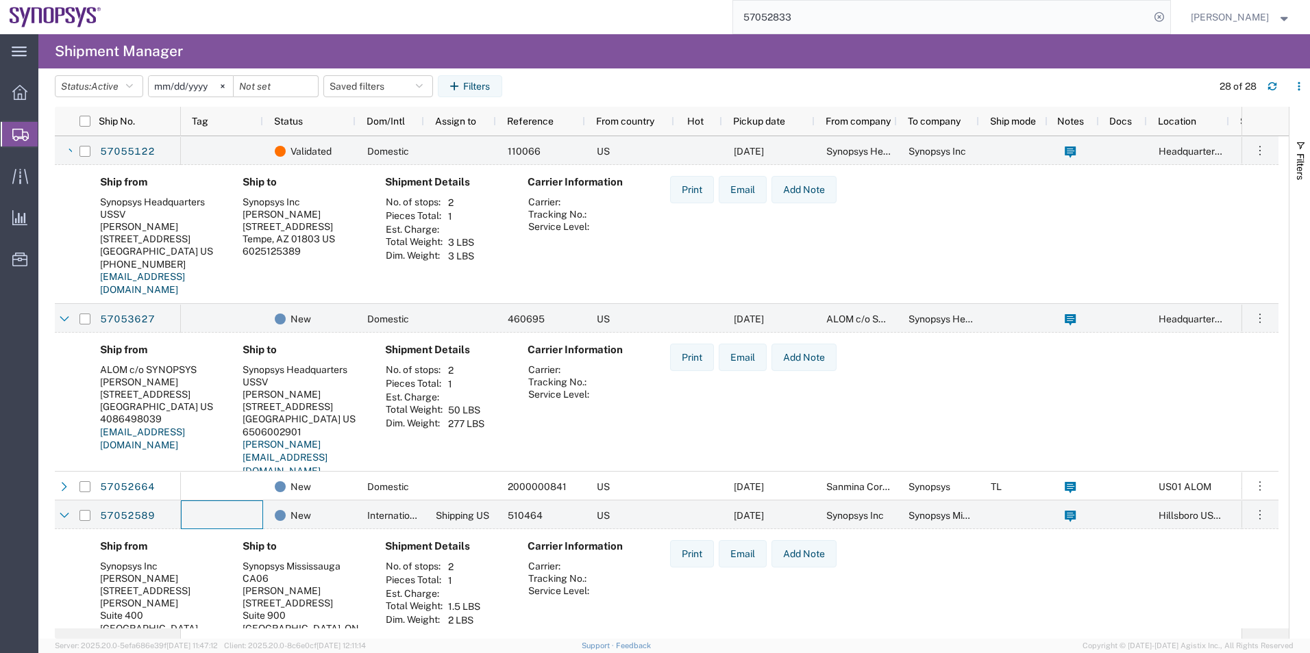
scroll to position [137, 0]
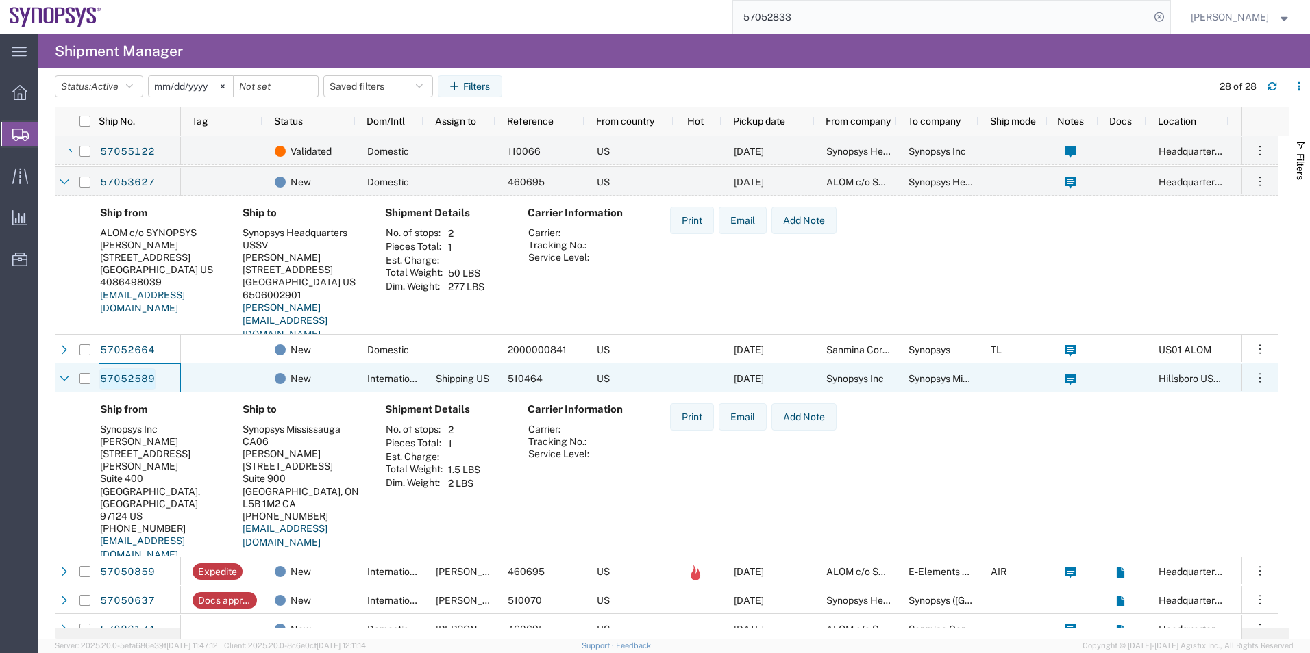
click at [118, 375] on link "57052589" at bounding box center [127, 379] width 56 height 22
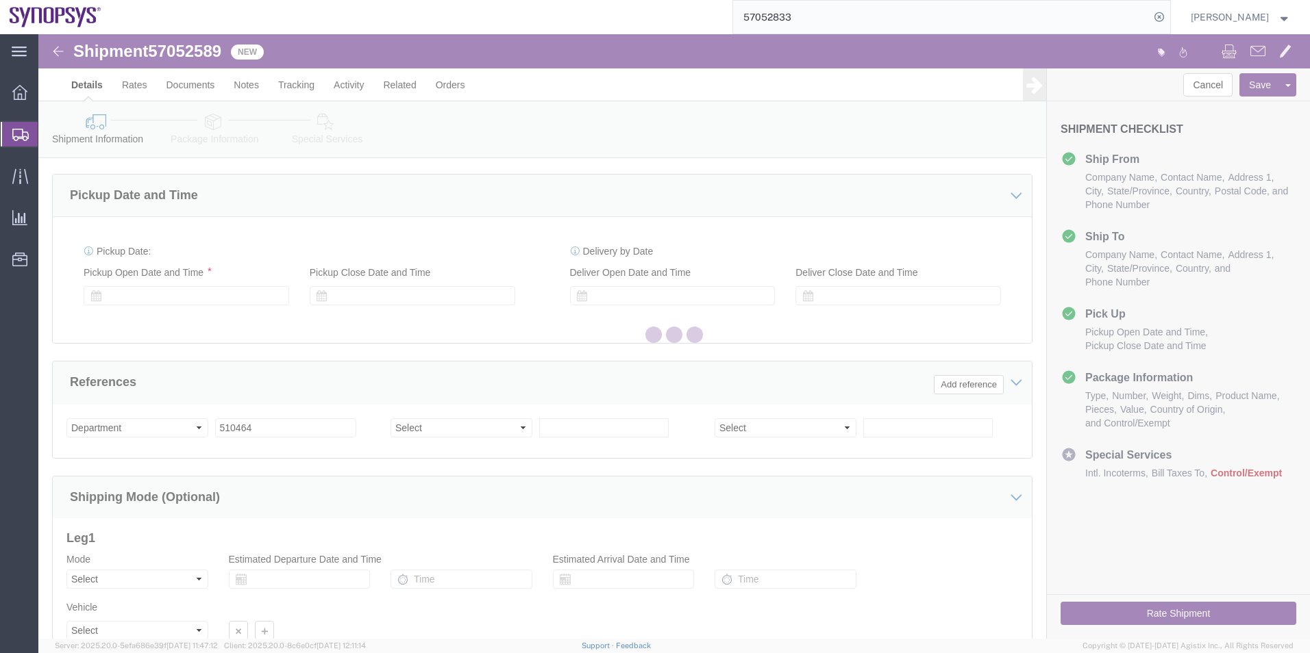
scroll to position [466, 0]
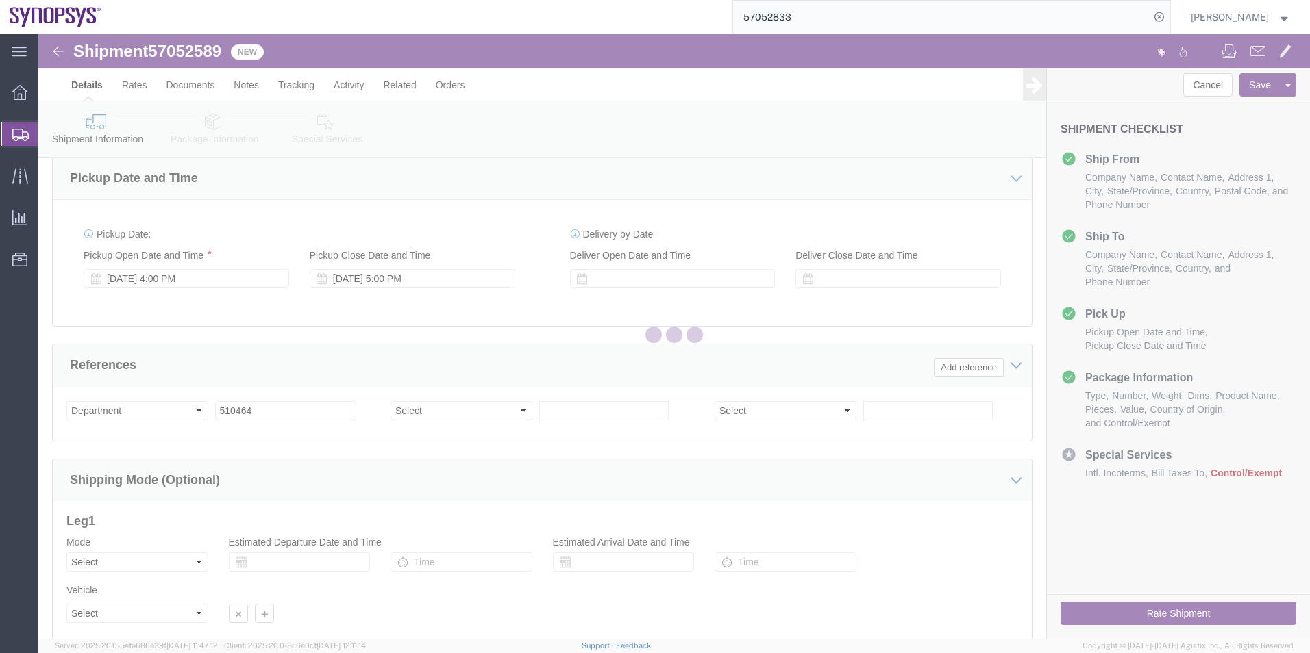
select select "63190"
select select "63078"
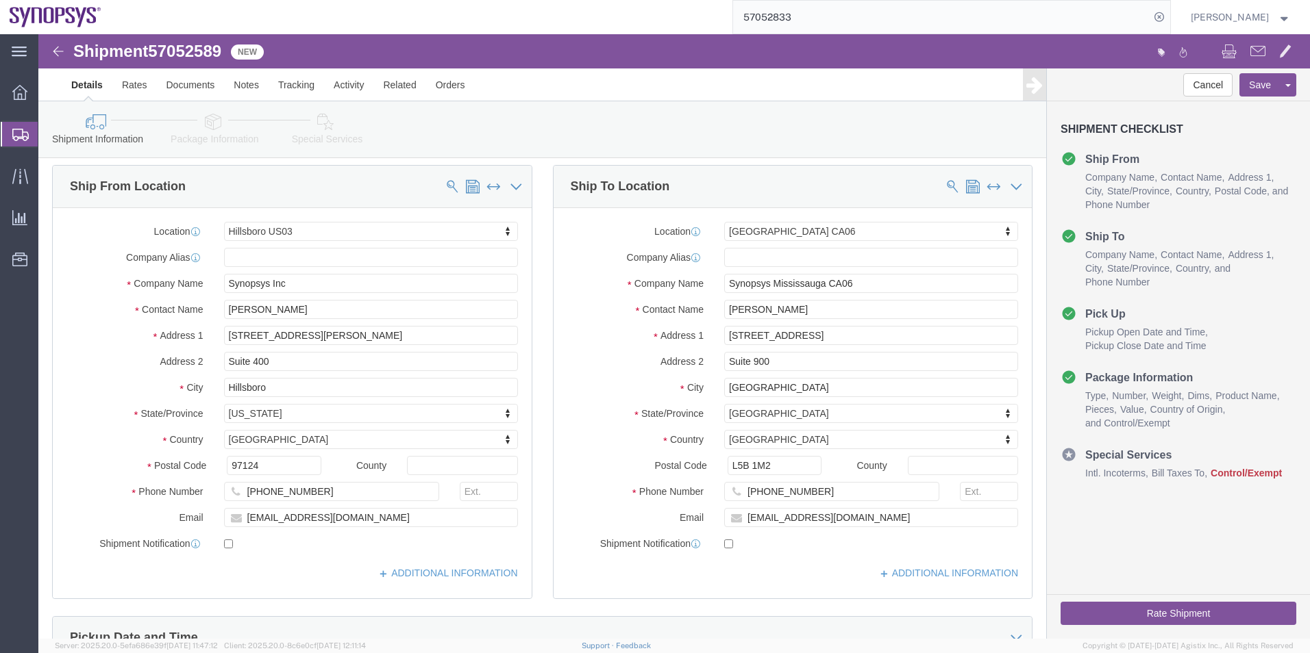
scroll to position [0, 0]
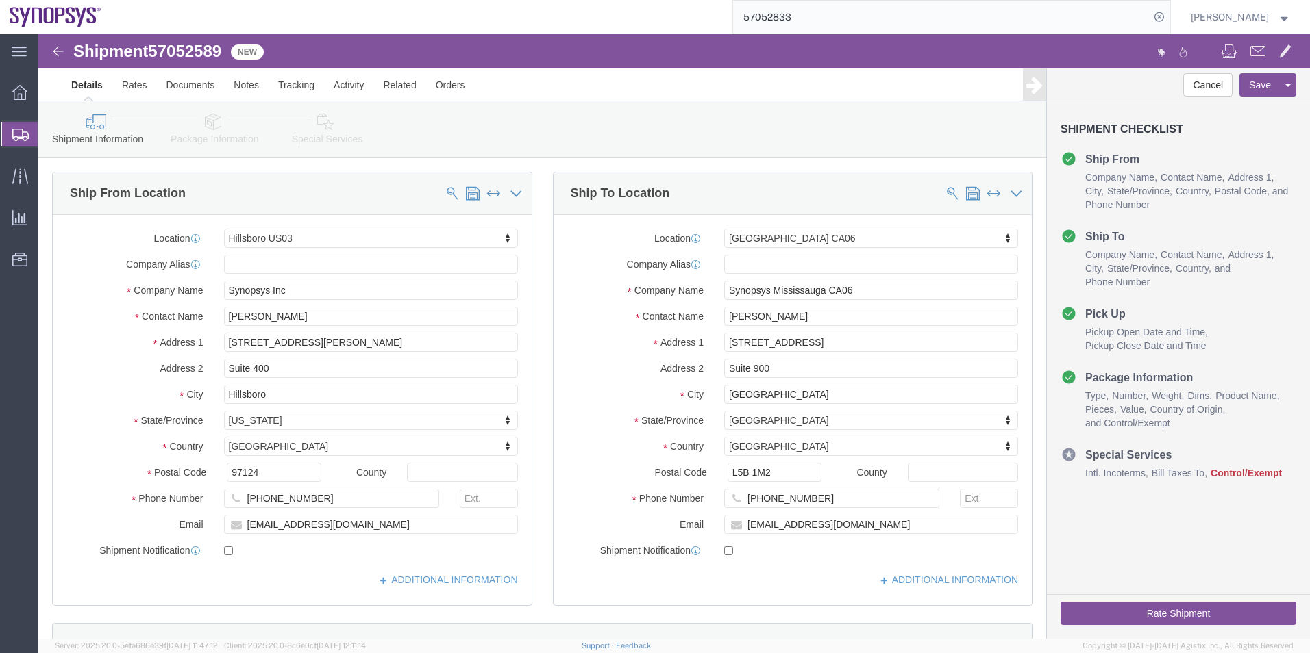
click icon
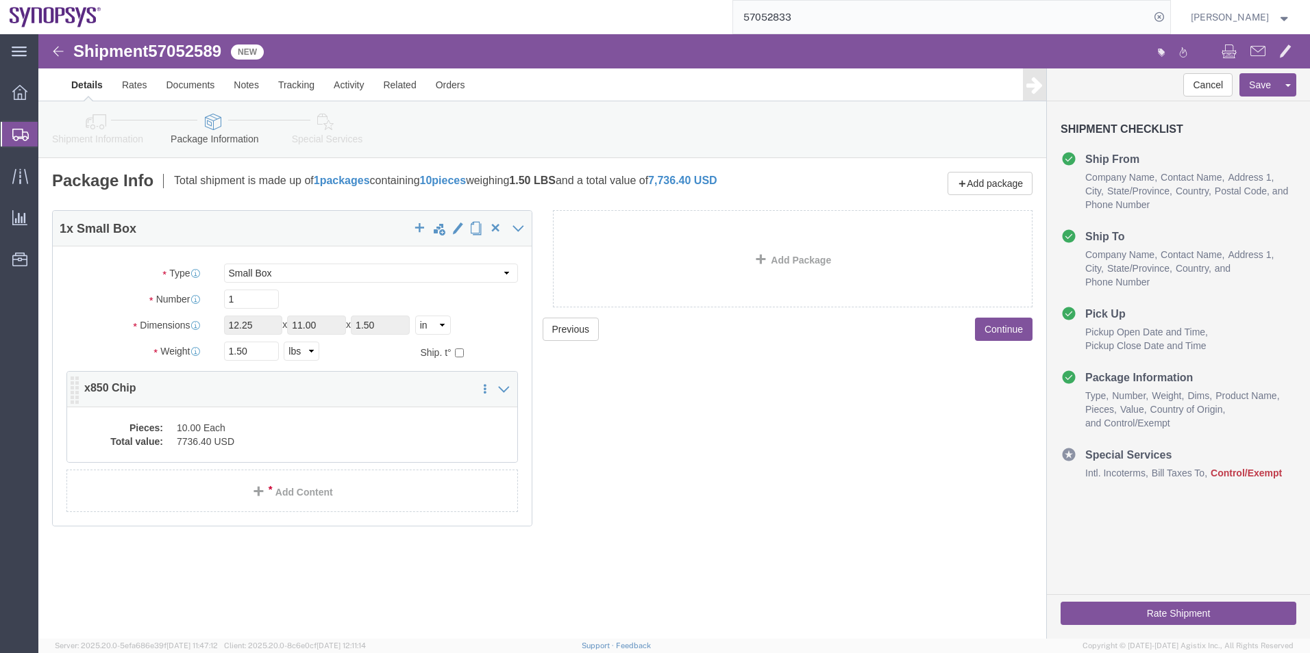
click div "Pieces: 10.00 Each Total value: 7736.40 USD"
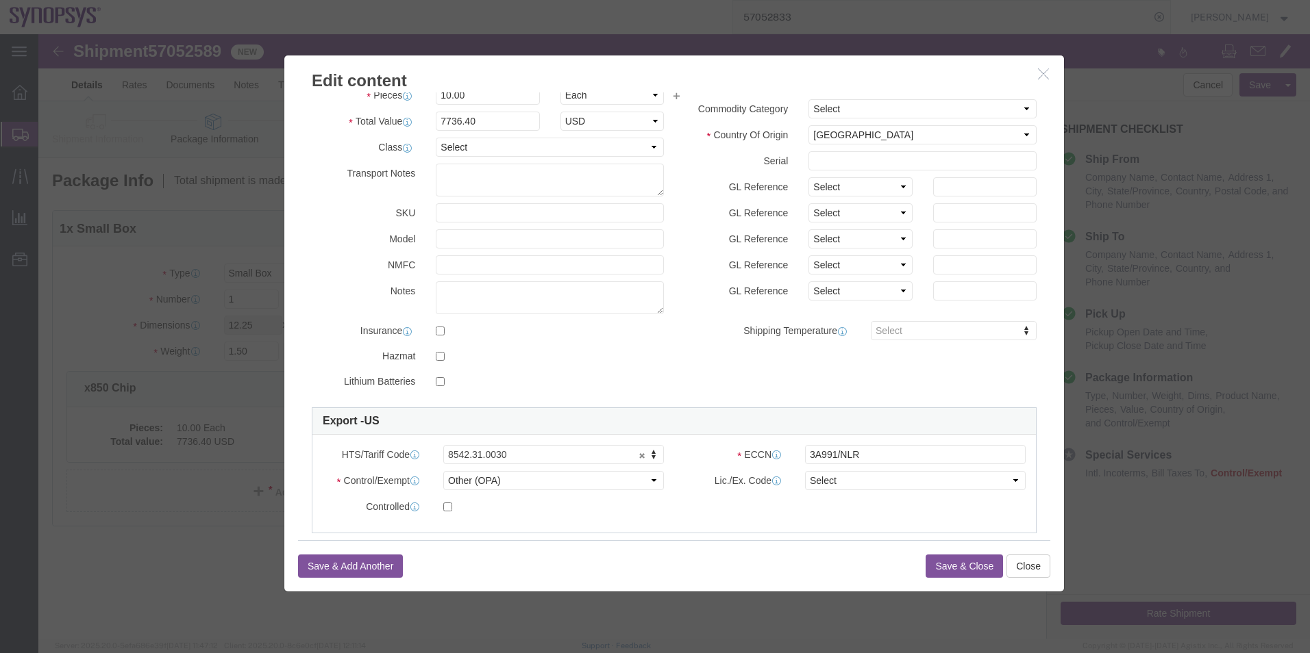
scroll to position [205, 0]
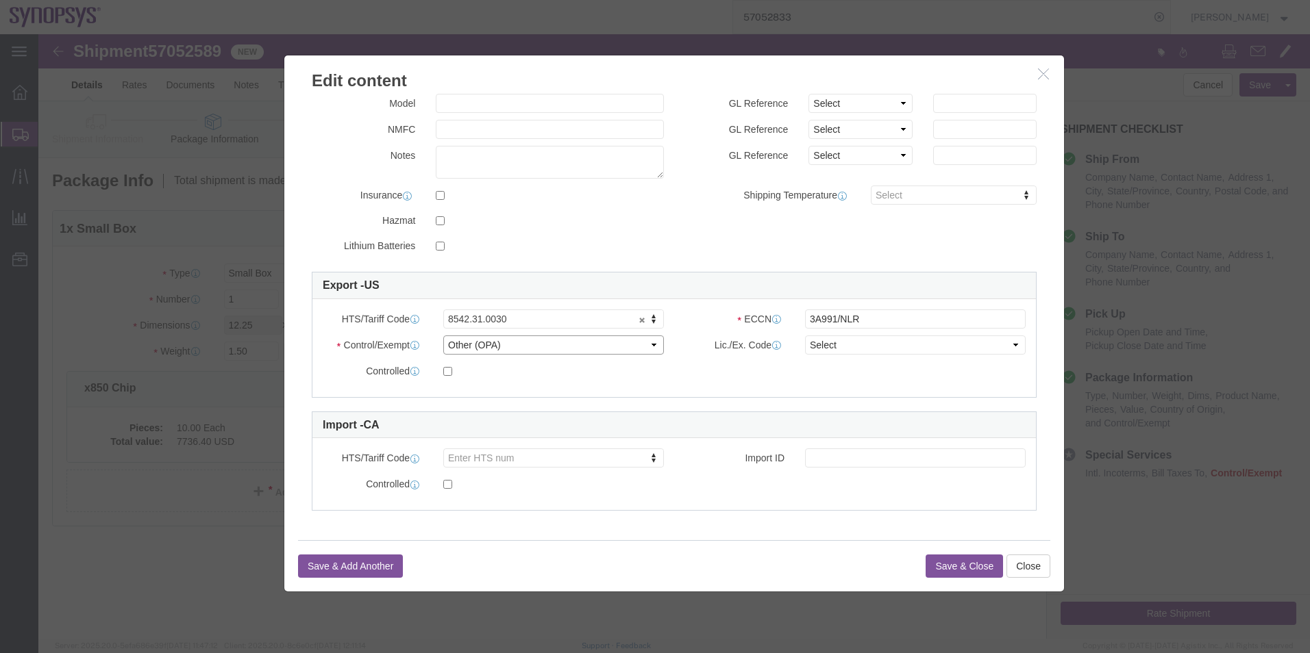
click select "Select ATF BIS DEA EPA FDA FTR ITAR OFAC Other (OPA)"
select select "FTR"
click select "Select ATF BIS DEA EPA FDA FTR ITAR OFAC Other (OPA)"
click select "Select 30.2(d)(2) 30.36 30.37(a) 30.37(f) 30.37(g) 30.37(h) 30.37(i) 30.37(j) 3…"
select select "30.36"
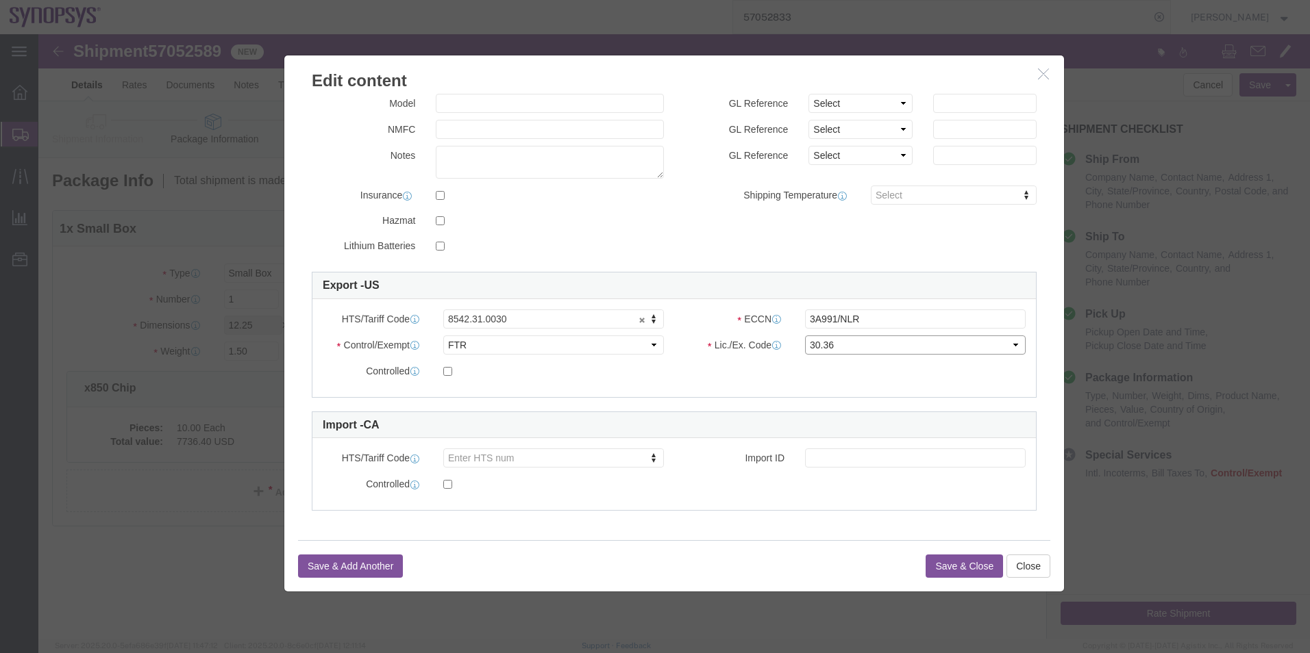
click select "Select 30.2(d)(2) 30.36 30.37(a) 30.37(f) 30.37(g) 30.37(h) 30.37(i) 30.37(j) 3…"
click input "3A991/NLR"
type input "3A991"
click div "Product Name x850 Chip Pieces 10.00 Select Bag Barrels 100Board Feet Bottle Box…"
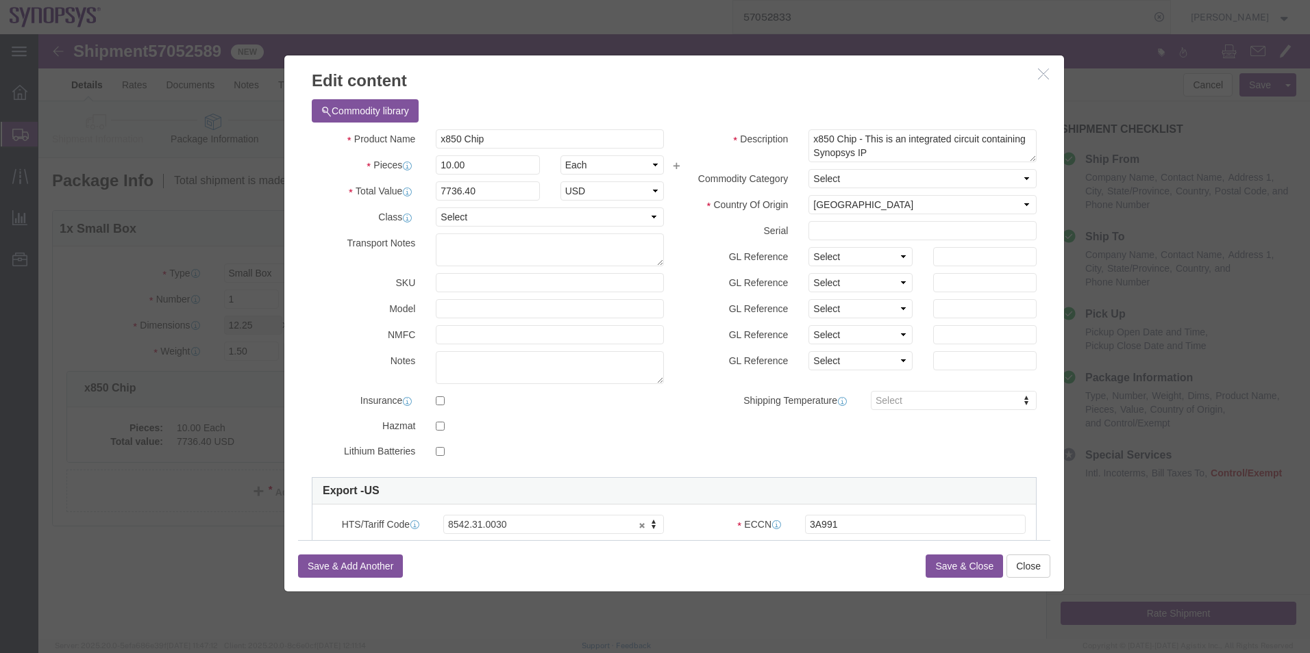
click button "Save & Close"
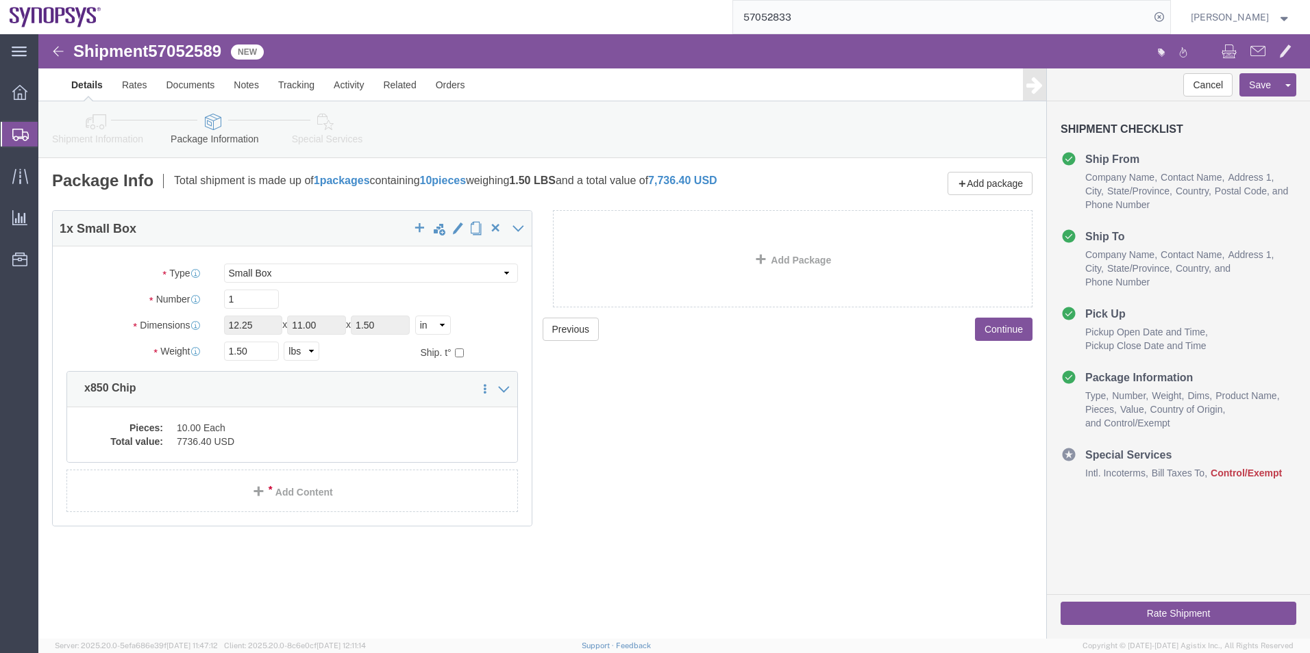
click icon
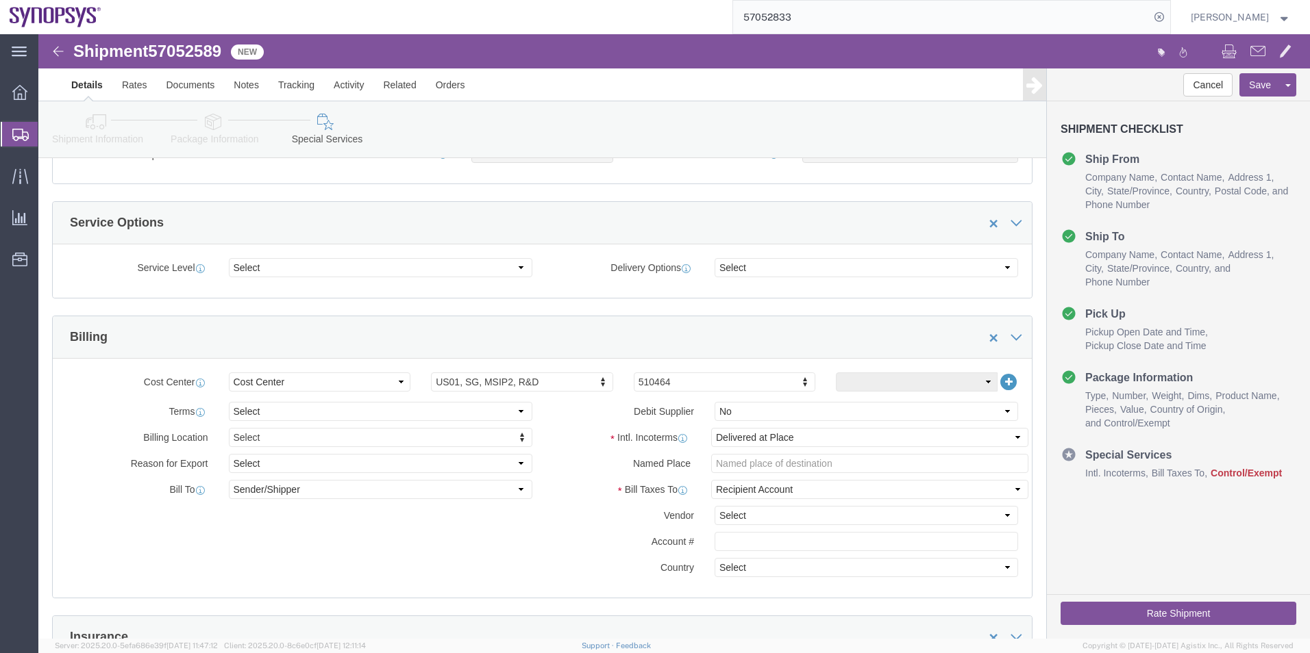
scroll to position [616, 0]
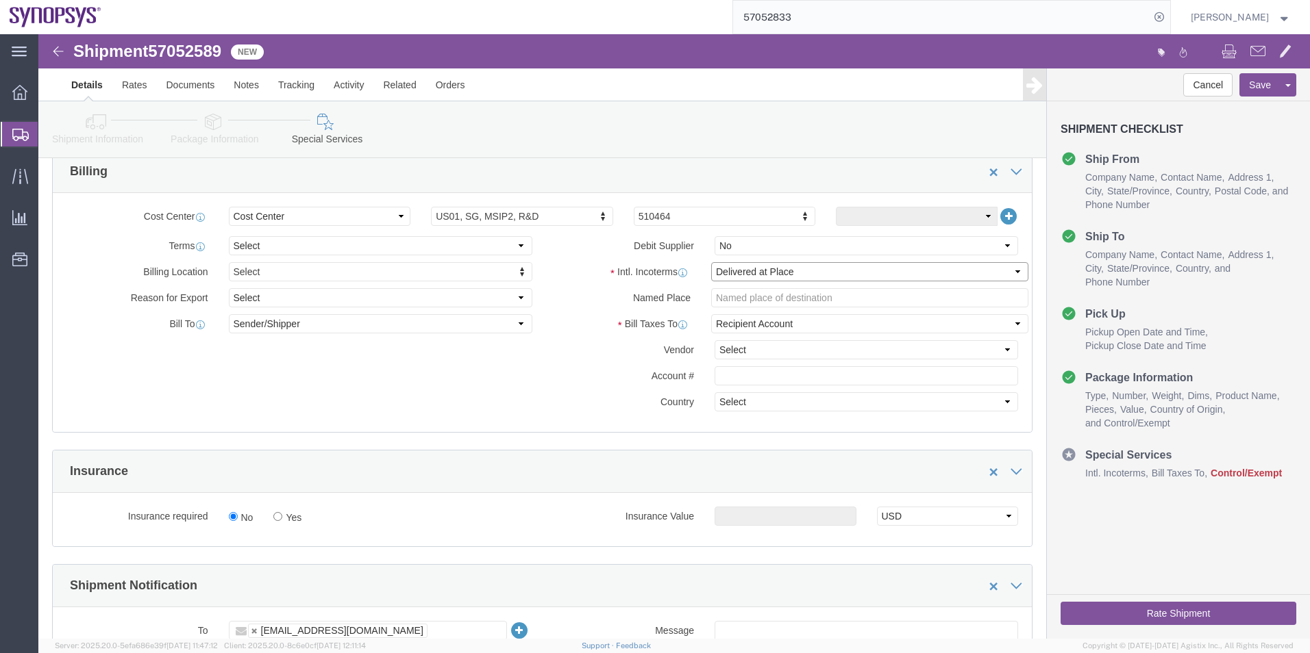
click select "Select Carriage Insurance Paid Carriage Paid To Cost and Freight Cost Insurance…"
click div "Billing Location Select Select My Profile Location [GEOGRAPHIC_DATA] DE04 Agrat…"
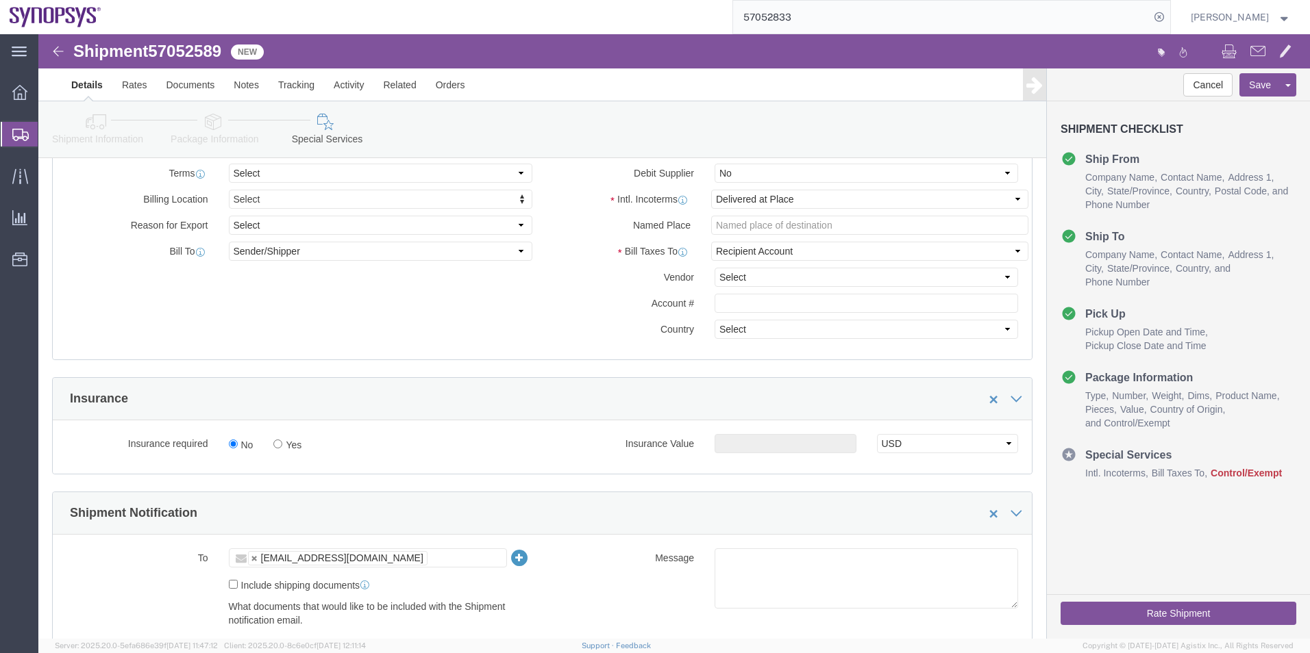
scroll to position [822, 0]
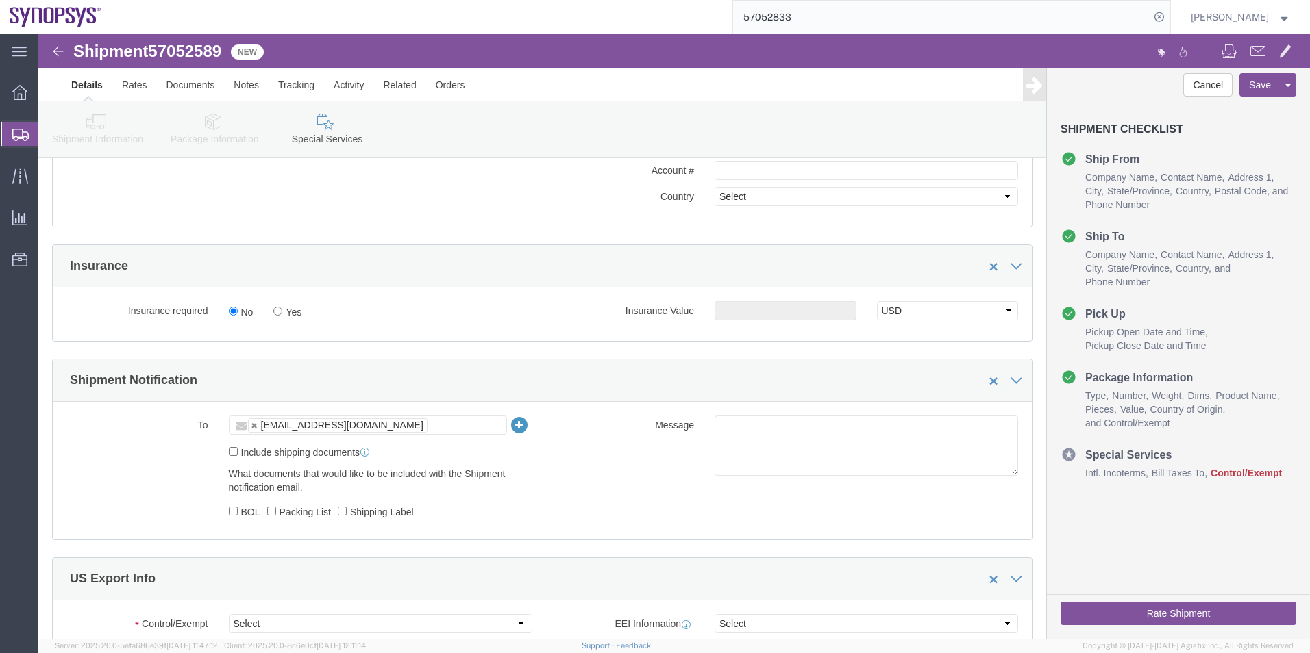
click ul "[EMAIL_ADDRESS][DOMAIN_NAME]"
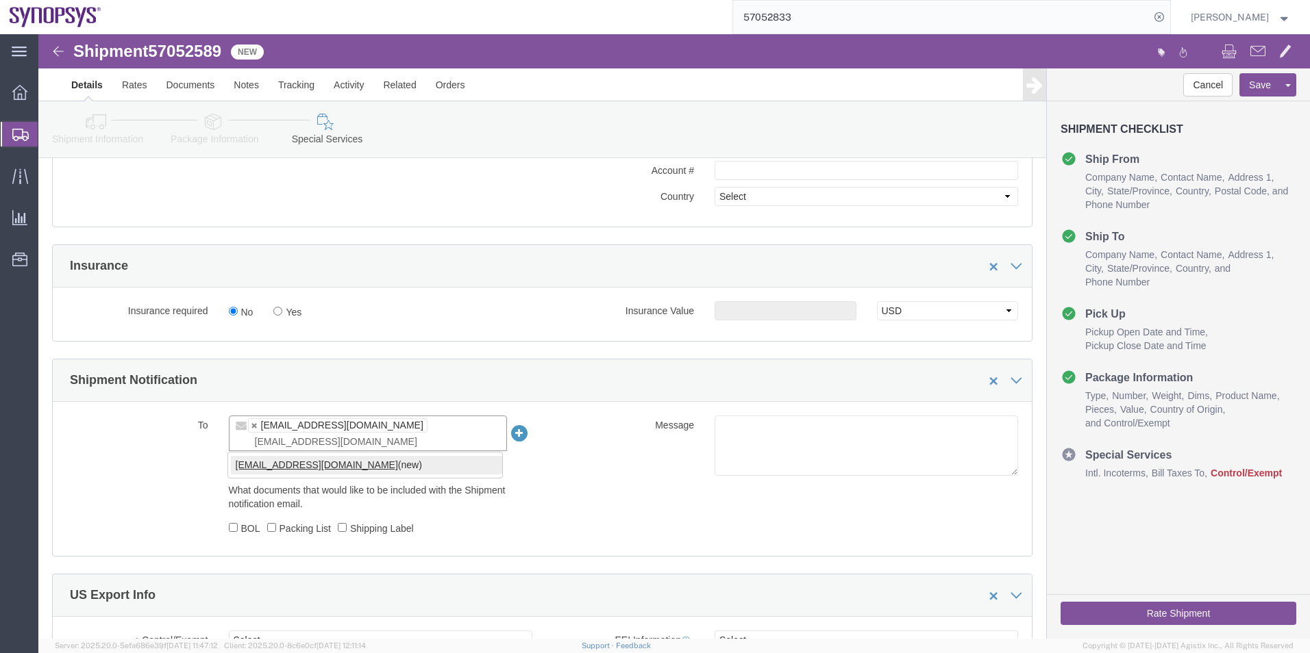
type input "[EMAIL_ADDRESS][DOMAIN_NAME]"
click textarea
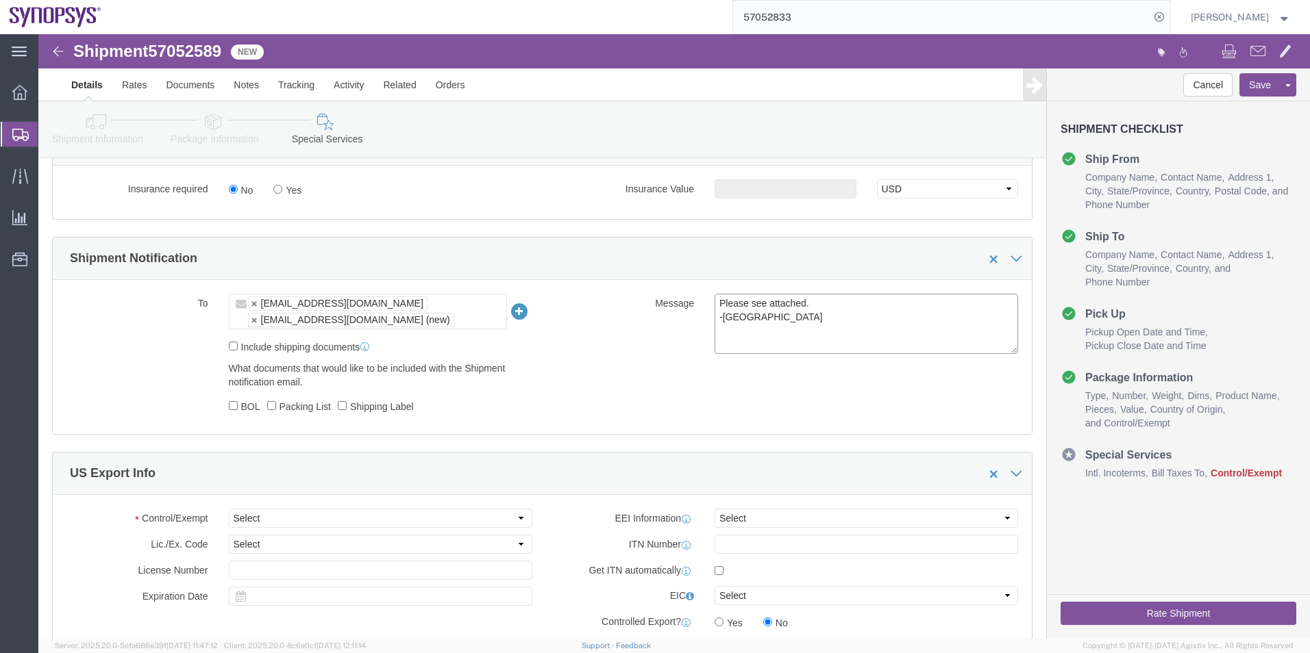
scroll to position [1096, 0]
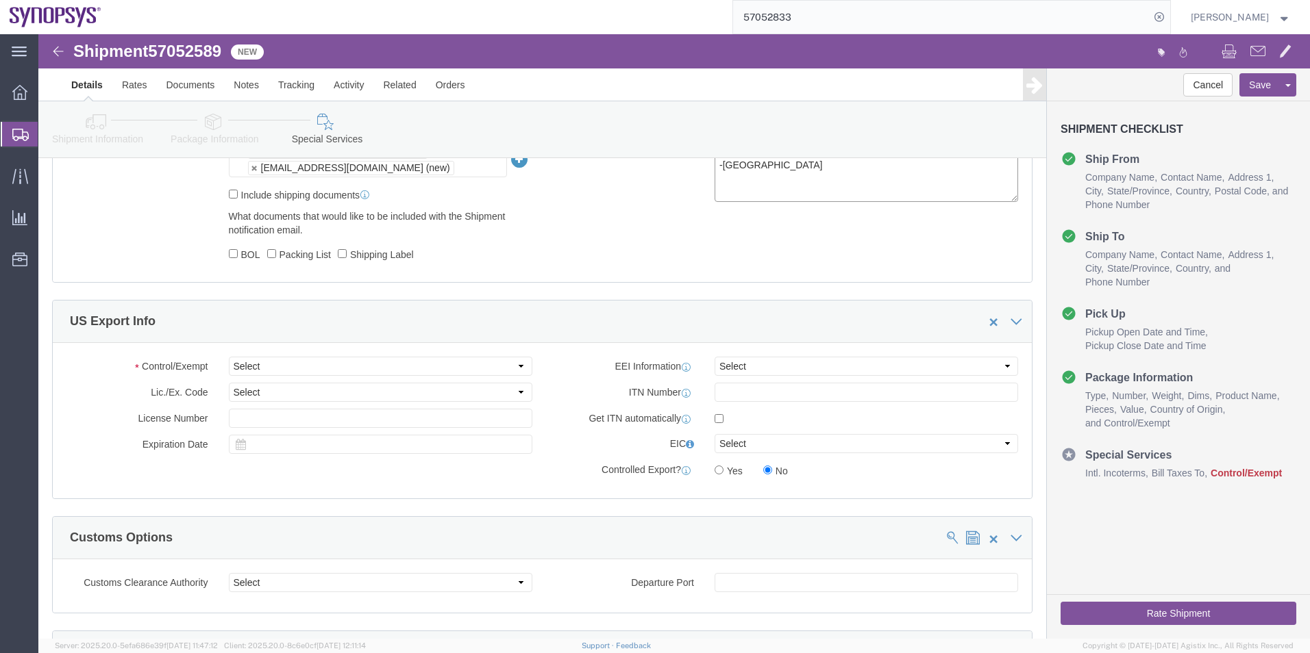
type textarea "Please see attached. -[GEOGRAPHIC_DATA]"
drag, startPoint x: 343, startPoint y: 328, endPoint x: 347, endPoint y: 313, distance: 15.5
click select "Select ATF BIS DEA EPA FDA FTR ITAR OFAC Other (OPA)"
select select "FTR"
click select "Select ATF BIS DEA EPA FDA FTR ITAR OFAC Other (OPA)"
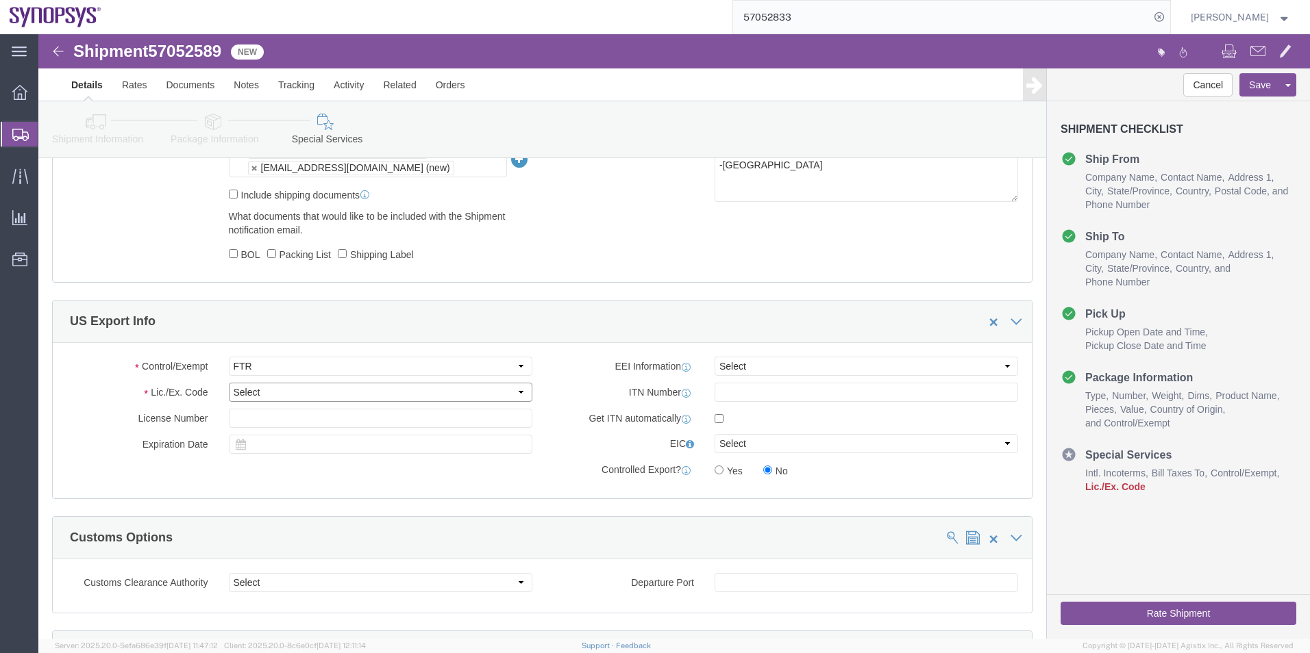
click select "Select 30.2(d)(2) 30.36 30.37(a) 30.37(f) 30.37(g) 30.37(h) 30.37(i) 30.37(j) 3…"
select select "30.36"
click select "Select 30.2(d)(2) 30.36 30.37(a) 30.37(f) 30.37(g) 30.37(h) 30.37(i) 30.37(j) 3…"
click select "Select AES-Direct EEI Carrier File EEI EEI Exempt"
select select "EXEM"
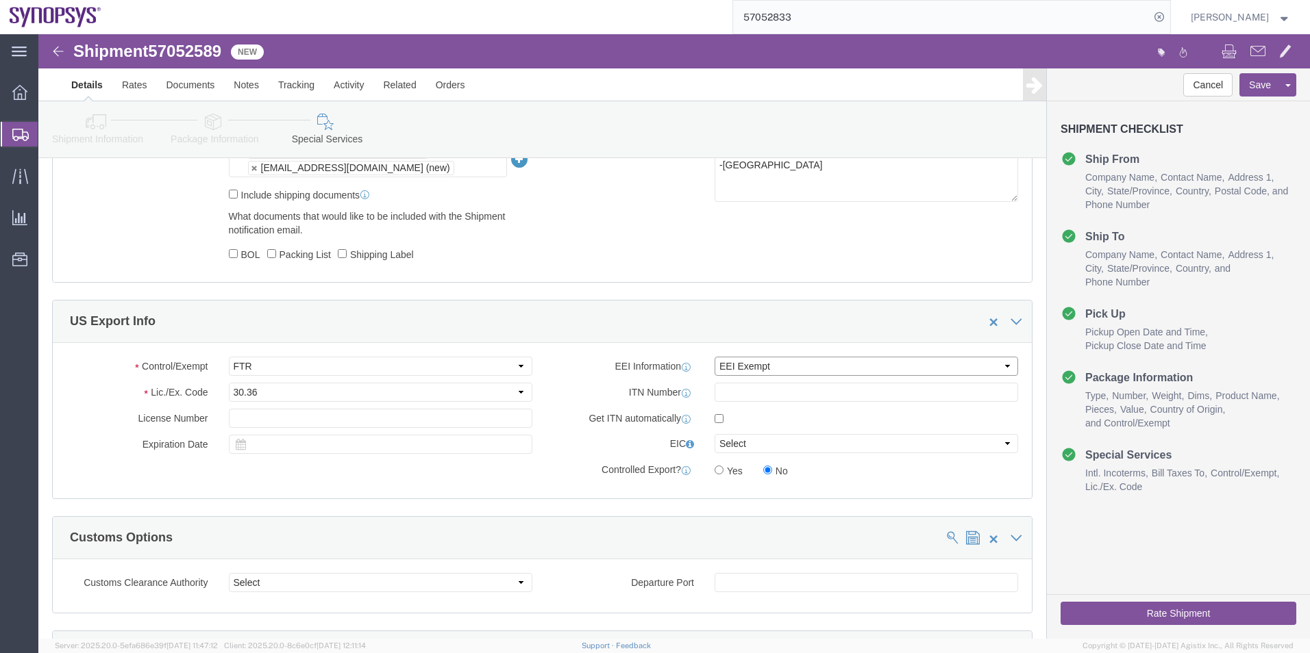
click select "Select AES-Direct EEI Carrier File EEI EEI Exempt"
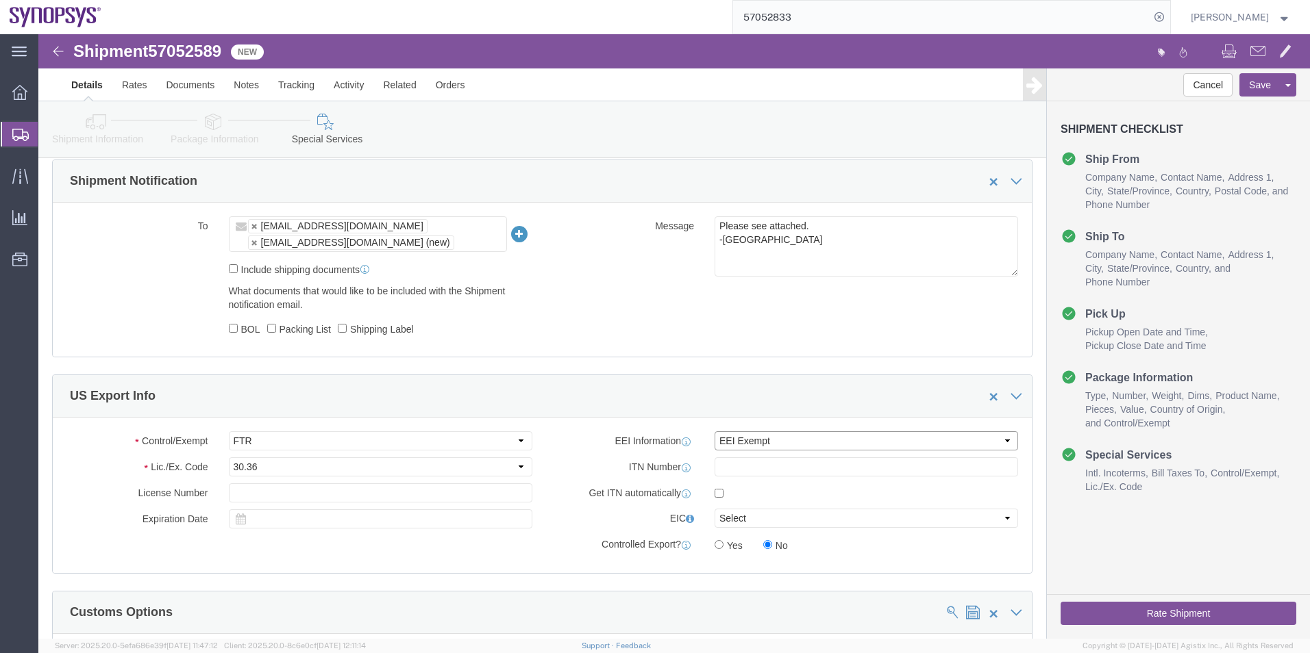
scroll to position [890, 0]
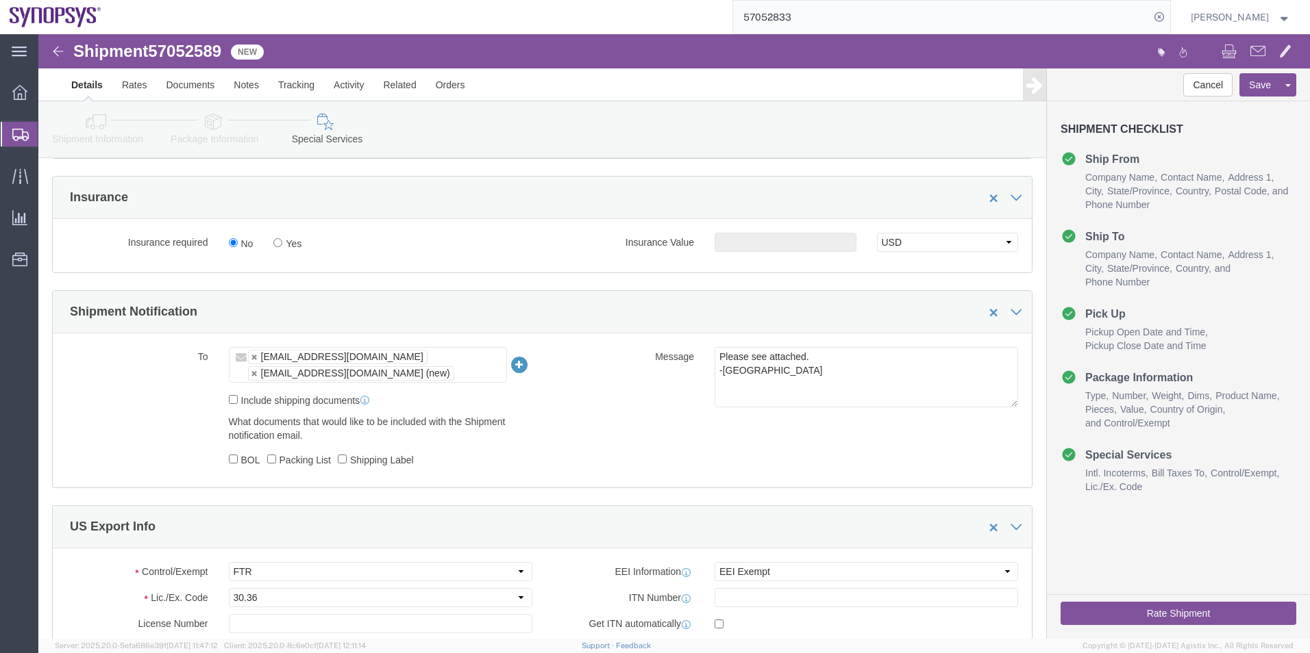
click button "Rate Shipment"
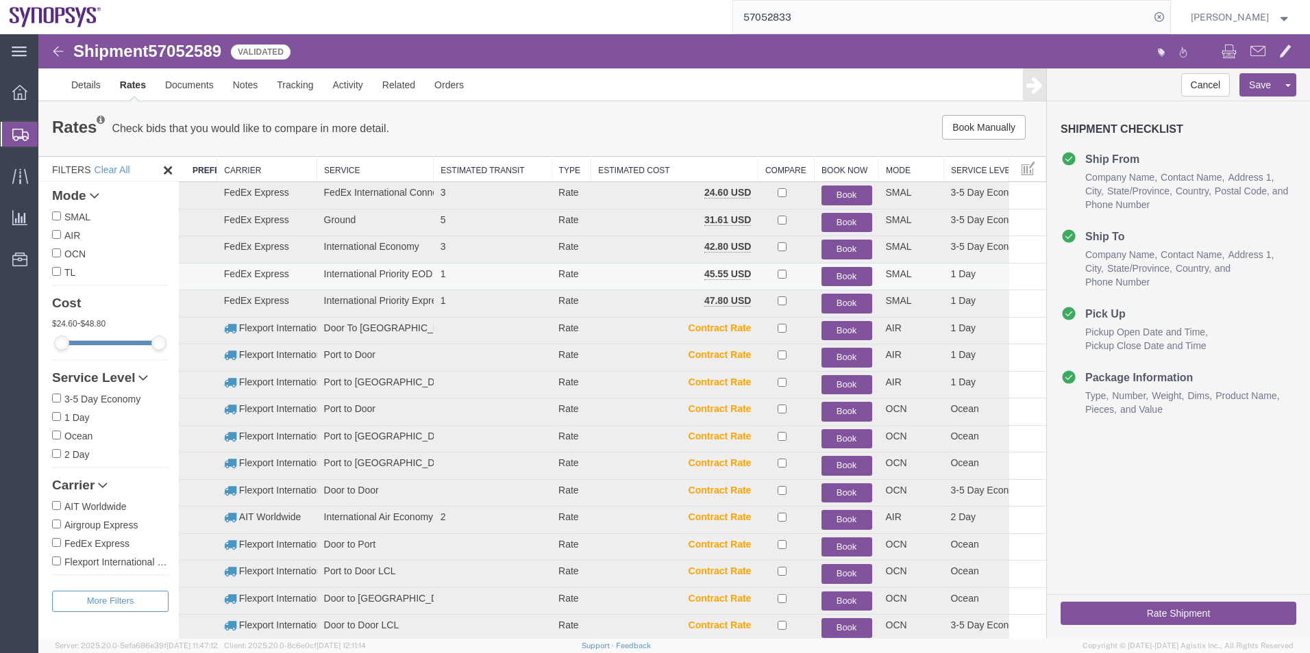
click at [830, 277] on button "Book" at bounding box center [846, 277] width 51 height 20
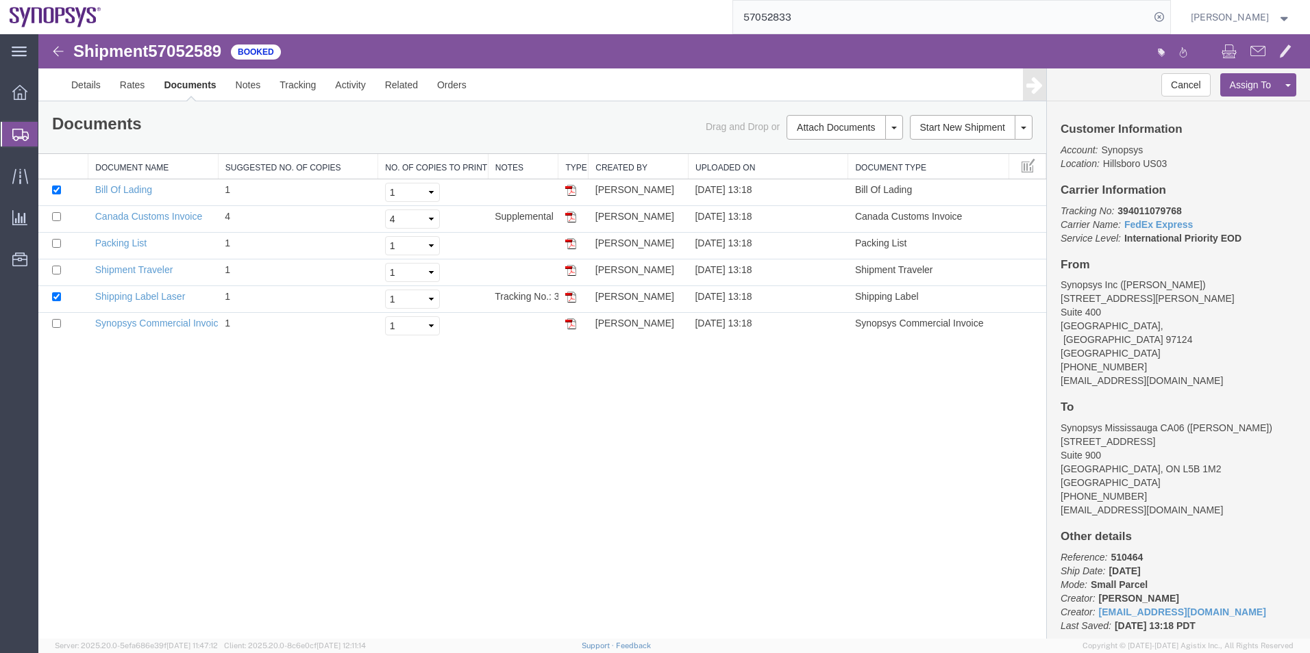
click at [0, 0] on span "Shipment Manager" at bounding box center [0, 0] width 0 height 0
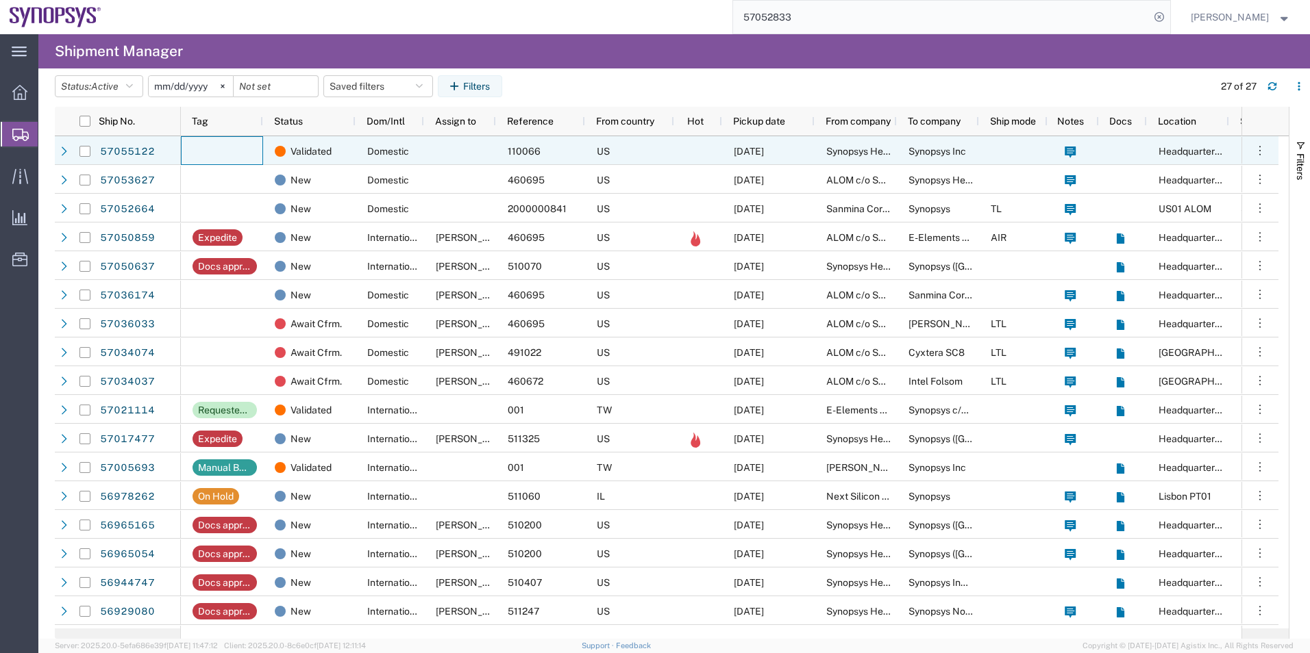
click at [256, 149] on div at bounding box center [222, 150] width 82 height 29
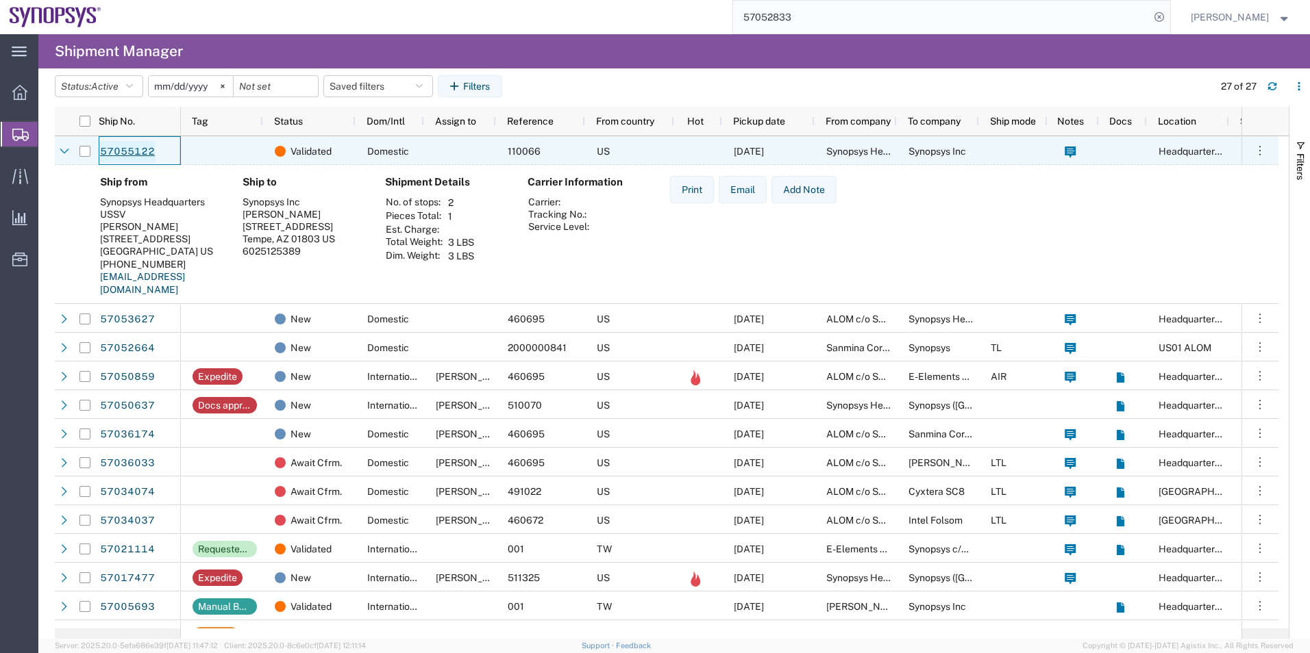
click at [132, 152] on link "57055122" at bounding box center [127, 152] width 56 height 22
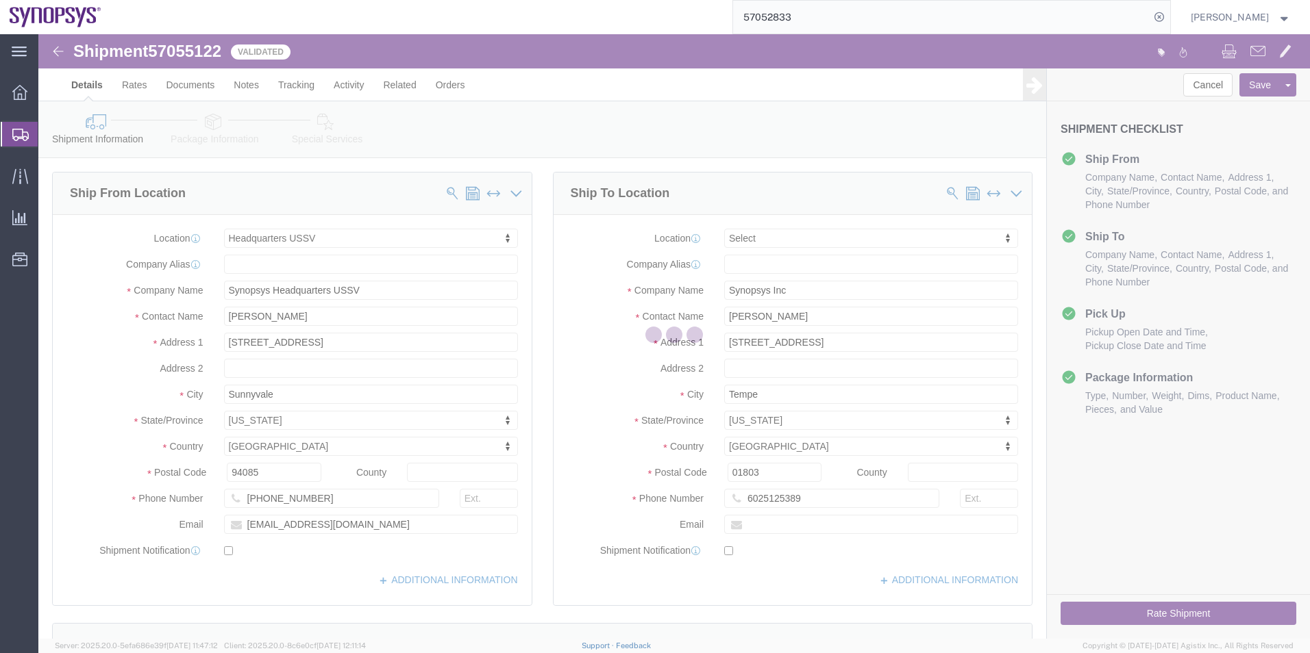
click at [212, 127] on div at bounding box center [673, 336] width 1271 height 605
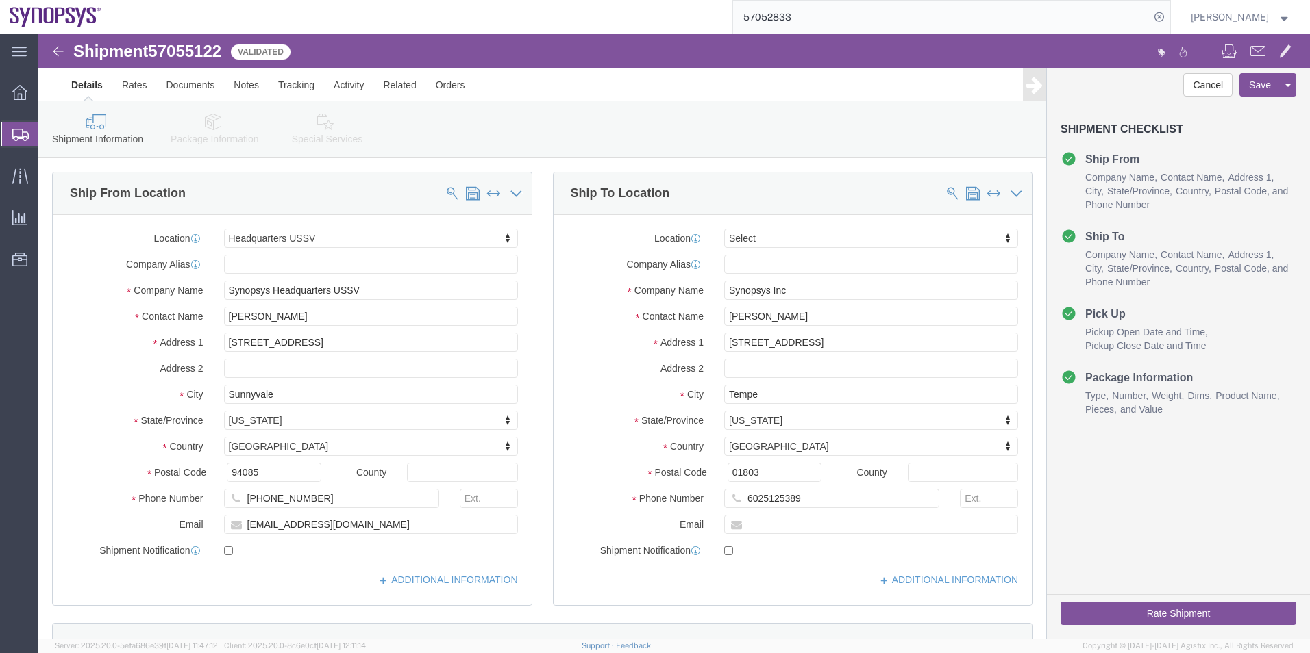
select select "63204"
select select
click icon
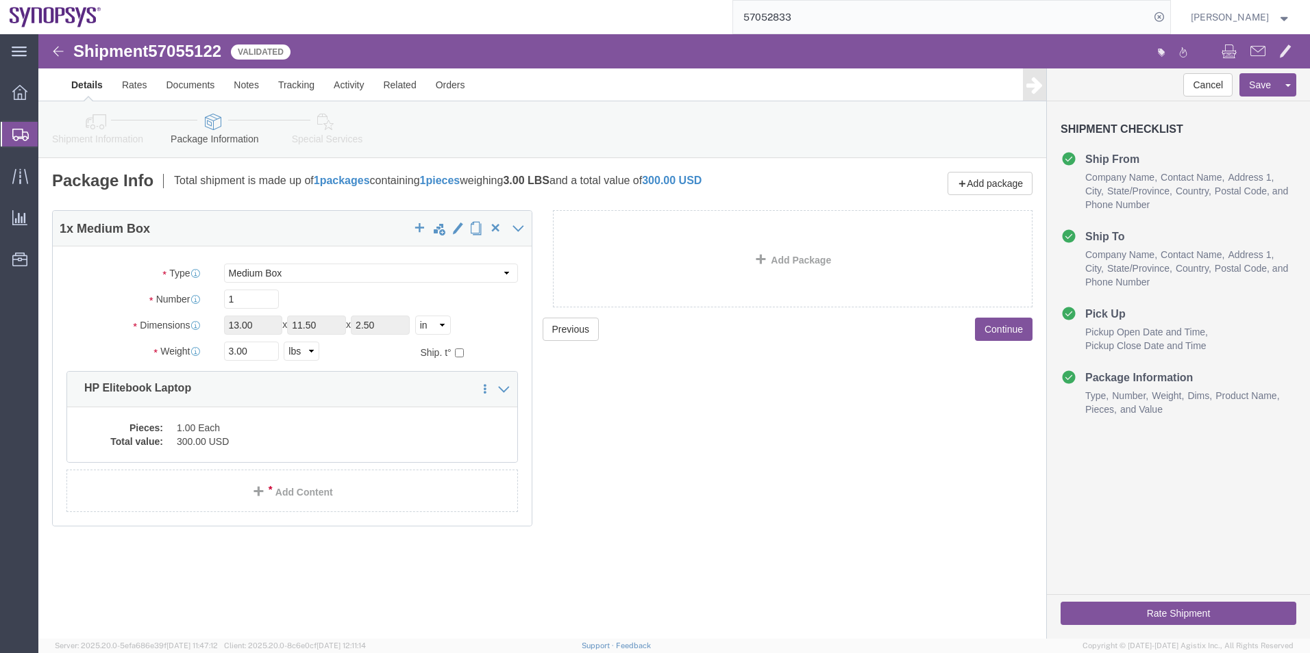
click icon
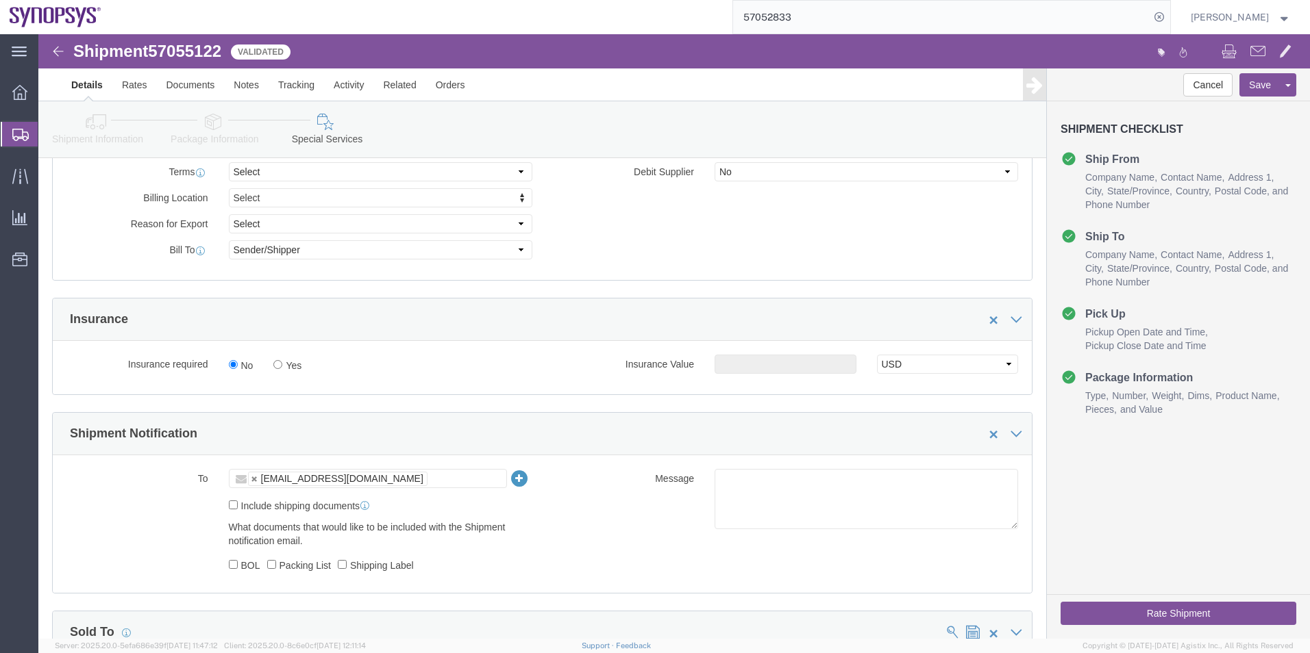
scroll to position [753, 0]
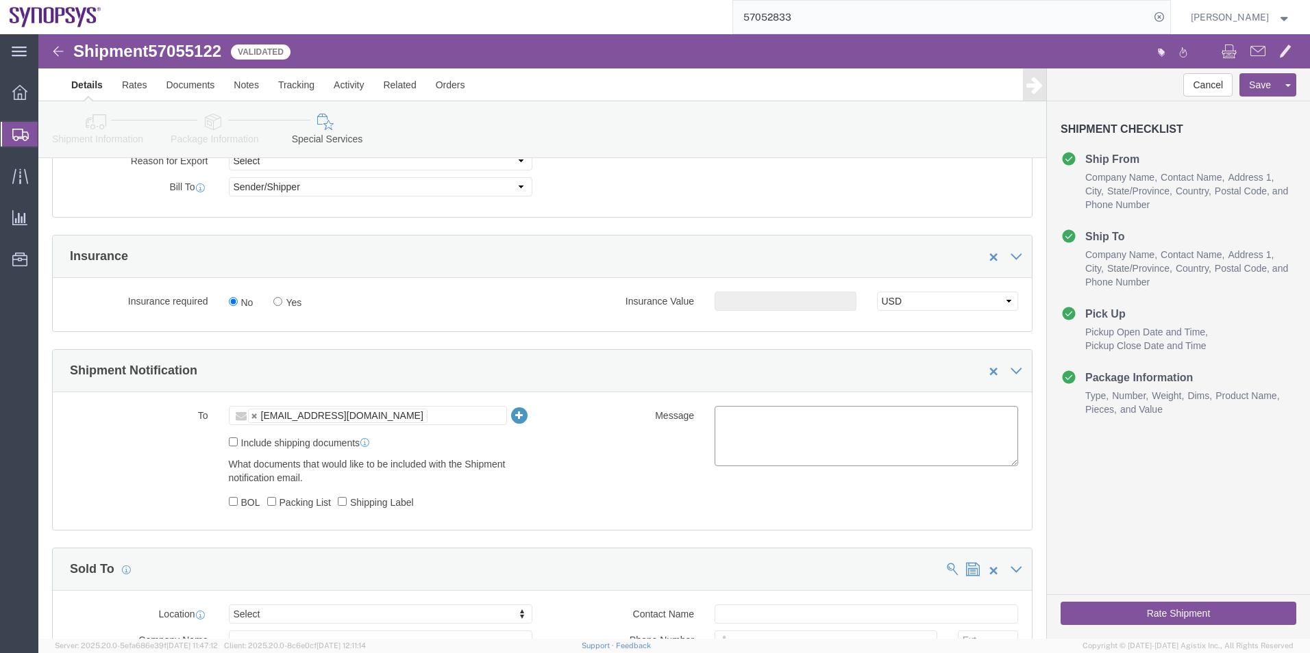
click textarea
click icon
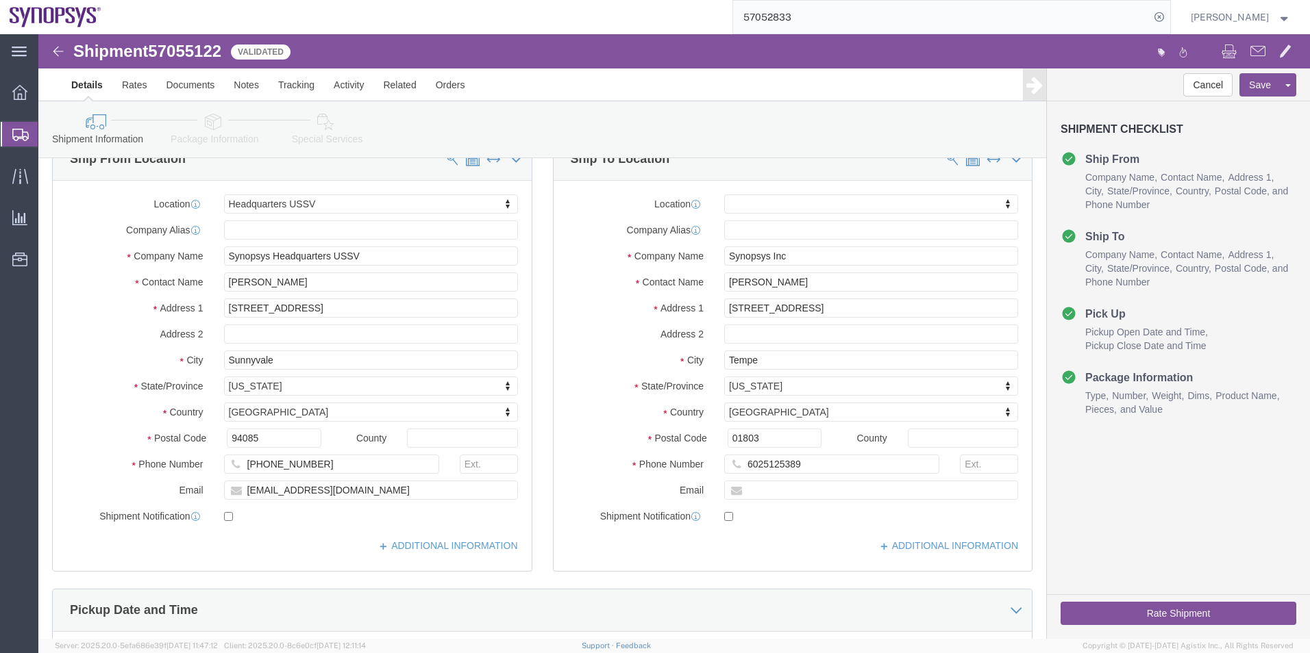
scroll to position [23, 0]
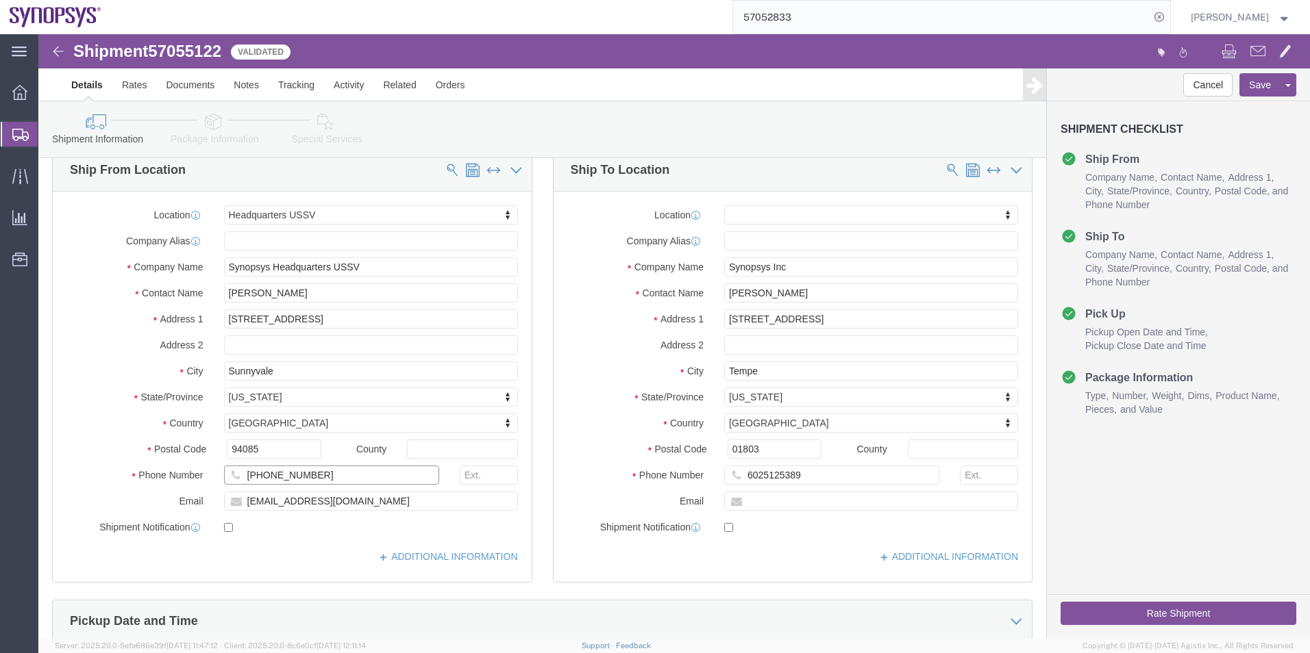
click input "[PHONE_NUMBER]"
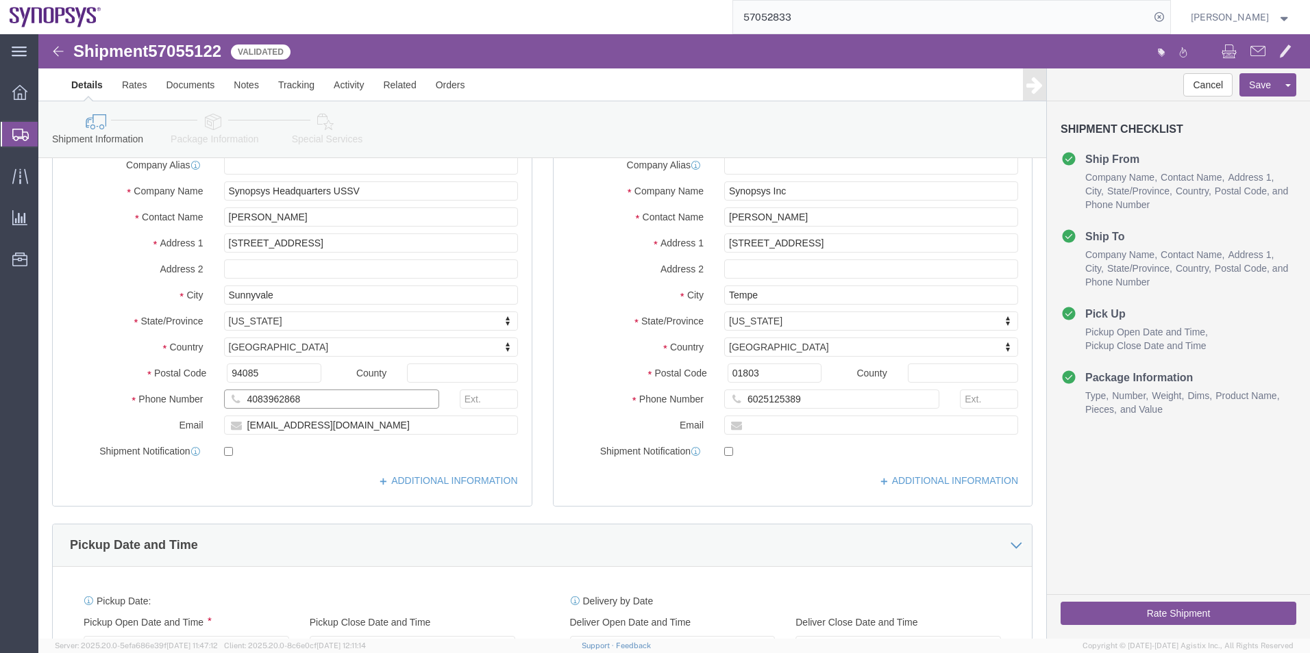
scroll to position [229, 0]
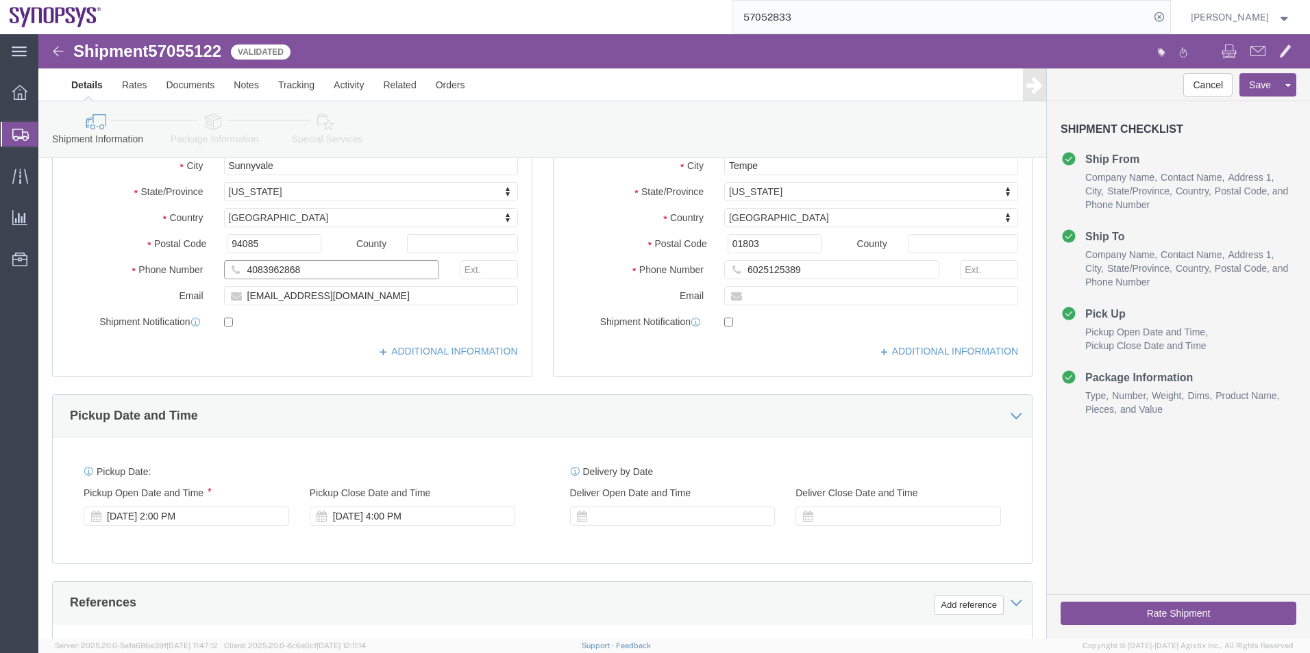
type input "4083962868"
click link "Special Services"
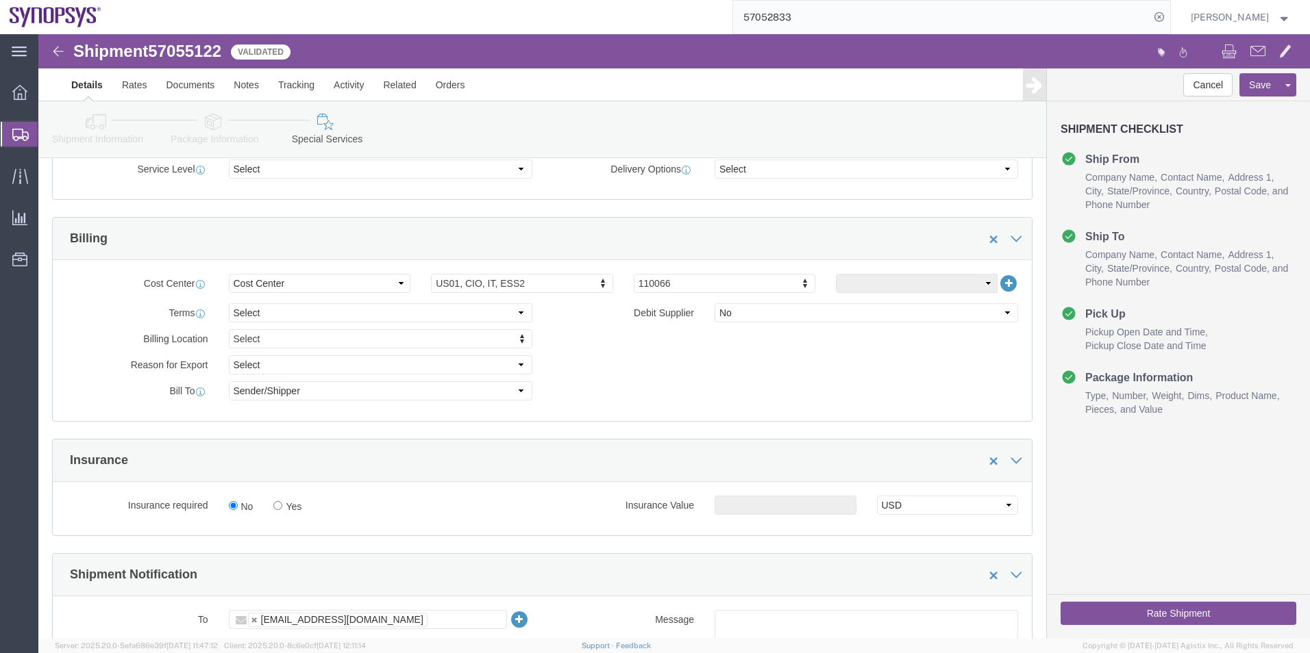
scroll to position [640, 0]
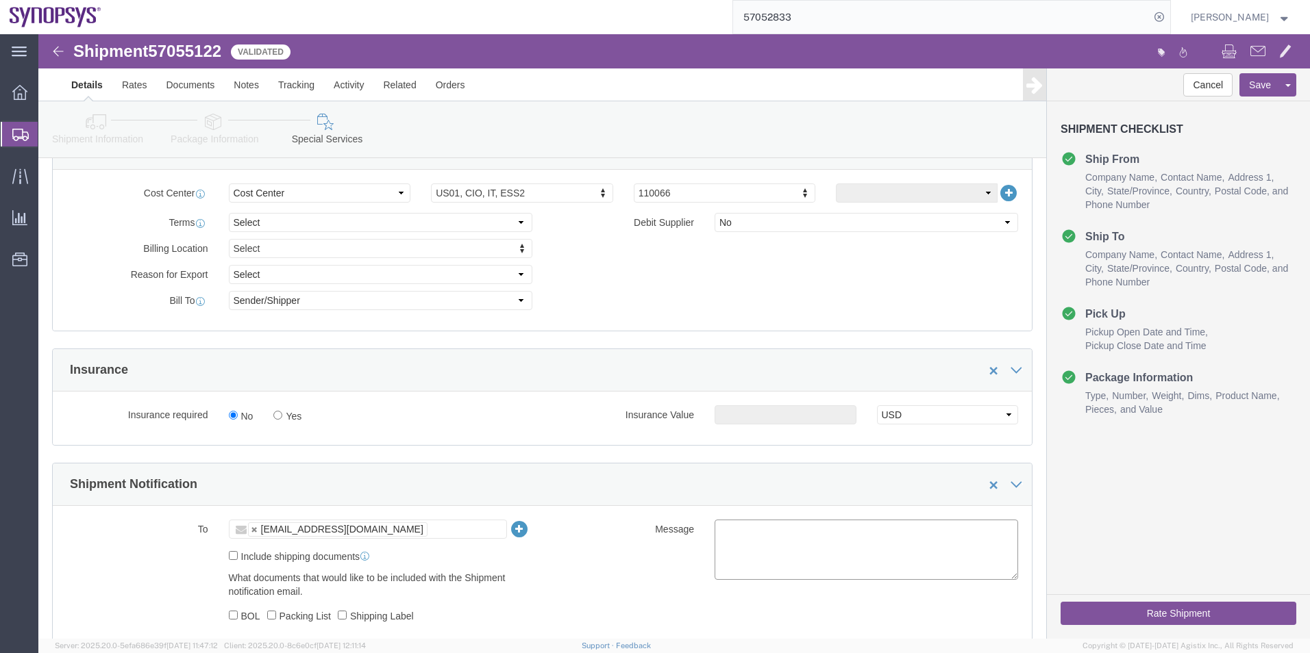
click textarea
type textarea "Please see attached. -[GEOGRAPHIC_DATA]"
click input "text"
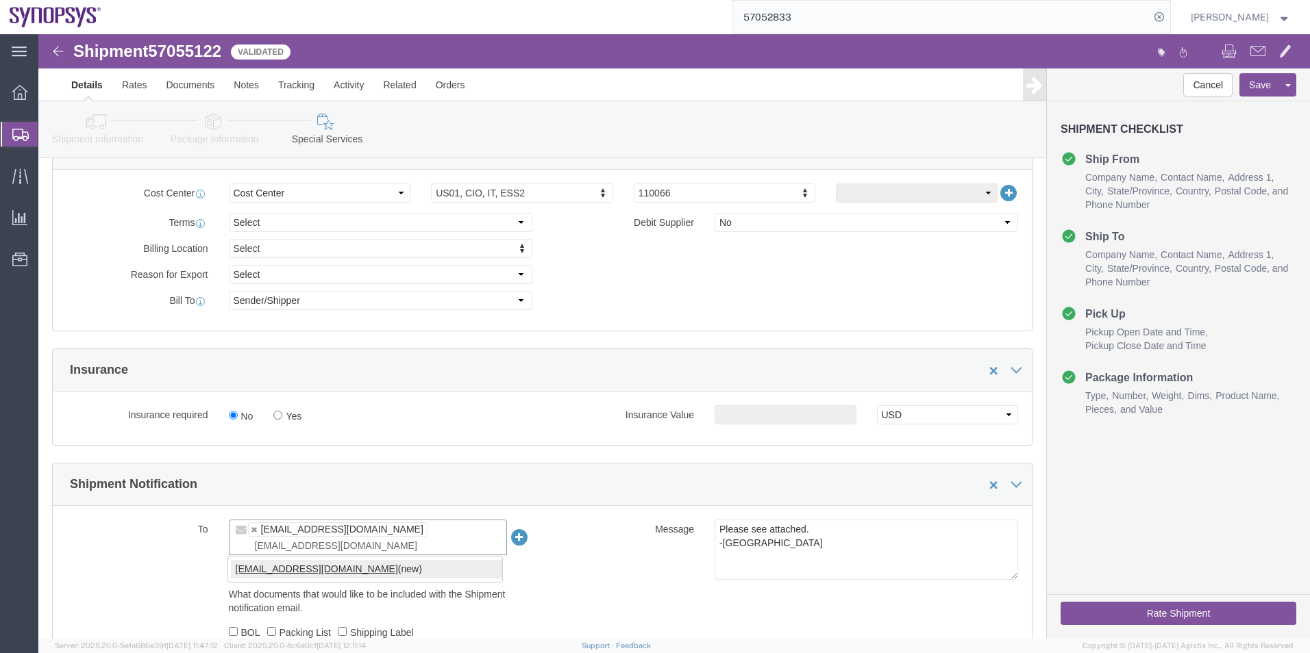
type input "[EMAIL_ADDRESS][DOMAIN_NAME]"
click input "Include shipping documents"
checkbox input "false"
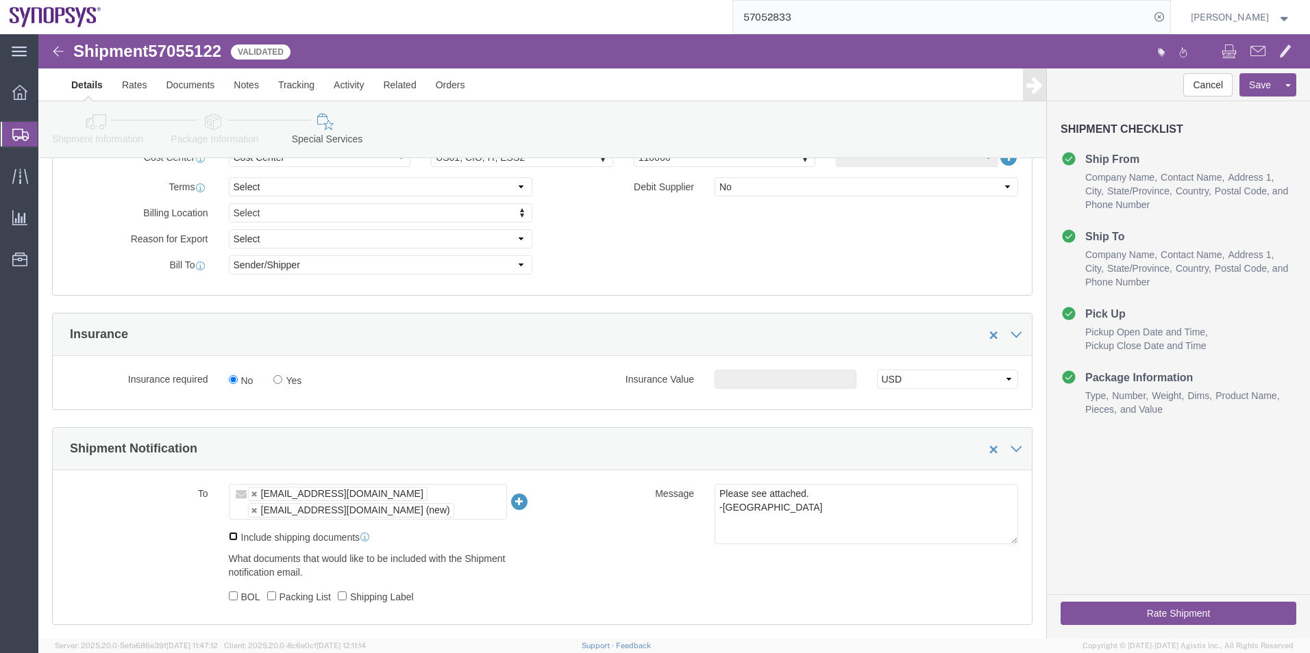
scroll to position [708, 0]
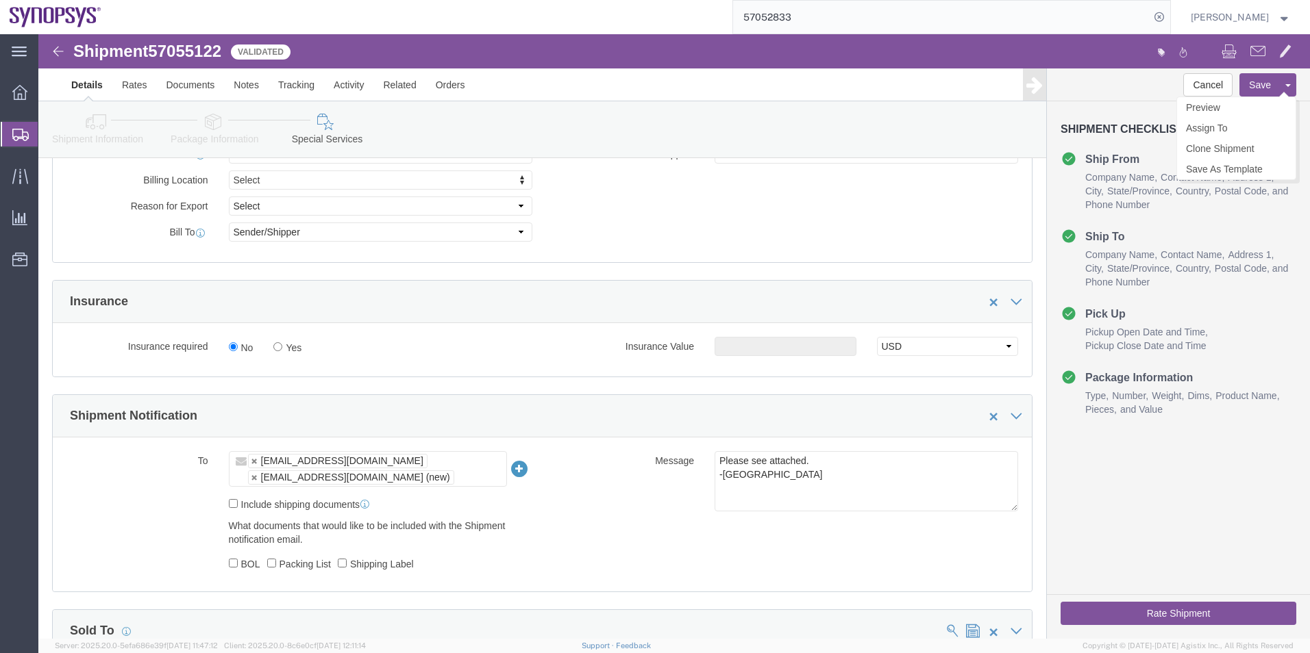
click button "Save"
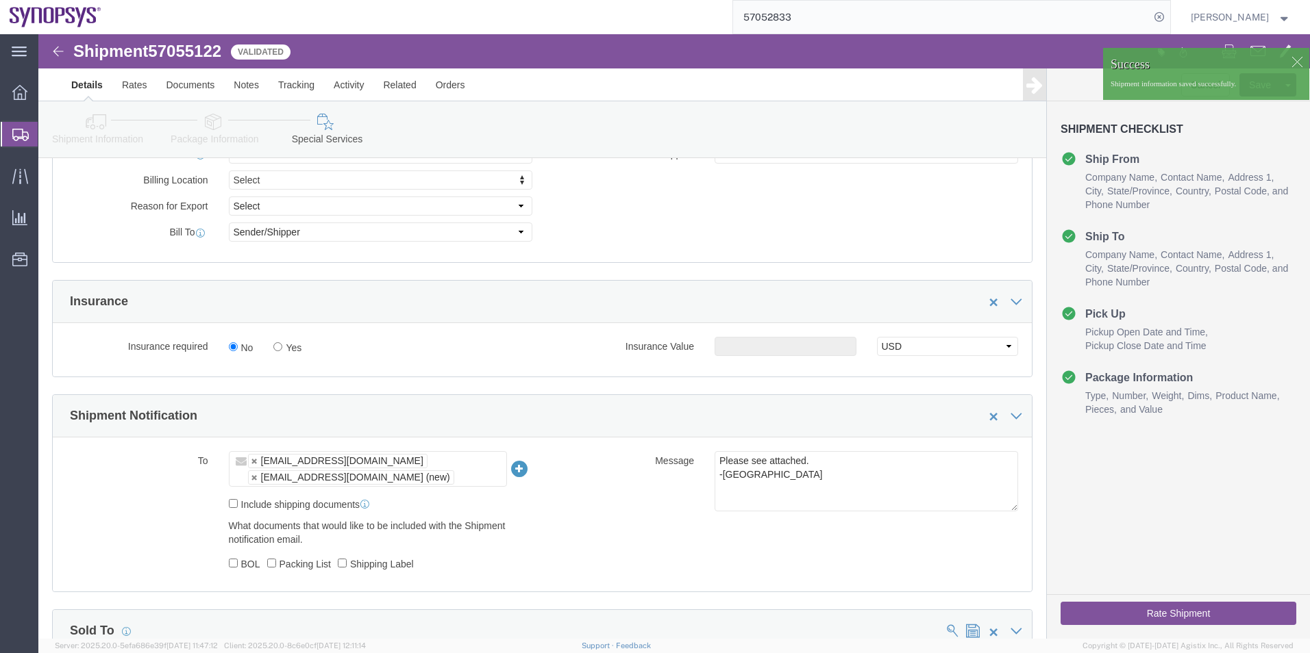
click icon
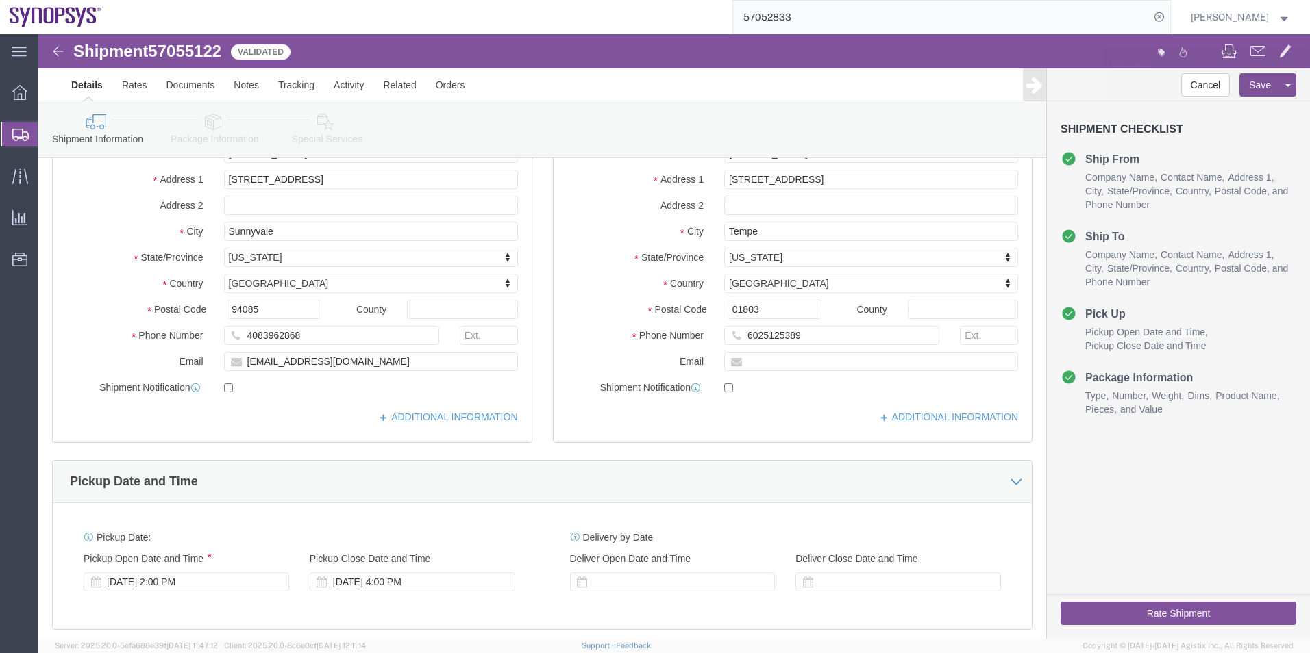
scroll to position [160, 0]
click icon
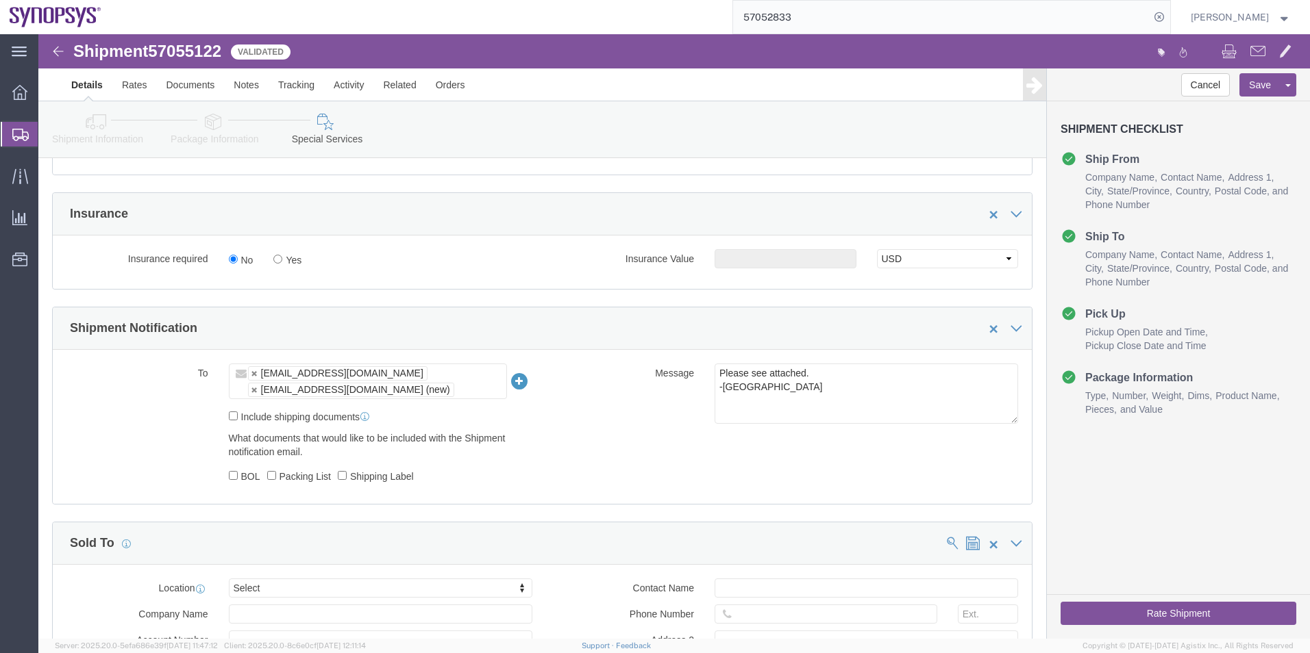
scroll to position [914, 0]
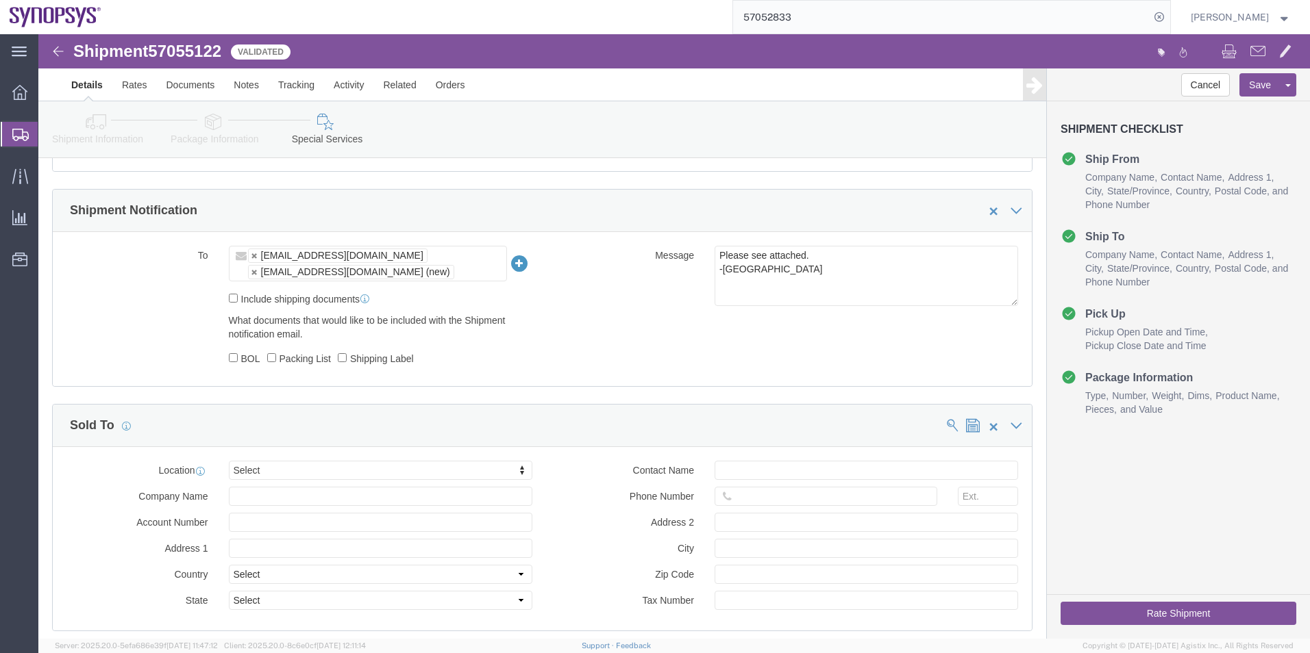
click button "Rate Shipment"
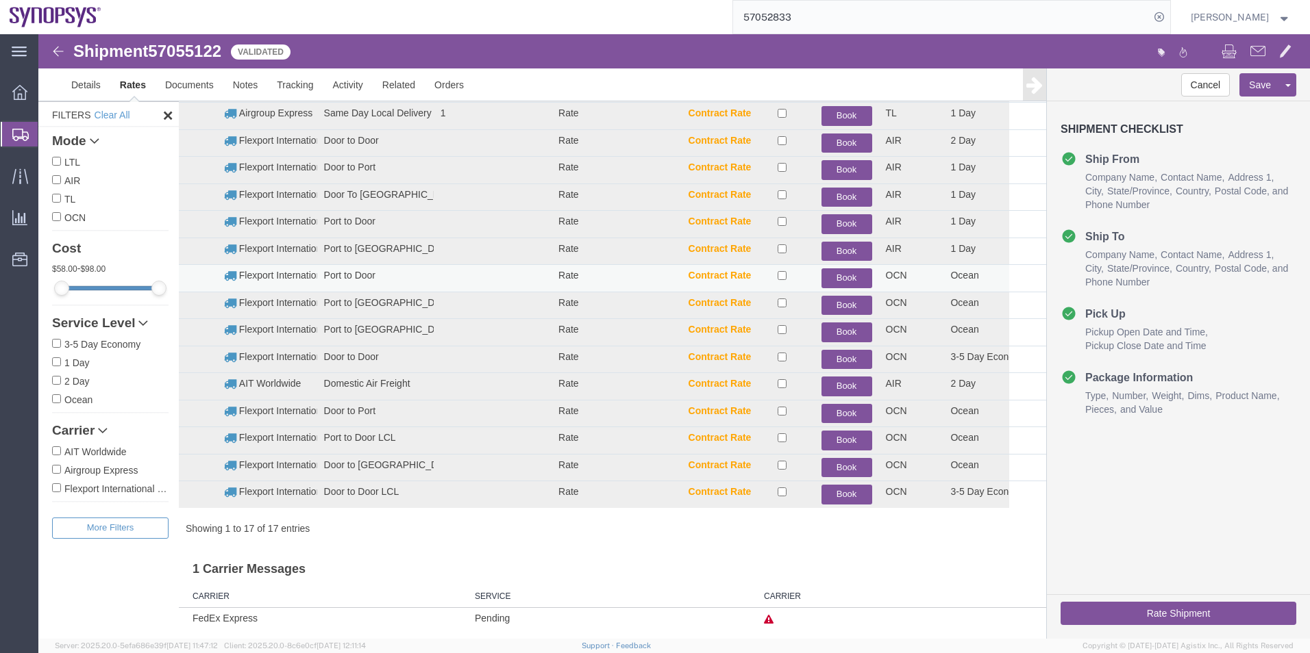
scroll to position [138, 0]
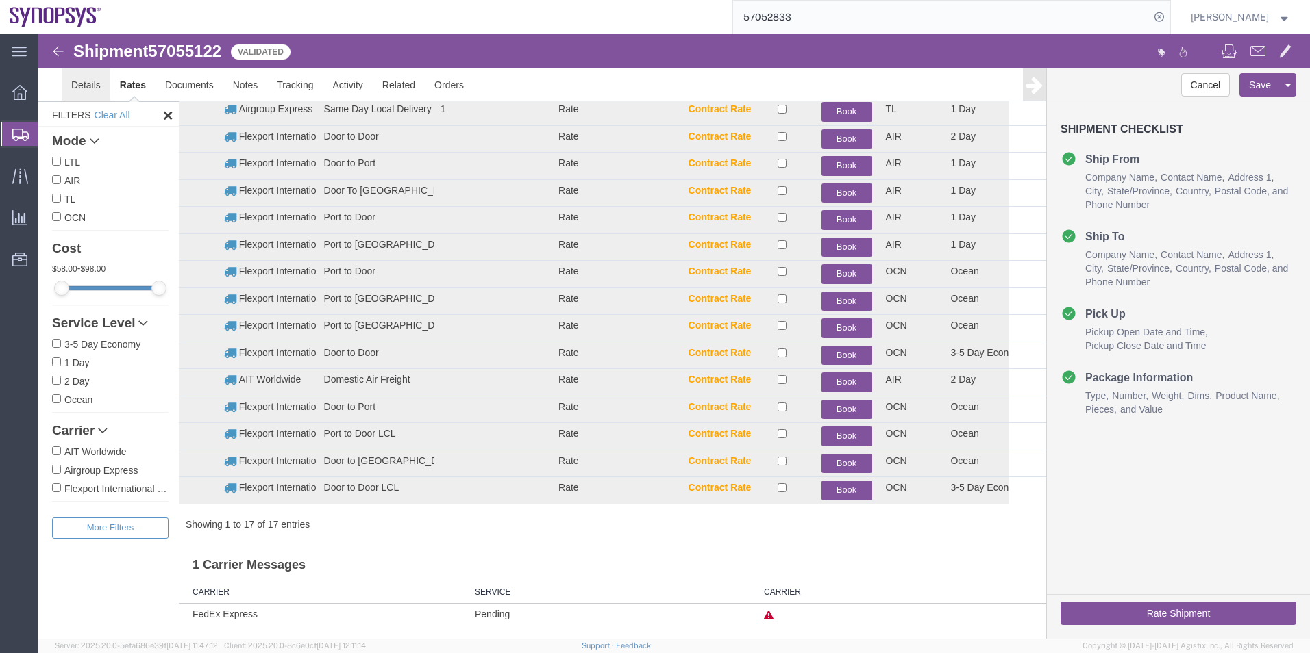
click at [79, 86] on link "Details" at bounding box center [86, 84] width 49 height 33
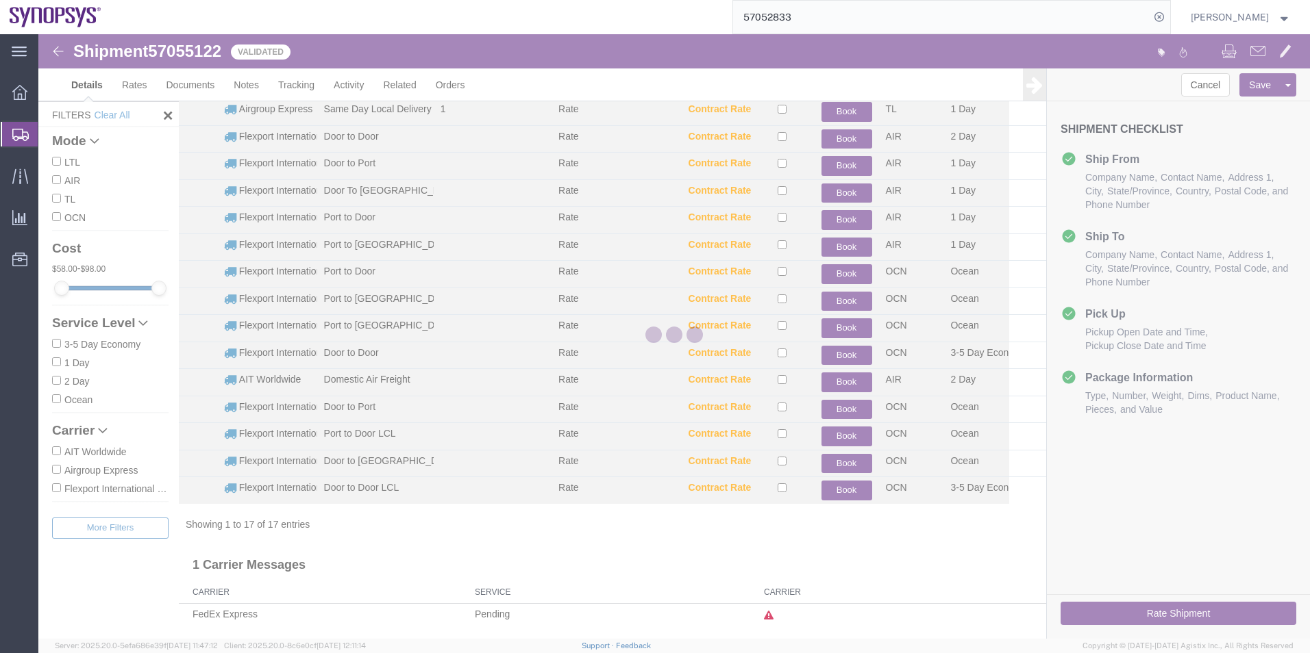
select select "63204"
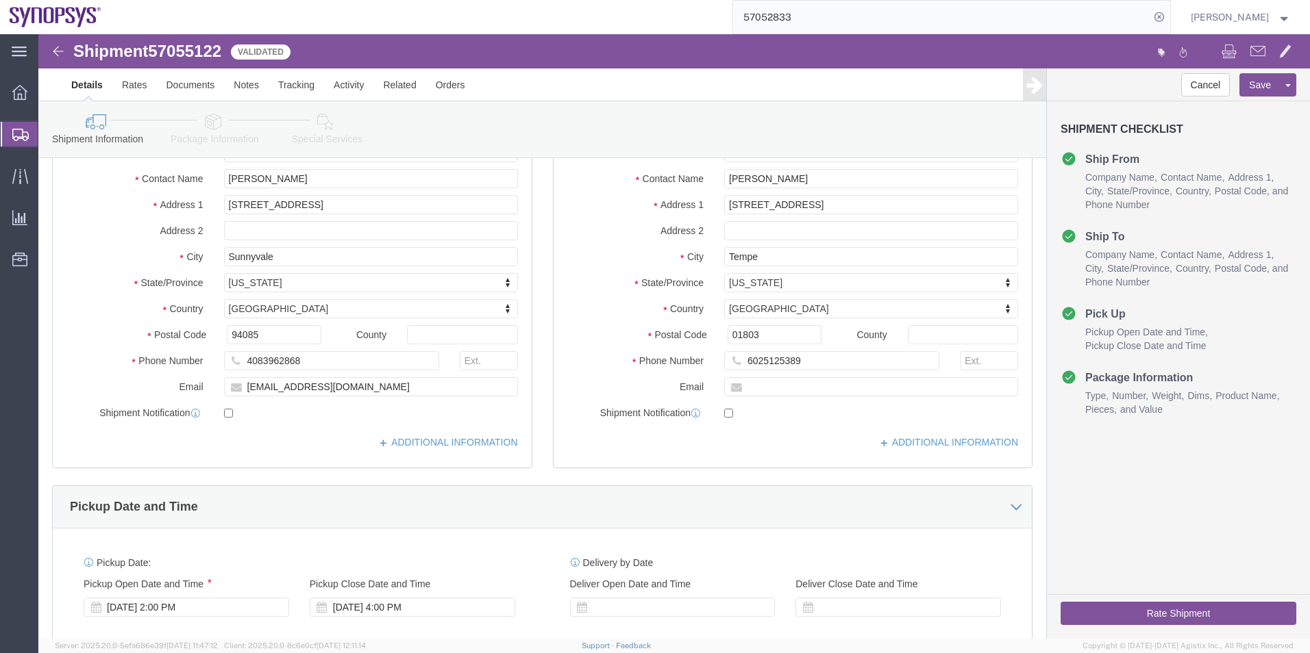
click link "Package Information"
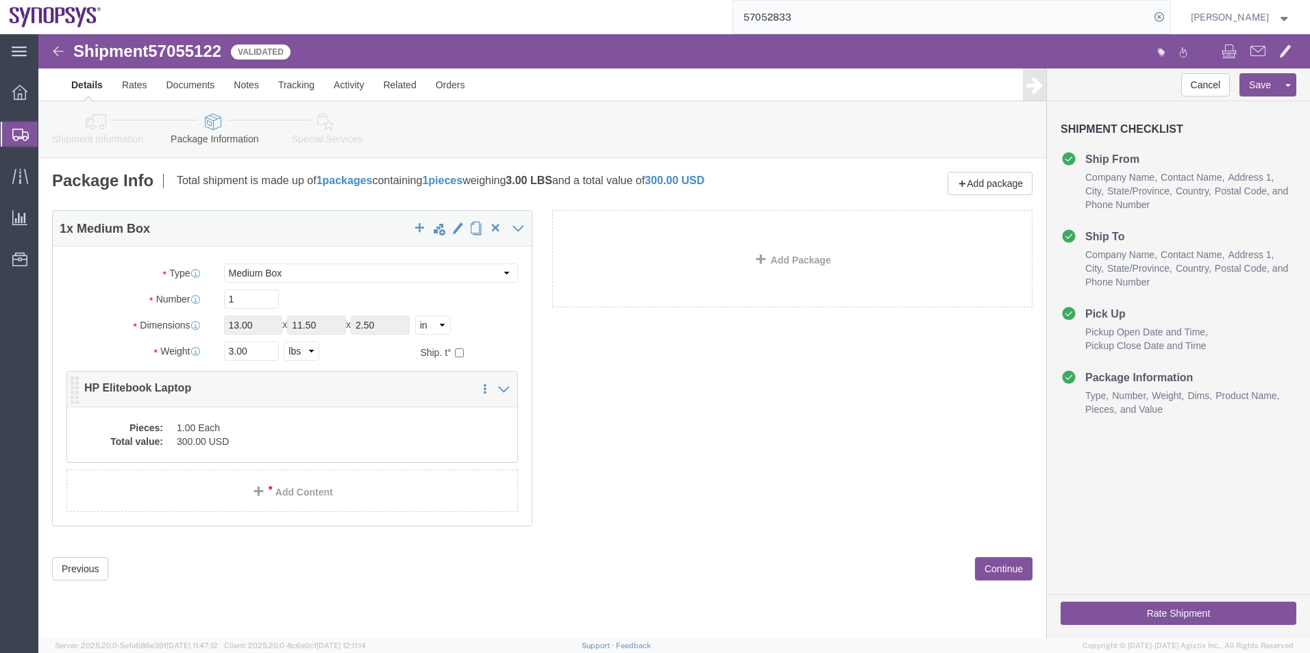
click dd "300.00 USD"
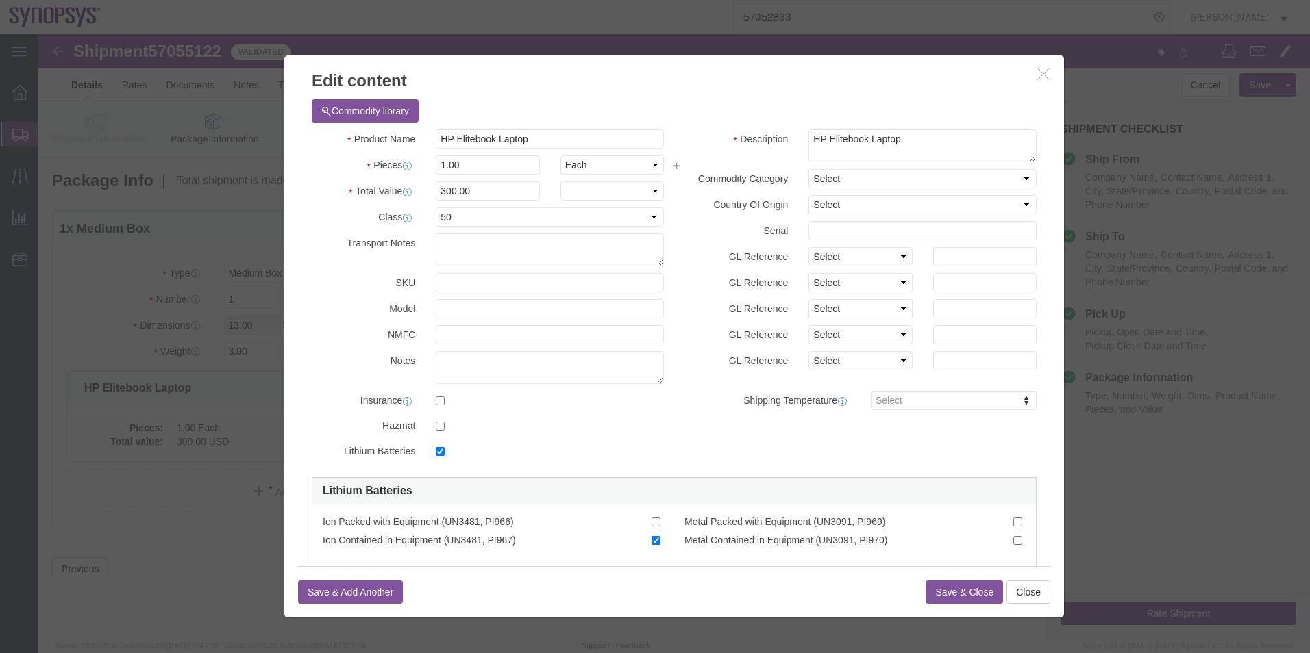
checkbox input "true"
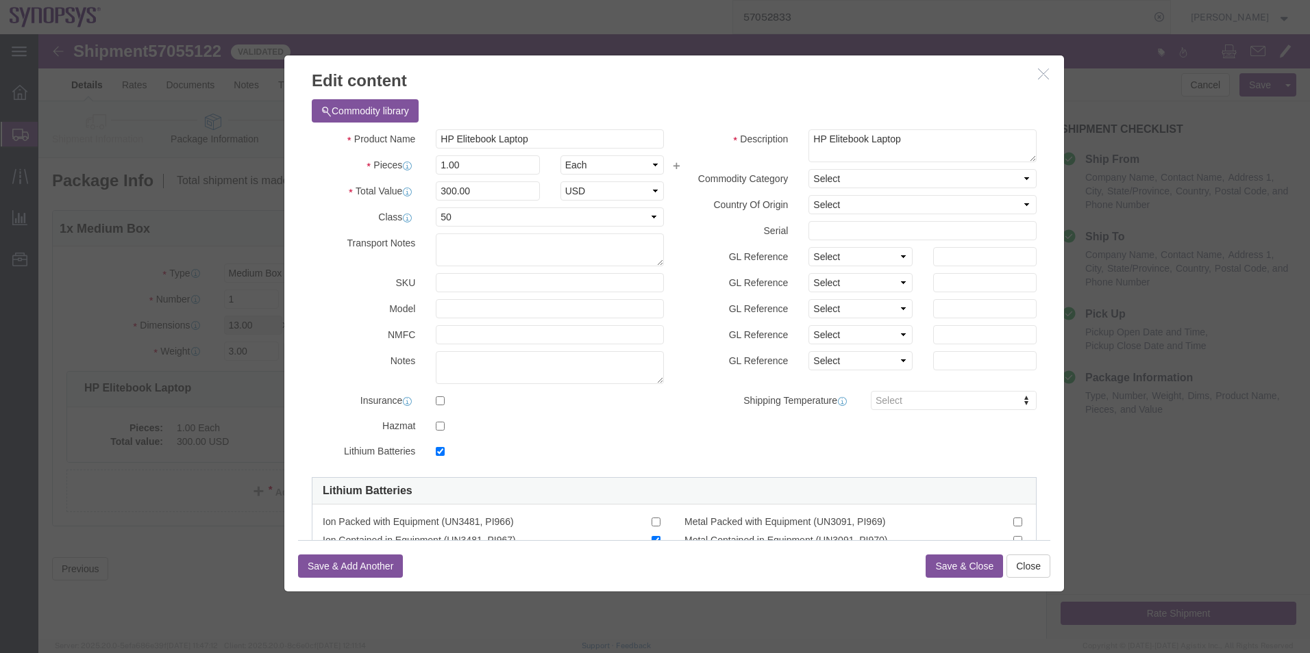
click div
click input "checkbox"
checkbox input "false"
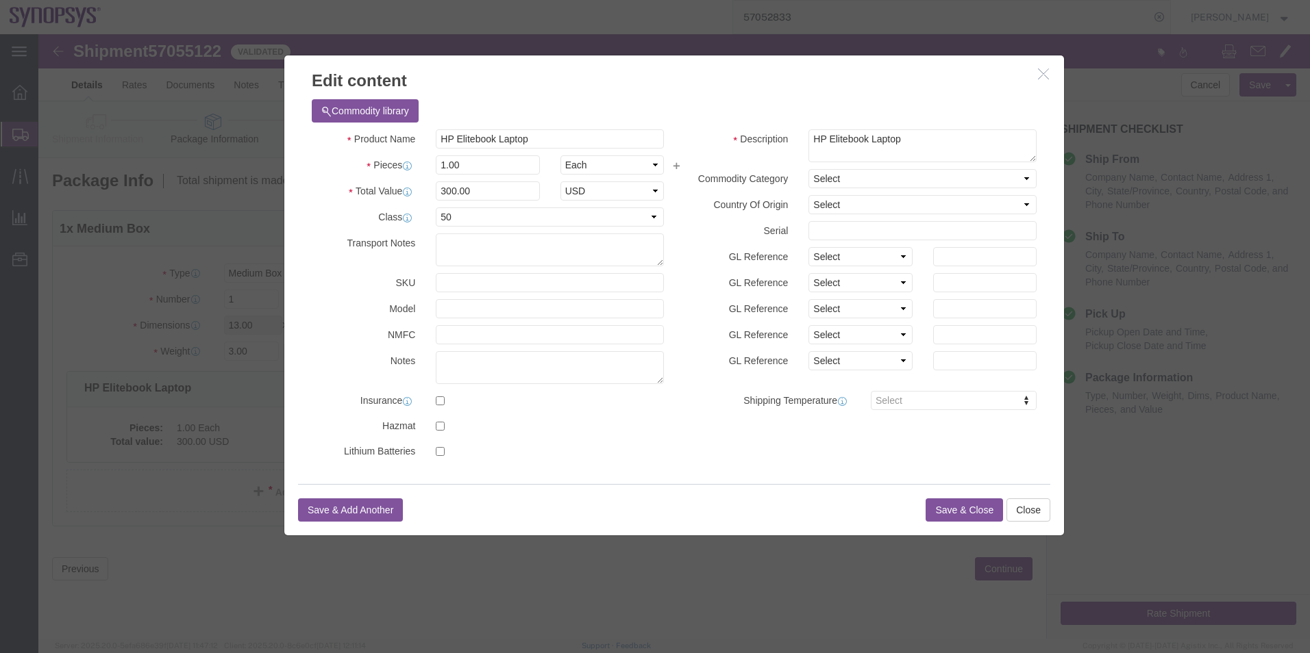
click button "Save & Close"
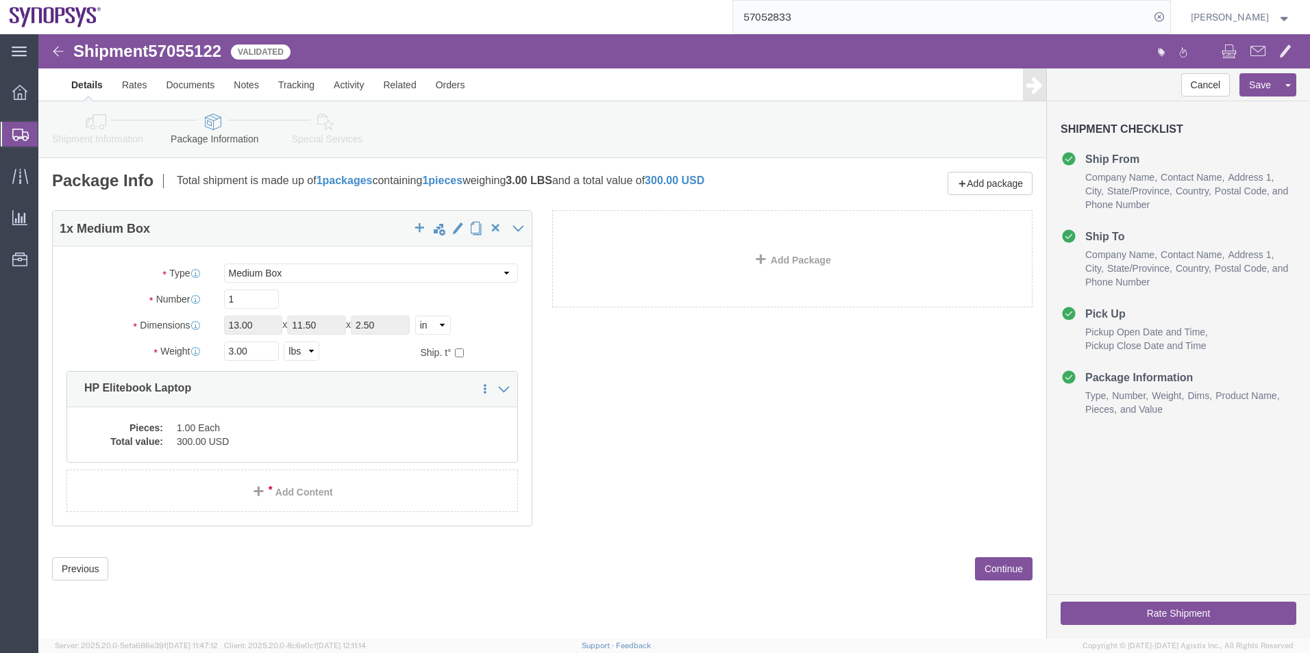
click icon
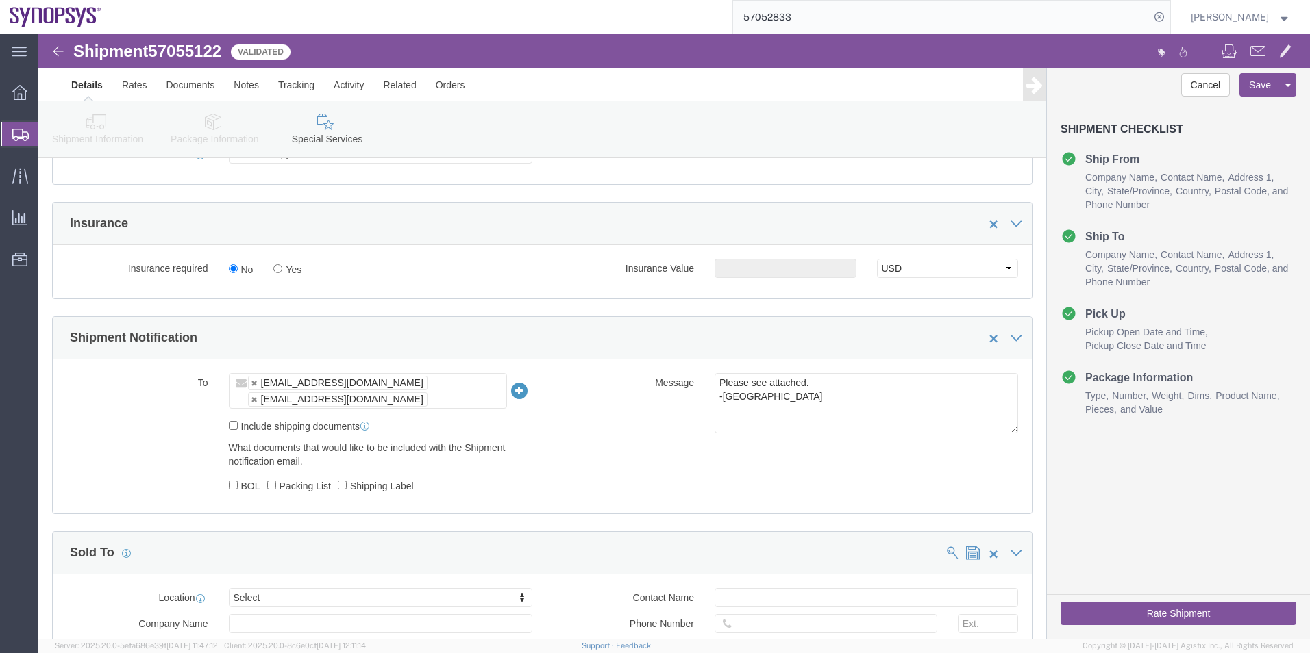
scroll to position [822, 0]
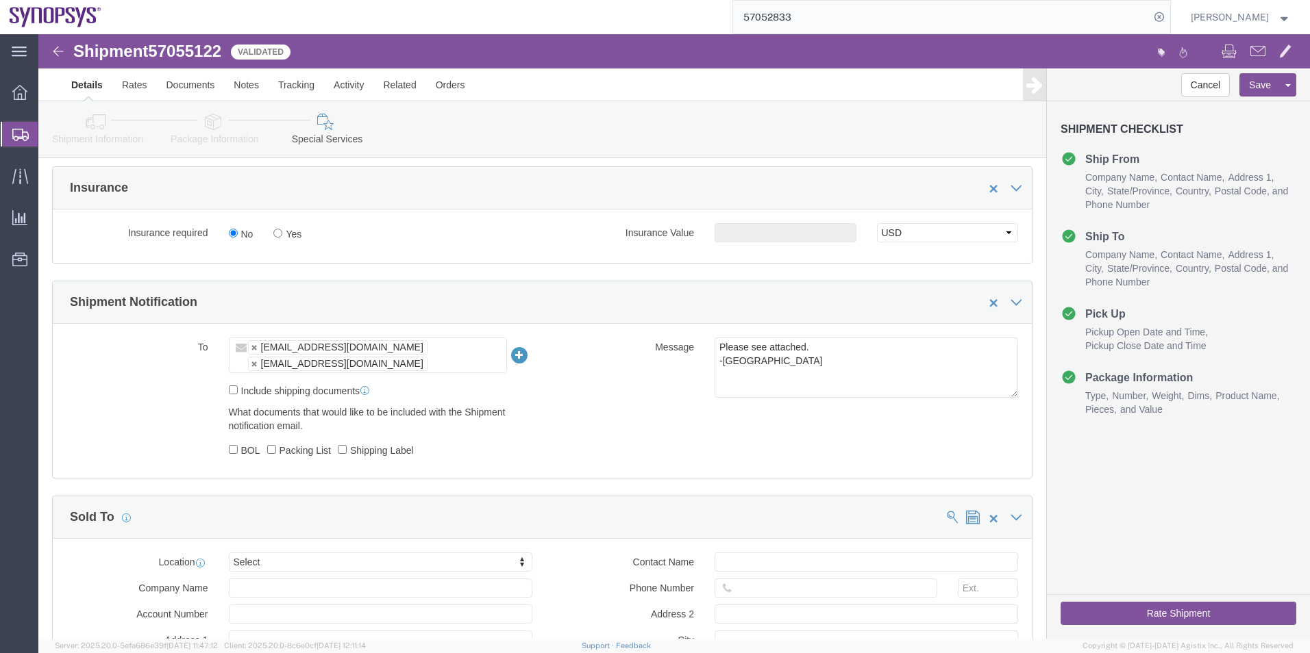
click button "Rate Shipment"
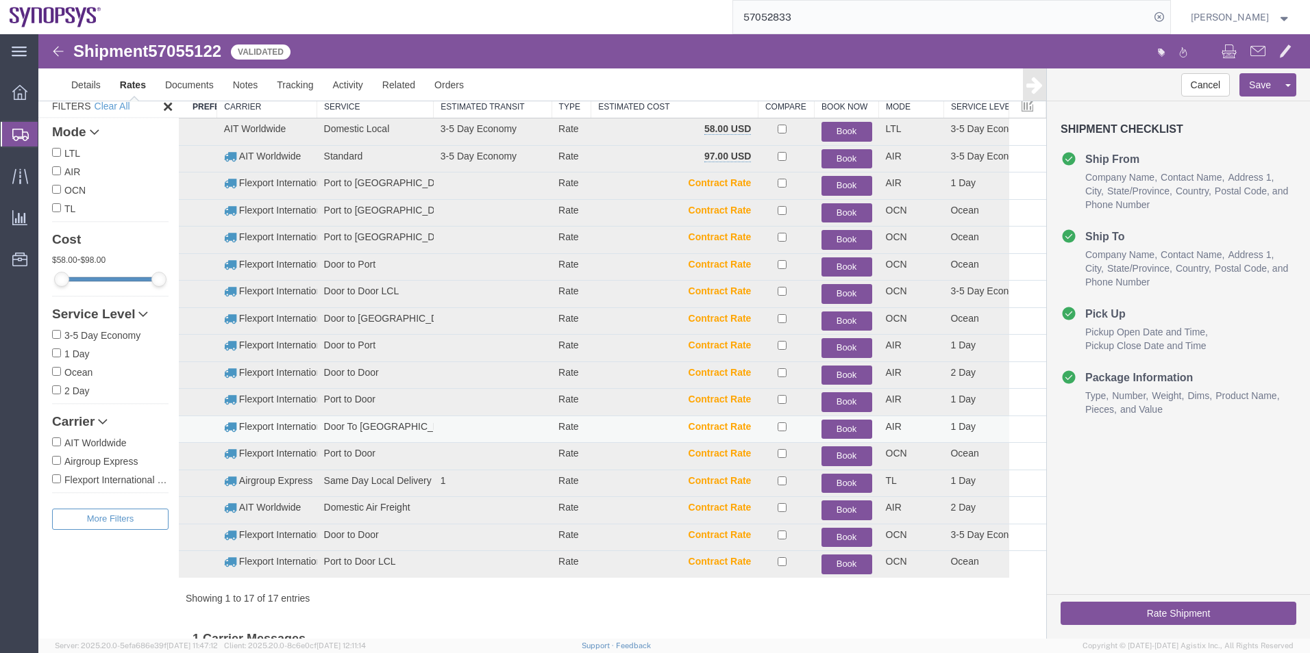
scroll to position [138, 0]
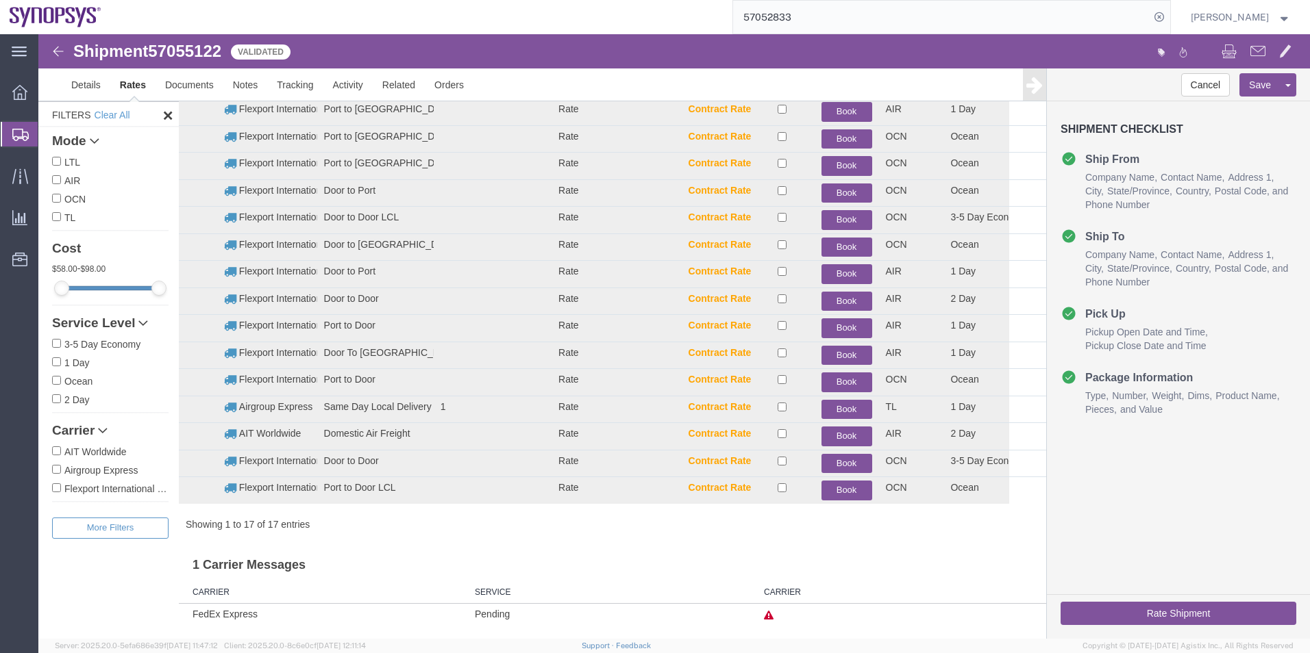
click at [759, 621] on td at bounding box center [901, 614] width 289 height 21
click at [764, 609] on td at bounding box center [901, 614] width 289 height 21
click at [764, 614] on icon at bounding box center [769, 616] width 10 height 10
click at [628, 552] on h3 "1 Carrier Messages" at bounding box center [612, 560] width 867 height 31
click at [86, 88] on link "Details" at bounding box center [86, 84] width 49 height 33
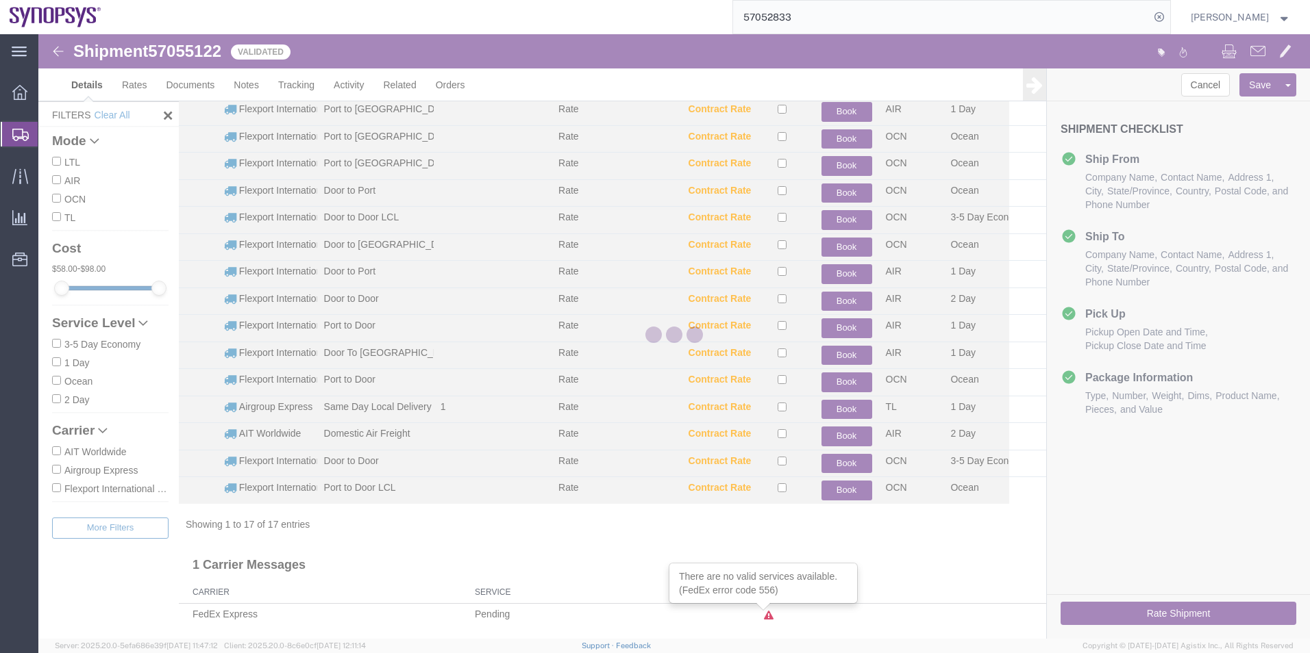
select select "63204"
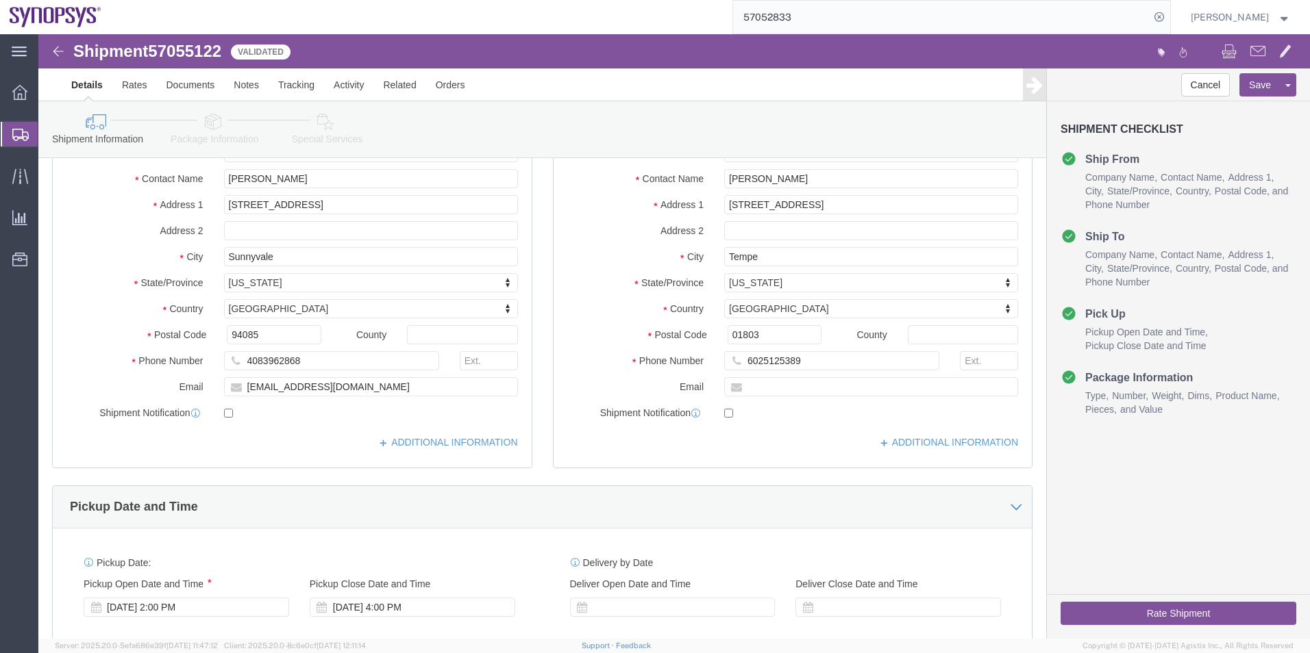
click icon
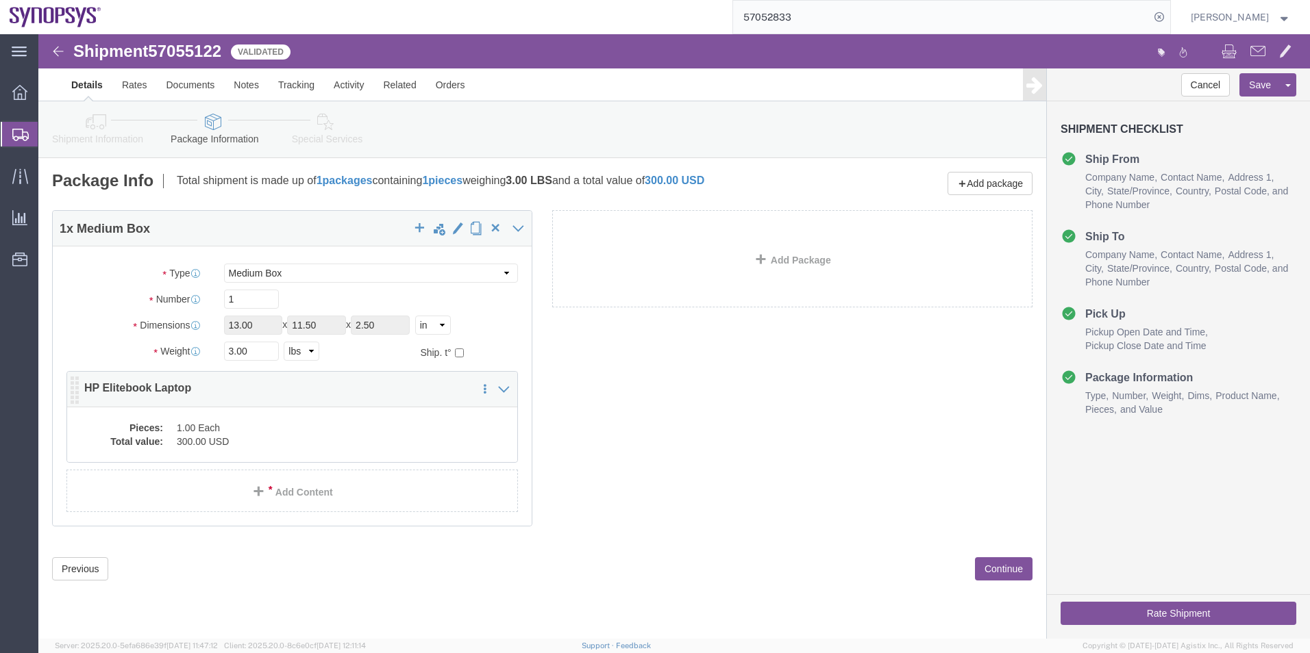
click div "Pieces: 1.00 Each Total value: 300.00 USD"
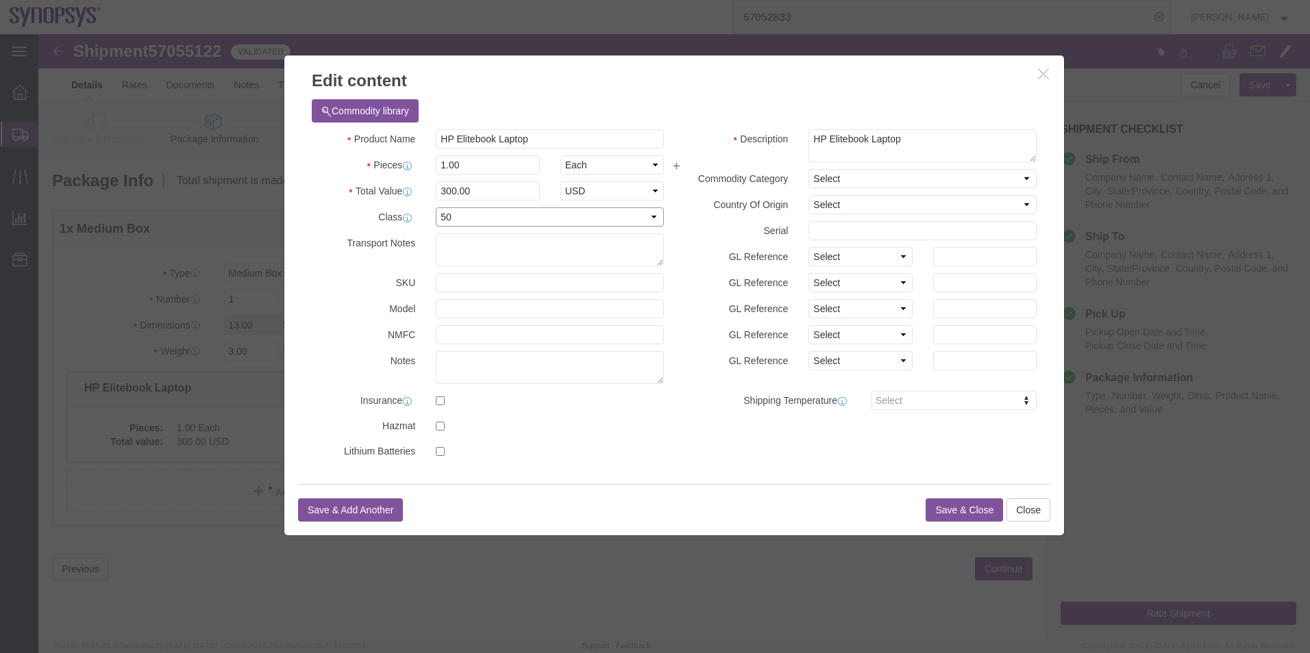
click select "Select 50 55 60 65 70 85 92.5 100 125 175 250 300 400"
select select
click select "Select 50 55 60 65 70 85 92.5 100 125 175 250 300 400"
click label "GL Reference"
click button "Save & Close"
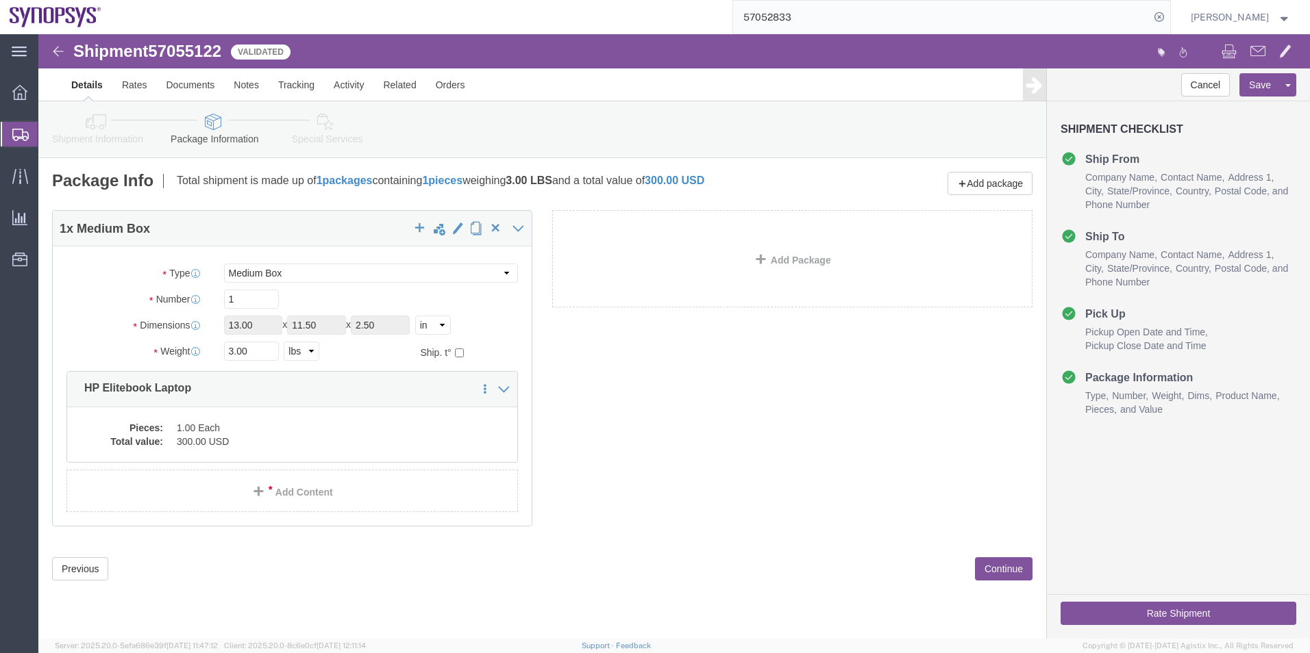
click icon
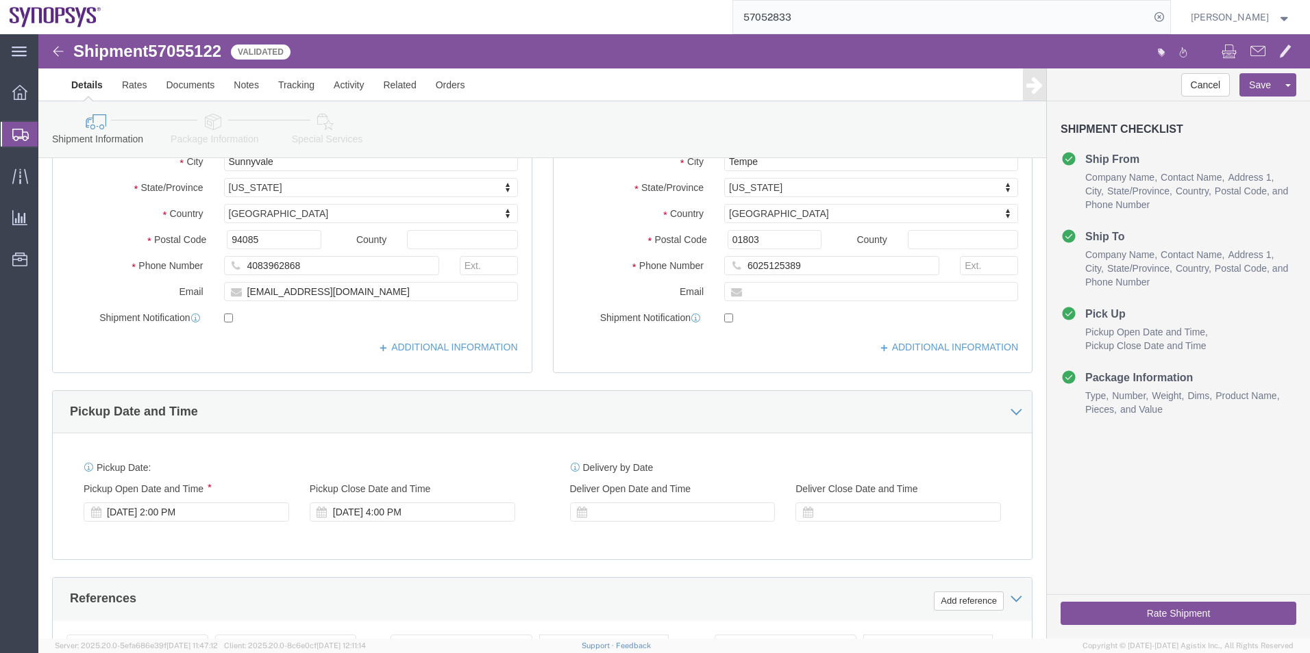
scroll to position [160, 0]
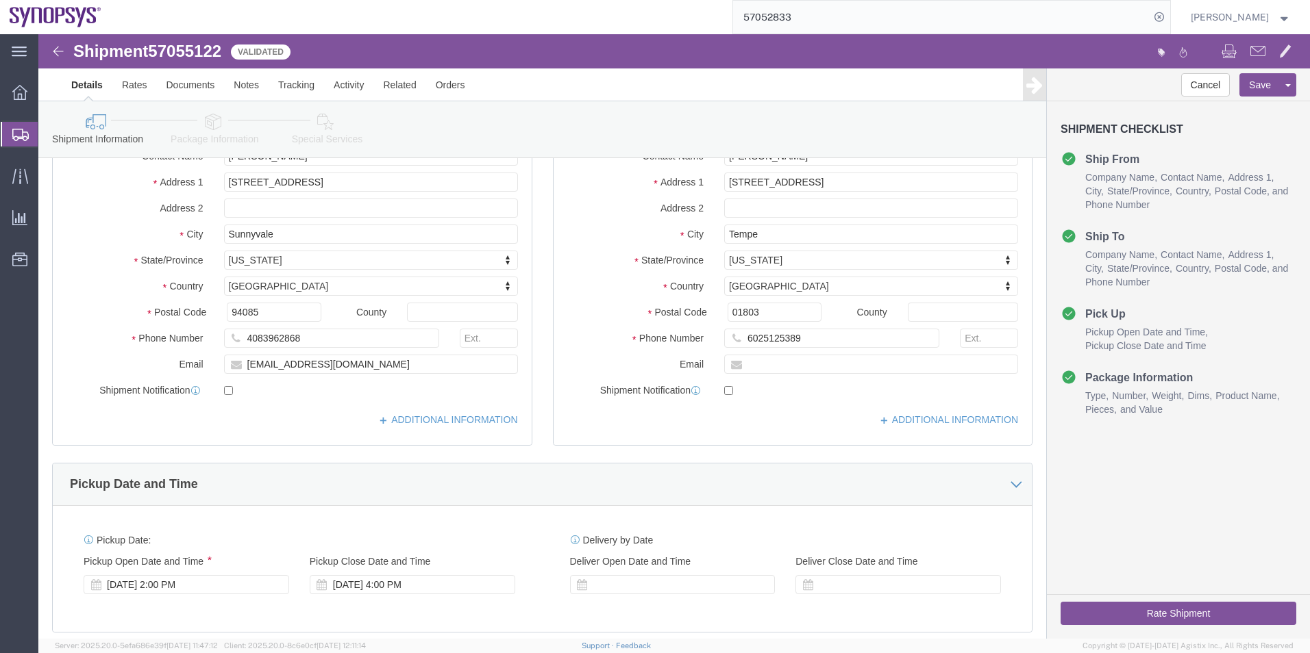
click icon
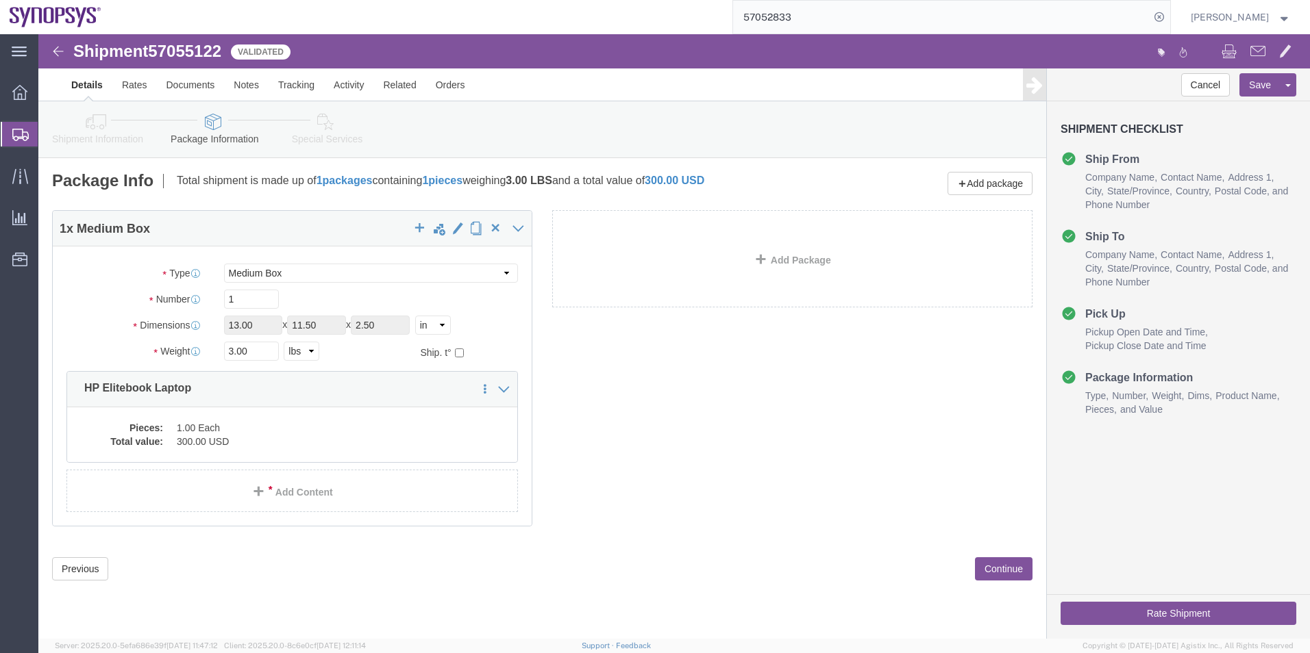
click icon
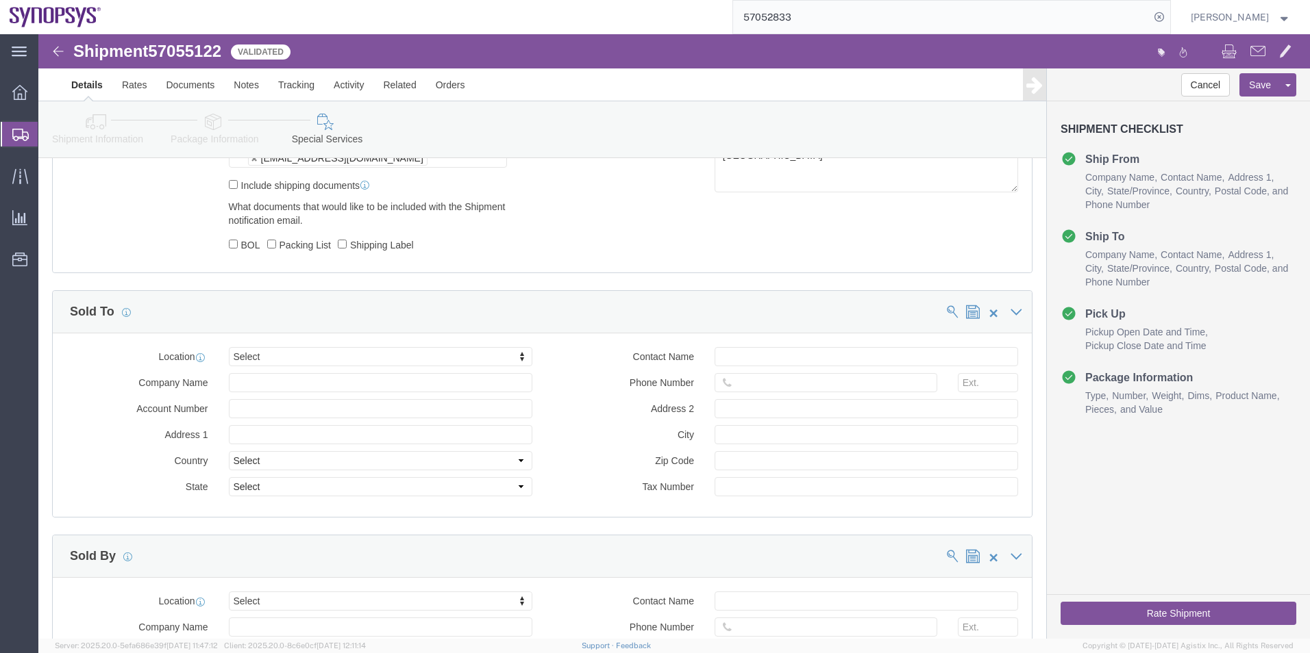
scroll to position [1301, 0]
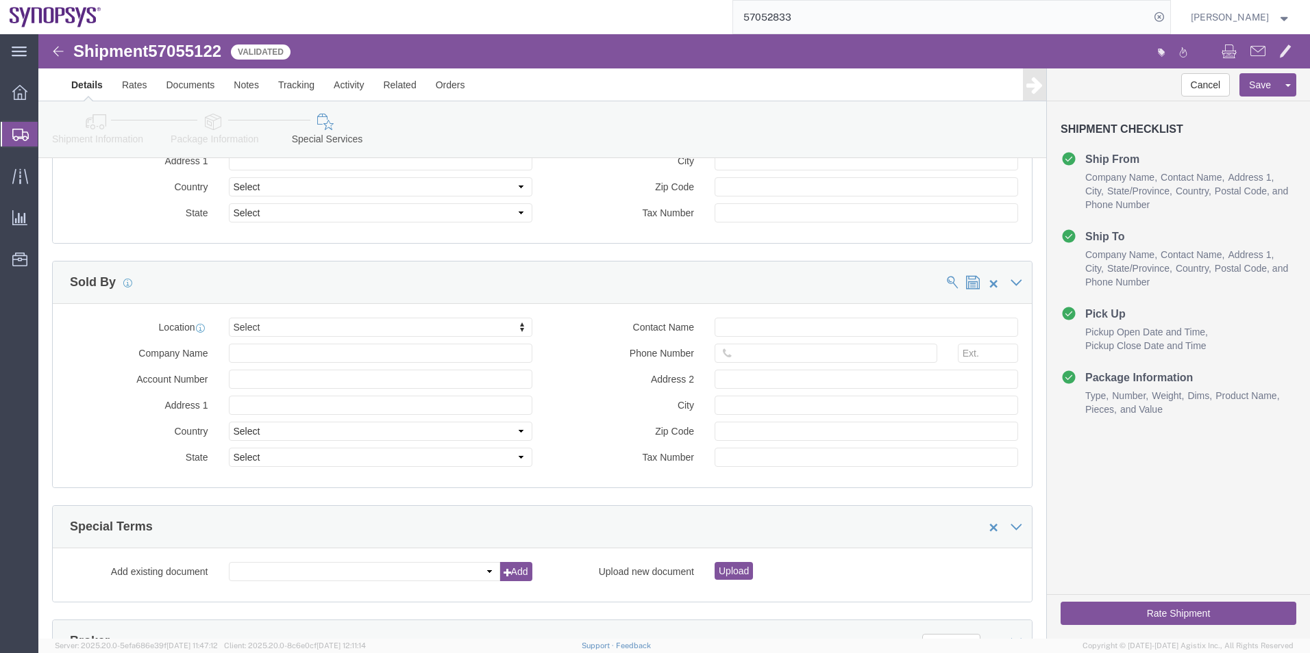
click button "Rate Shipment"
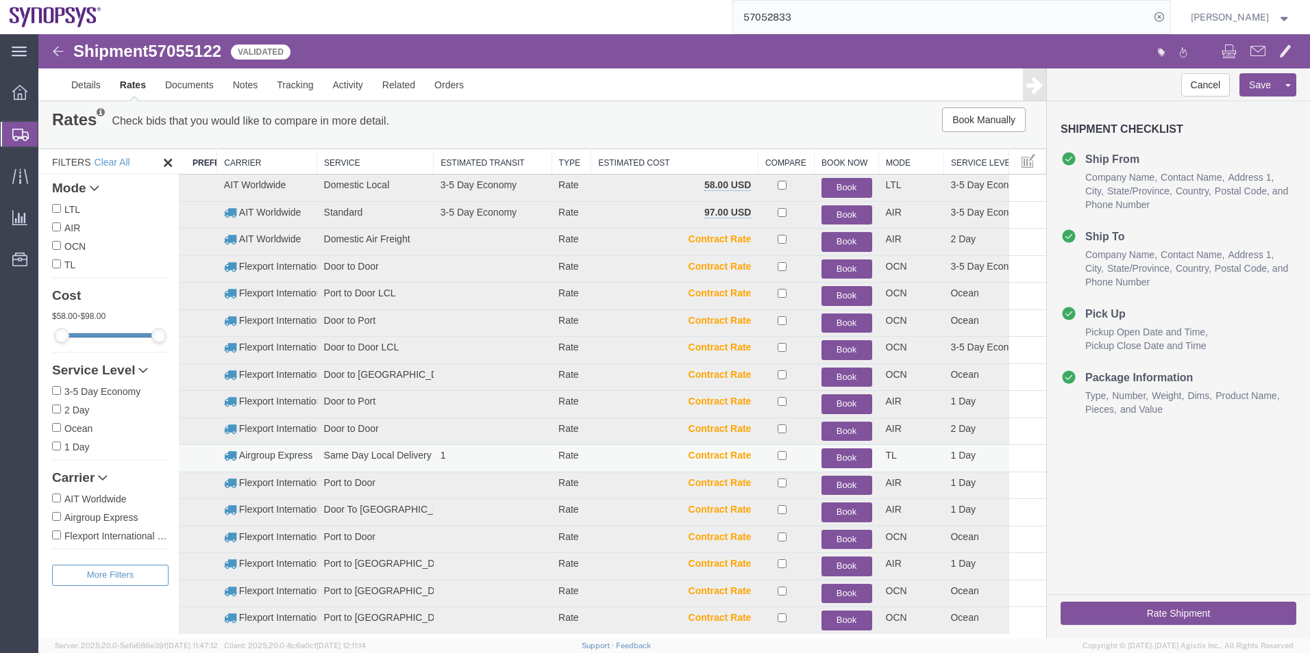
scroll to position [0, 0]
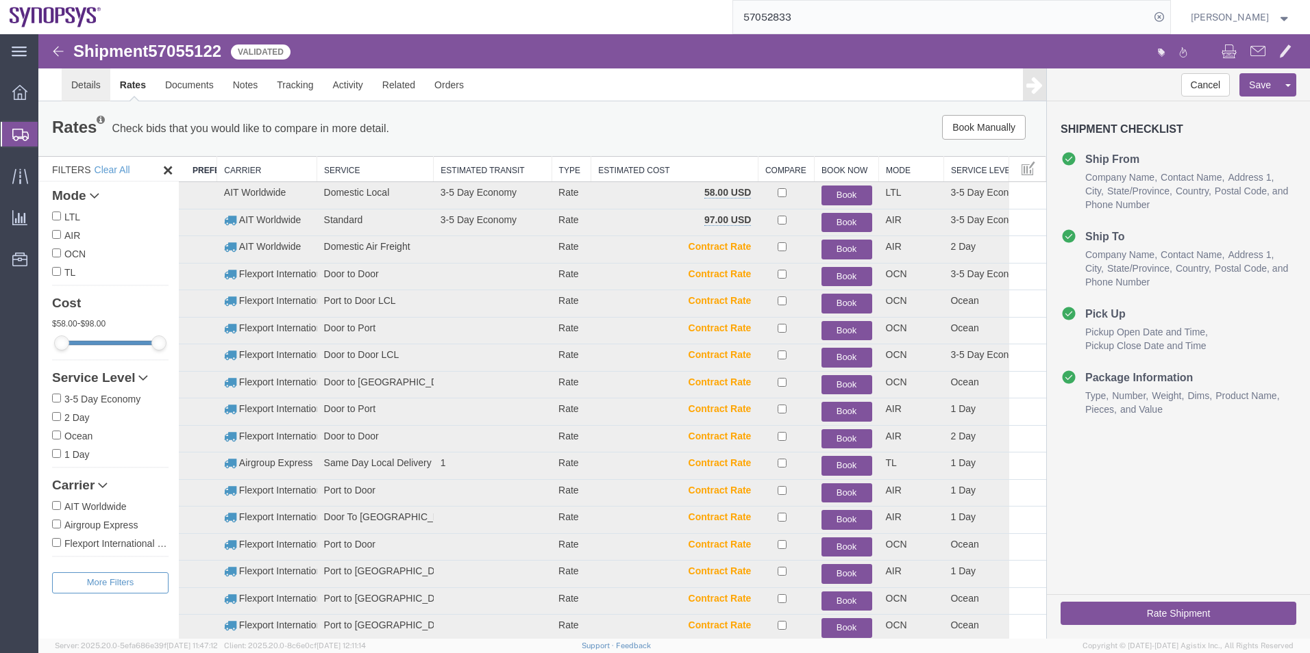
click at [84, 86] on link "Details" at bounding box center [86, 84] width 49 height 33
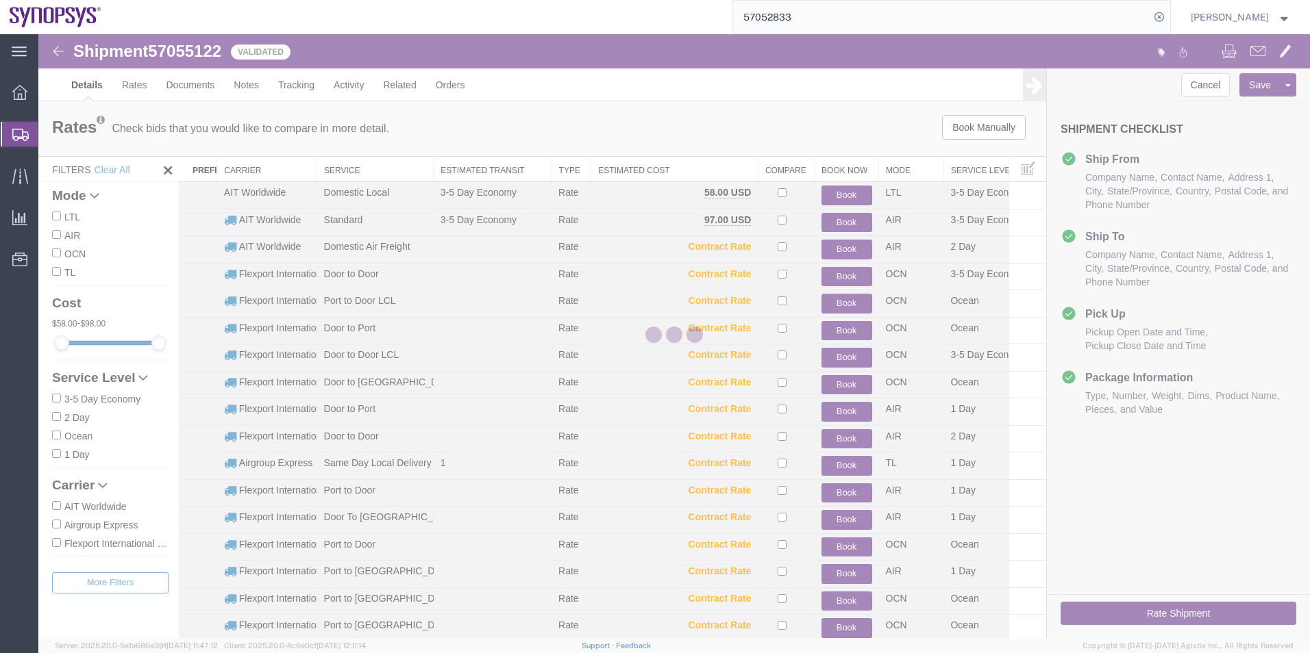
select select "63204"
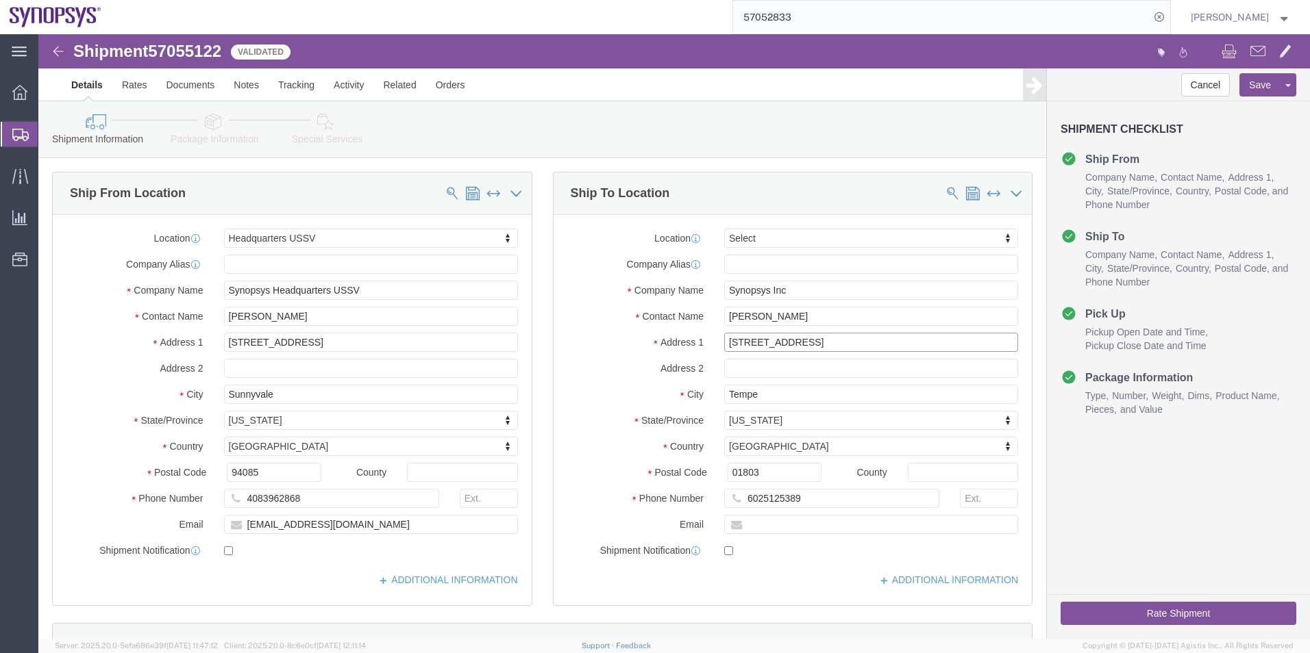
drag, startPoint x: 821, startPoint y: 301, endPoint x: 610, endPoint y: 293, distance: 211.1
click div "Location Select Select My Profile Location [GEOGRAPHIC_DATA] DE04 Agrate Brianz…"
drag, startPoint x: 740, startPoint y: 440, endPoint x: 653, endPoint y: 432, distance: 87.3
click div "Postal Code 01803"
paste input "85284"
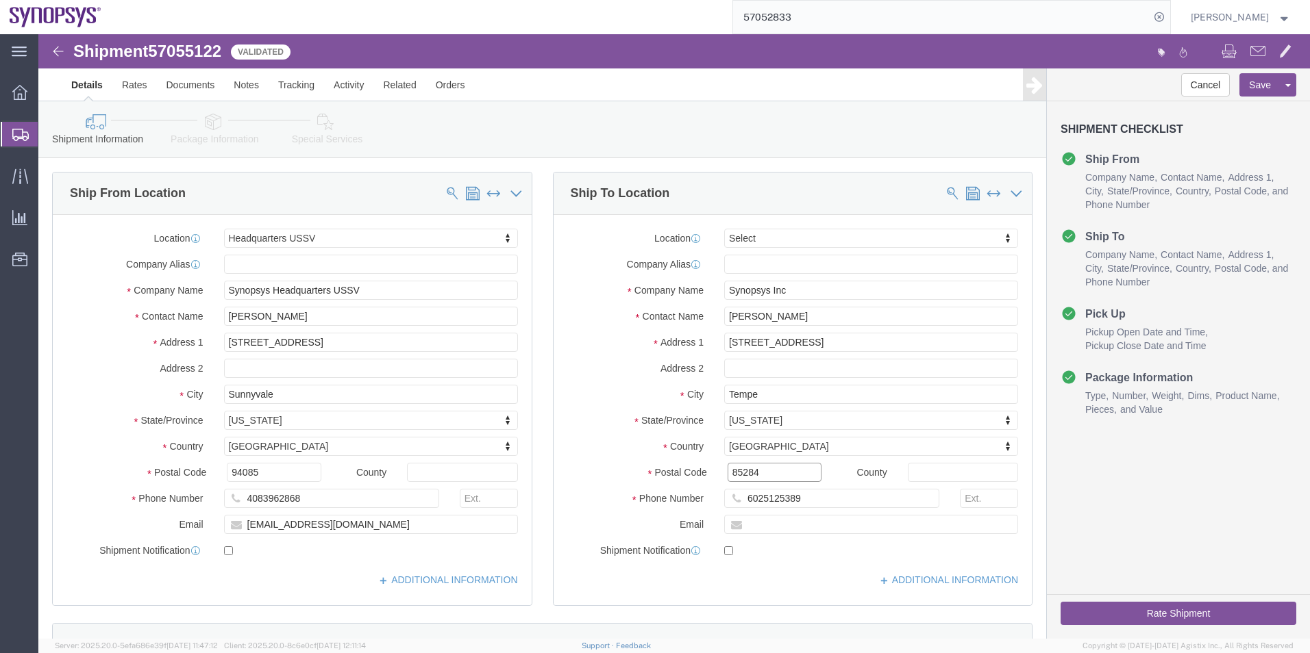
type input "85284"
click icon
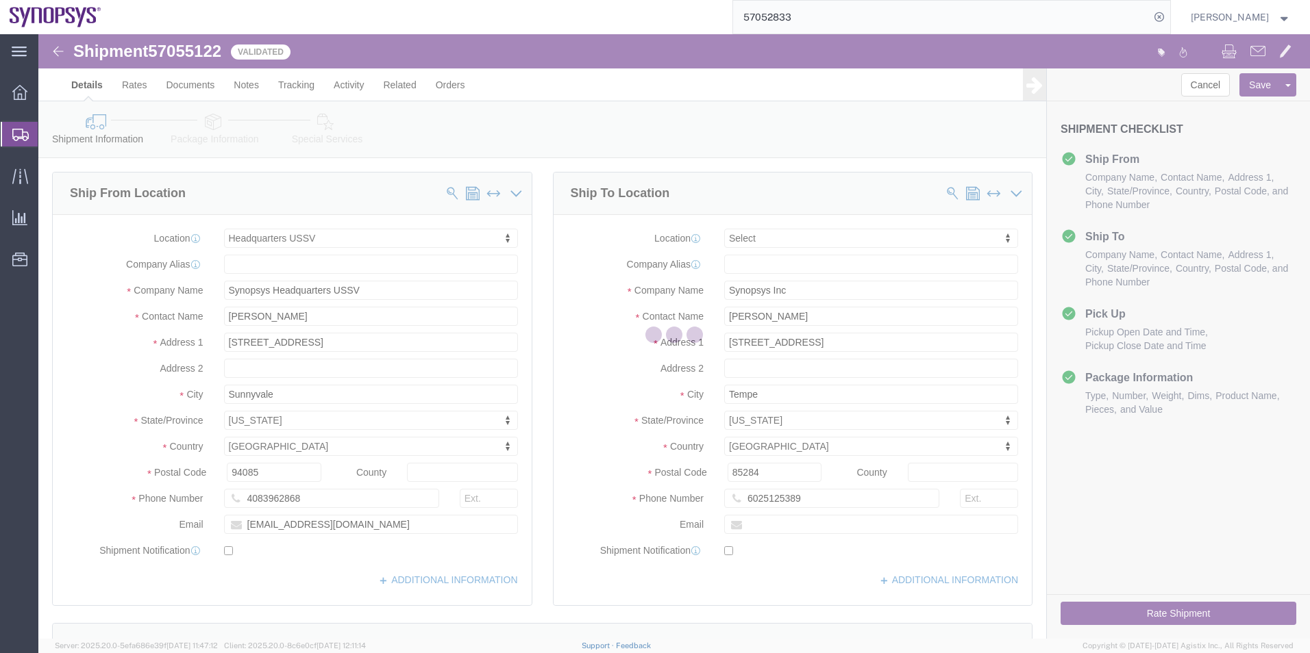
select select
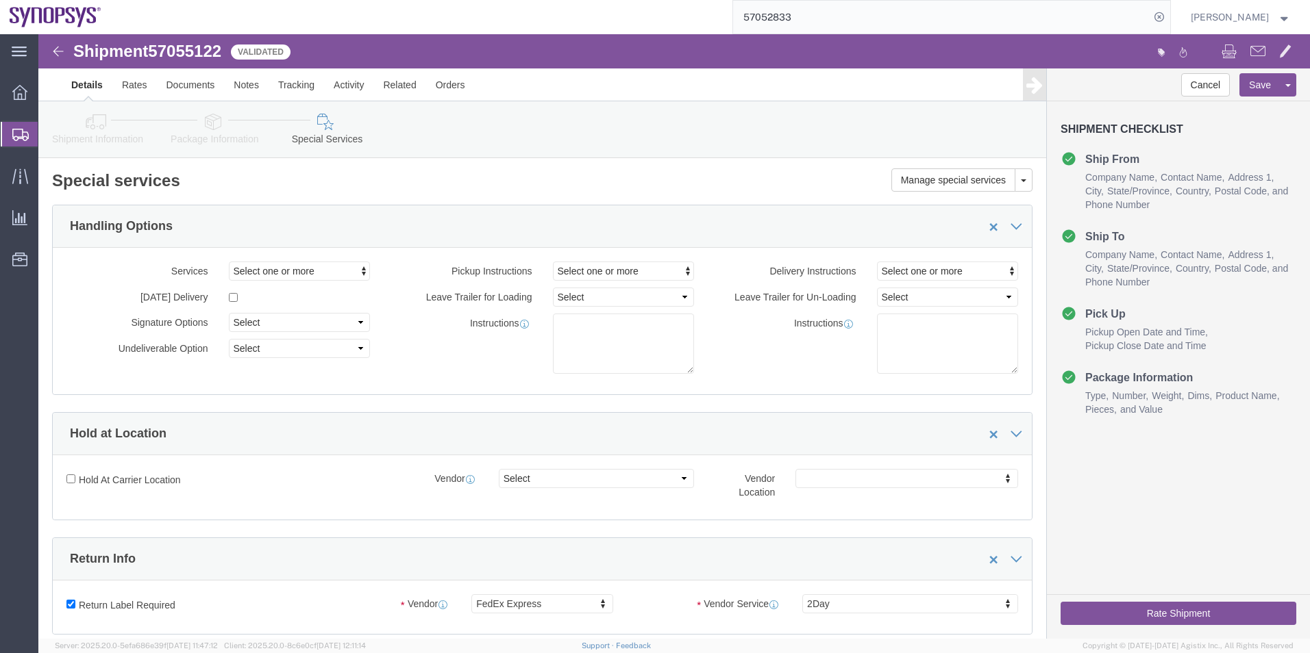
select select "COSTCENTER"
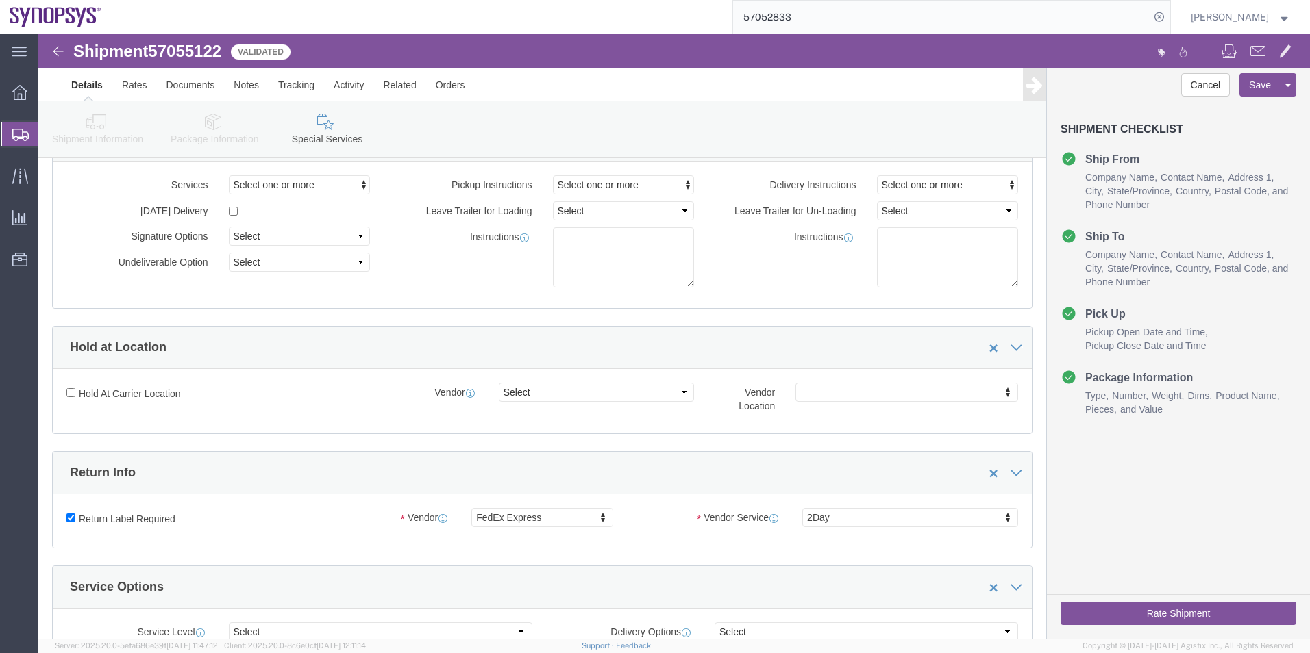
scroll to position [205, 0]
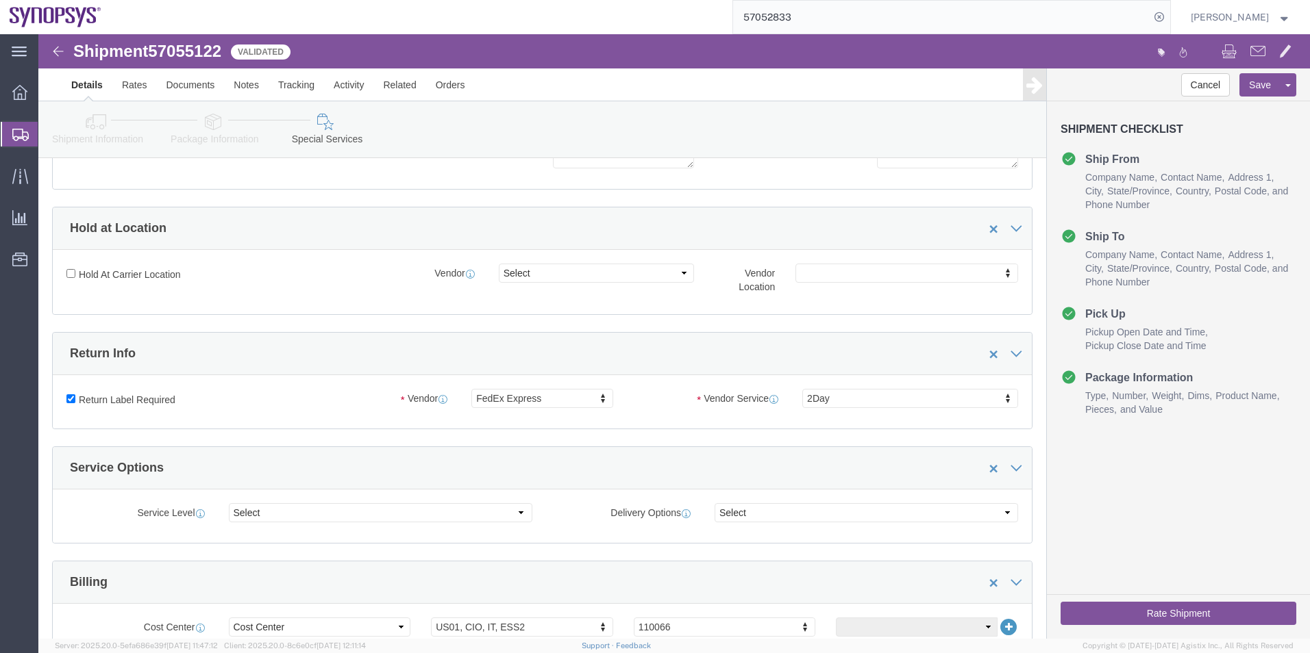
click button "Rate Shipment"
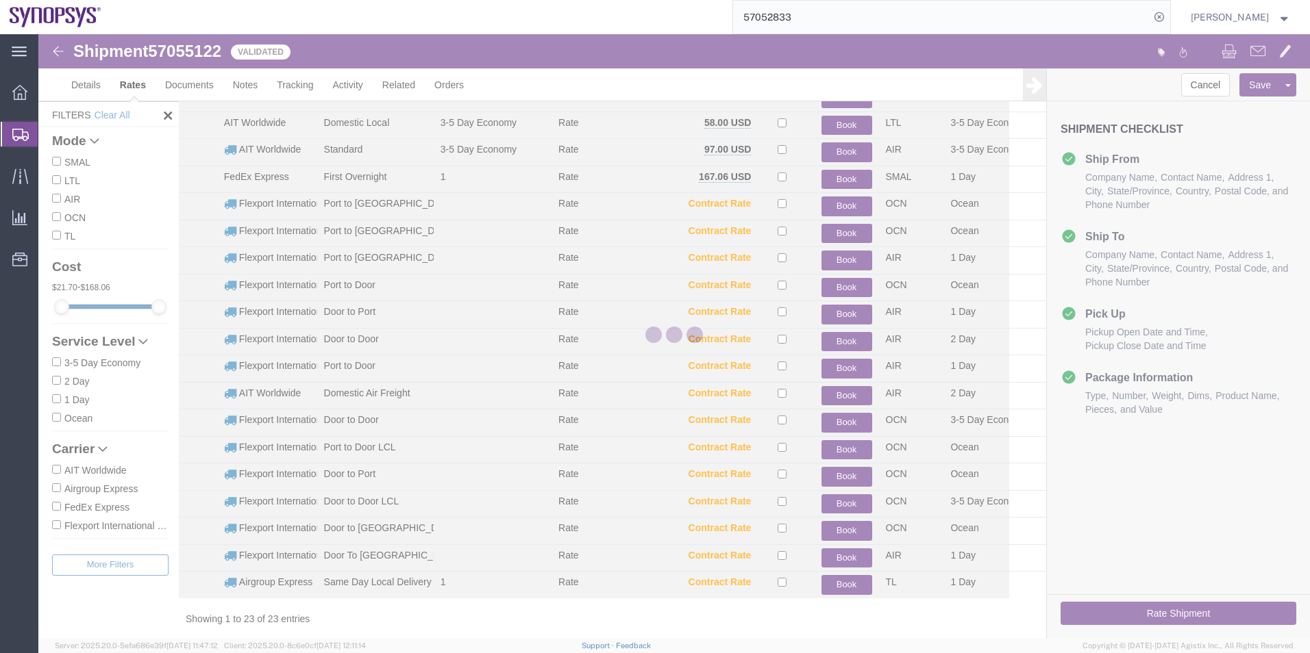
scroll to position [193, 0]
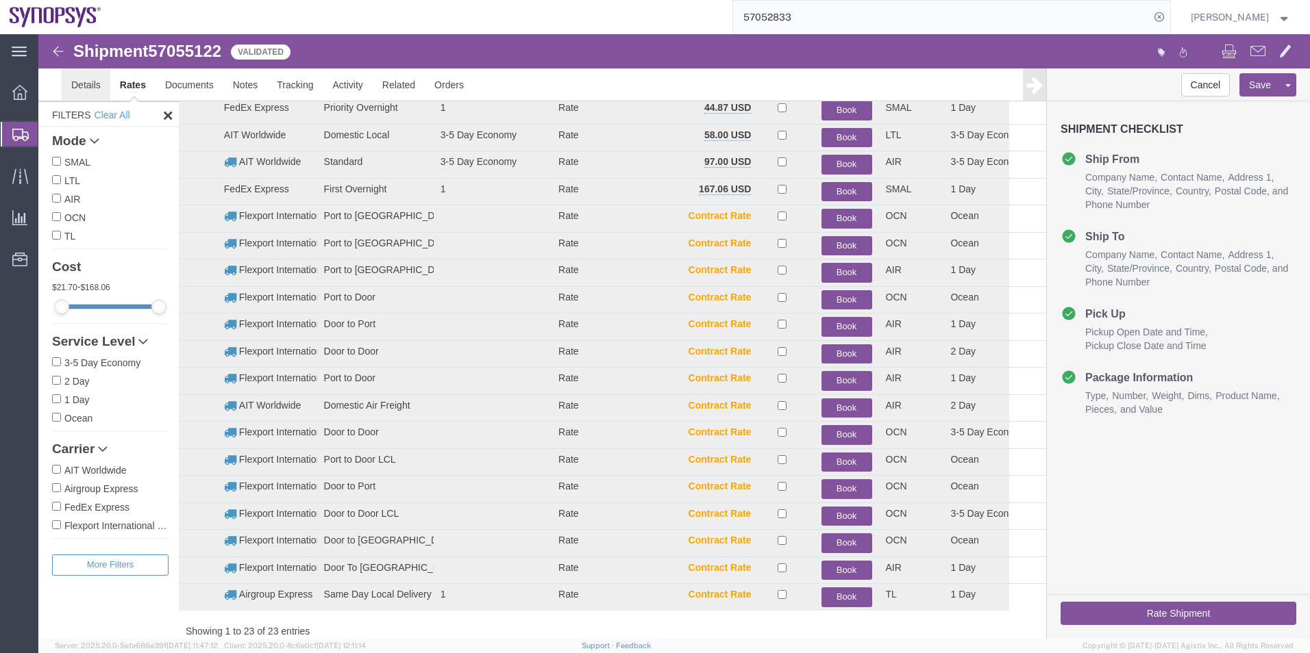
click at [95, 94] on link "Details" at bounding box center [86, 84] width 49 height 33
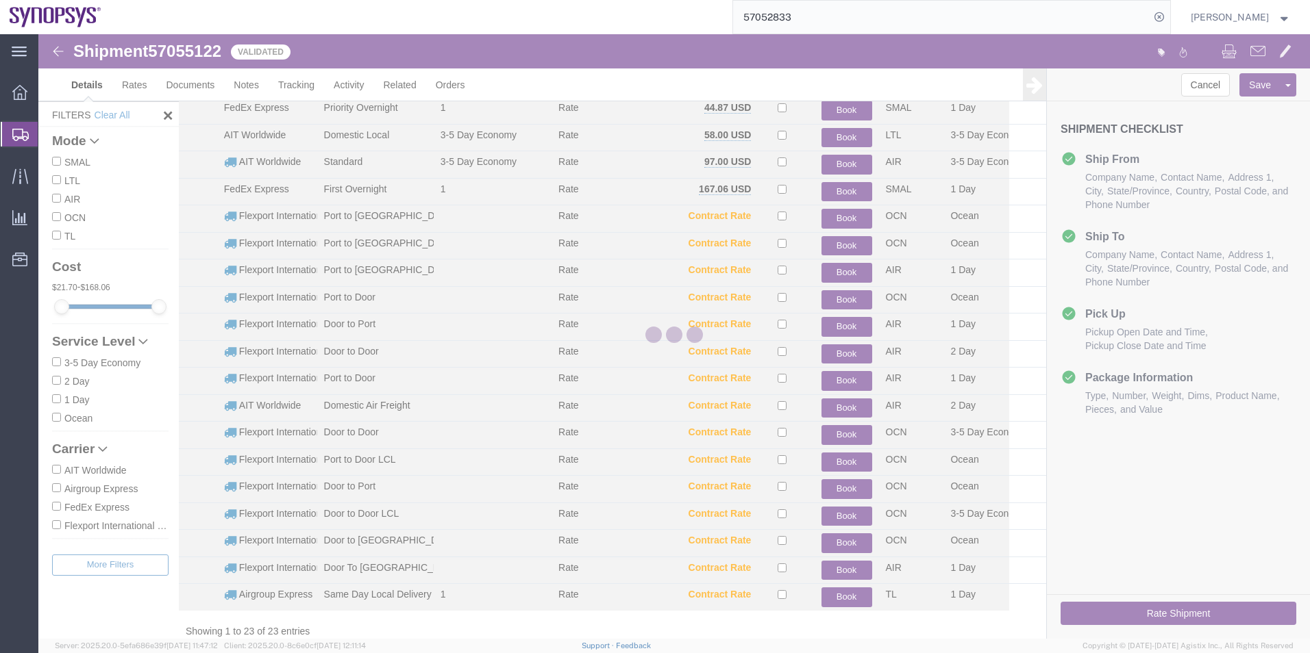
select select "63204"
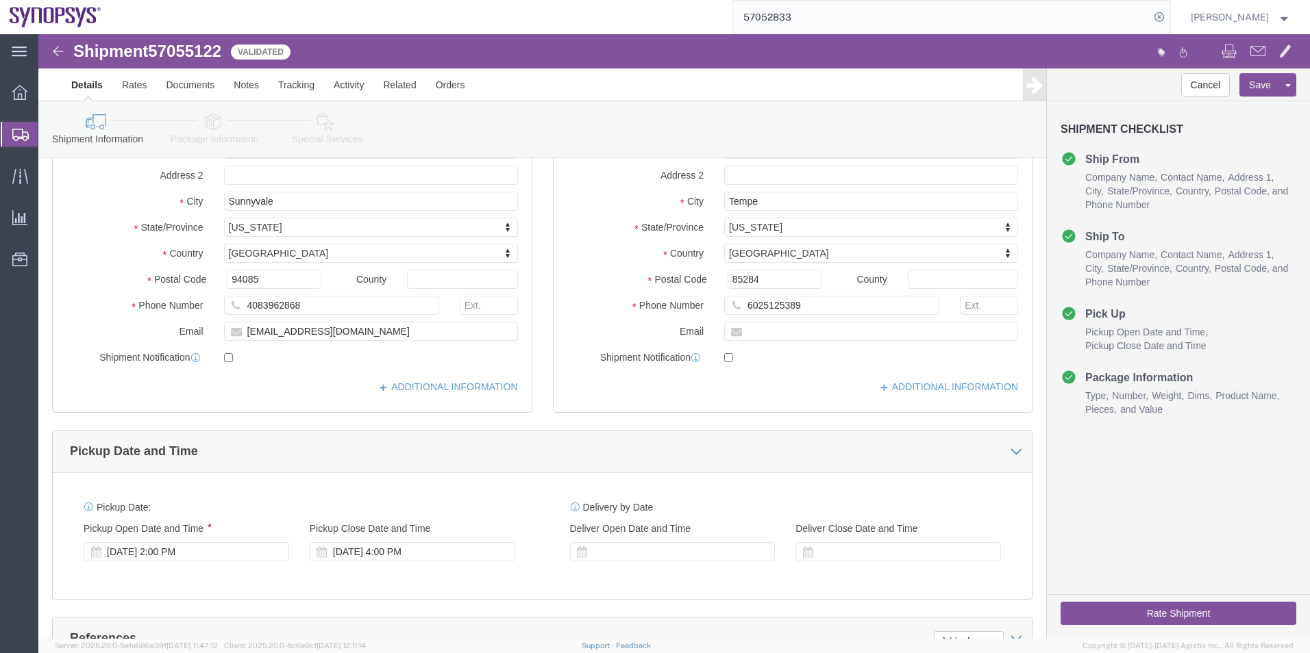
click icon
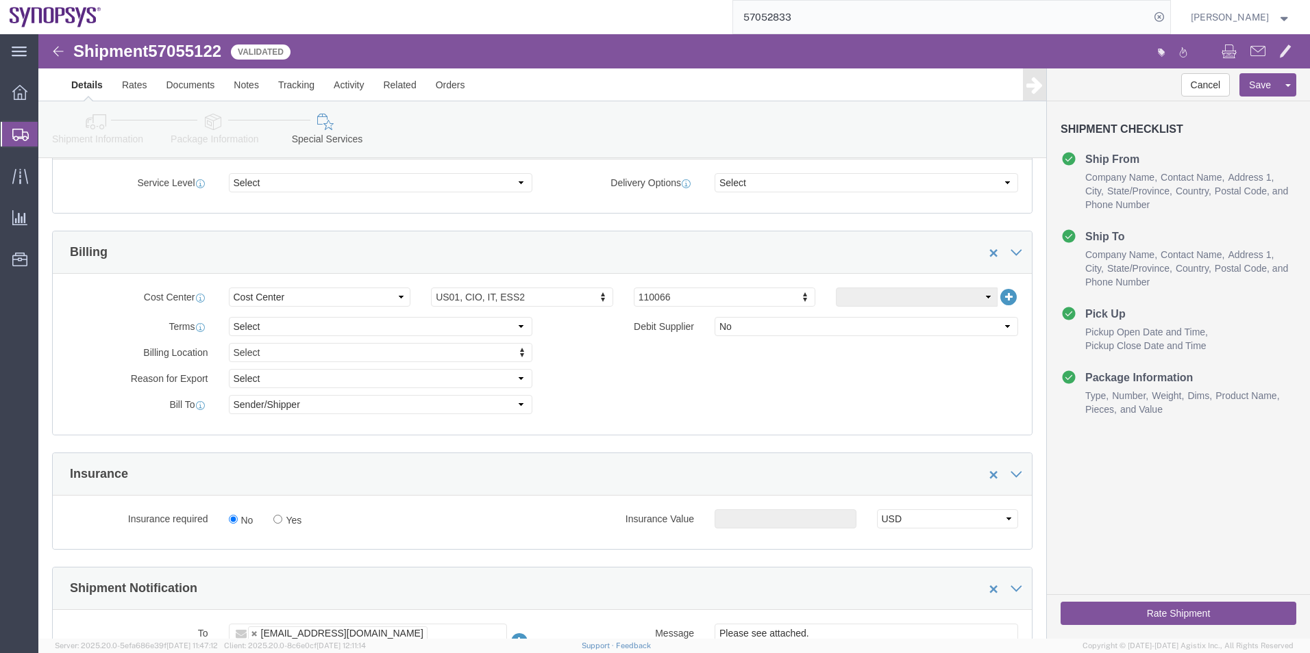
scroll to position [741, 0]
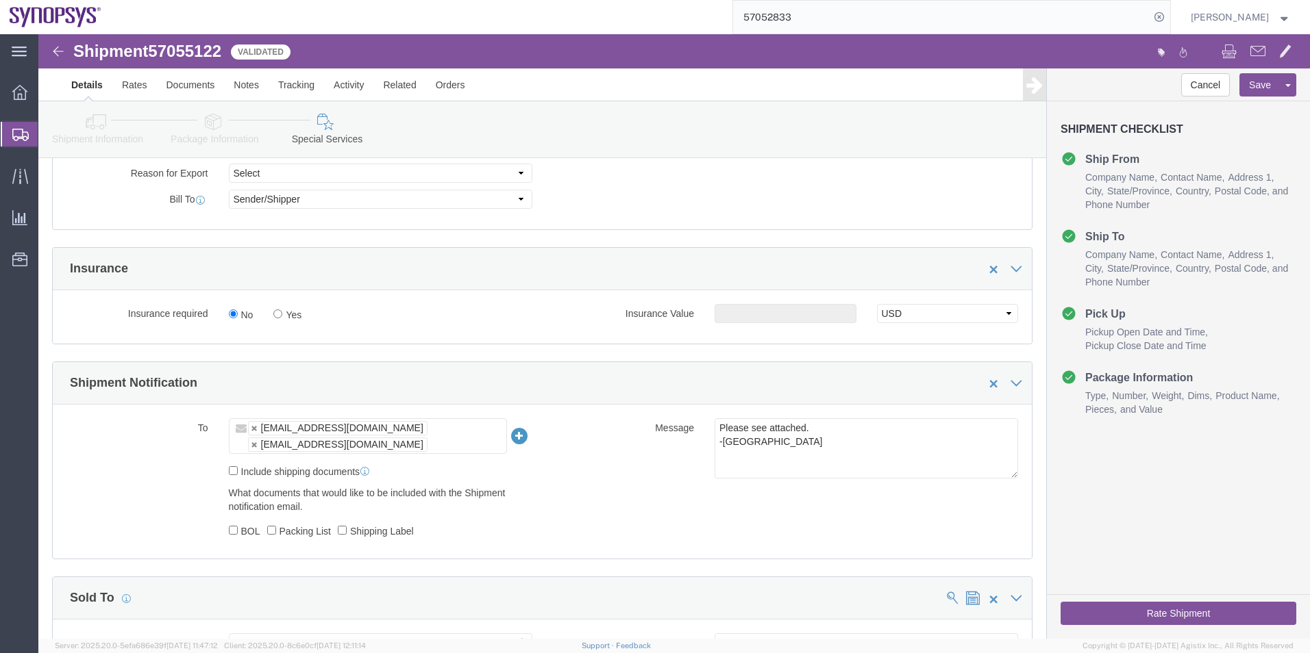
click button "Rate Shipment"
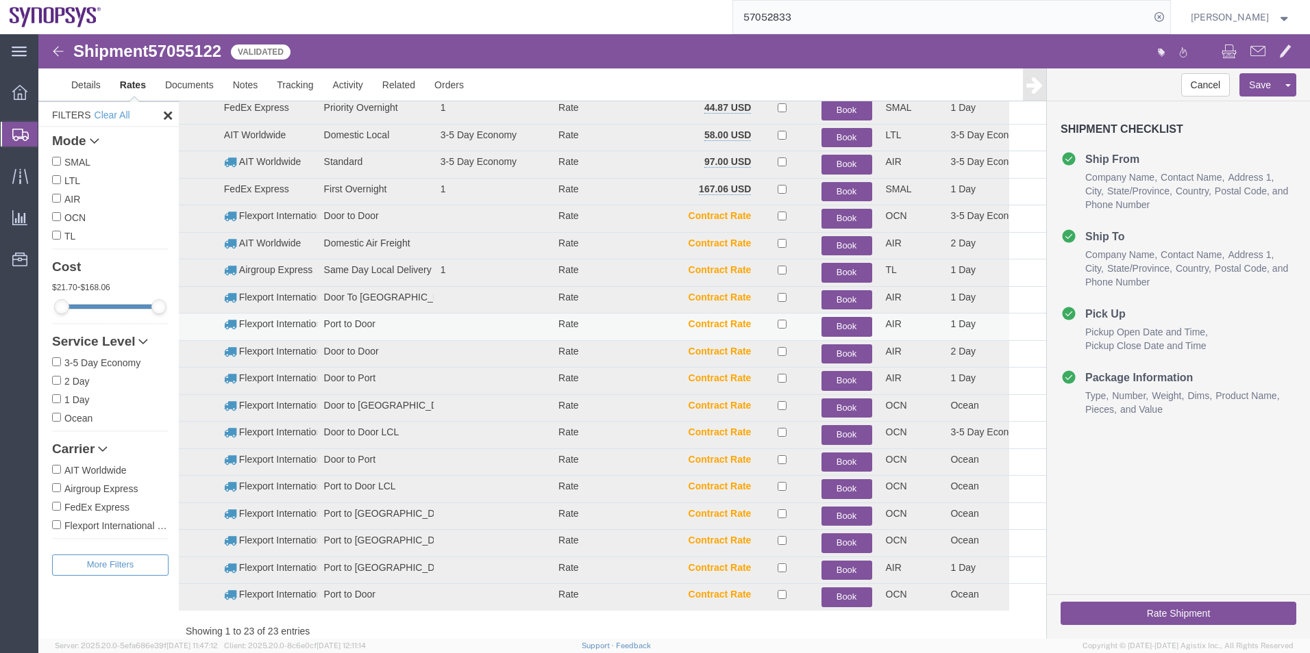
scroll to position [56, 0]
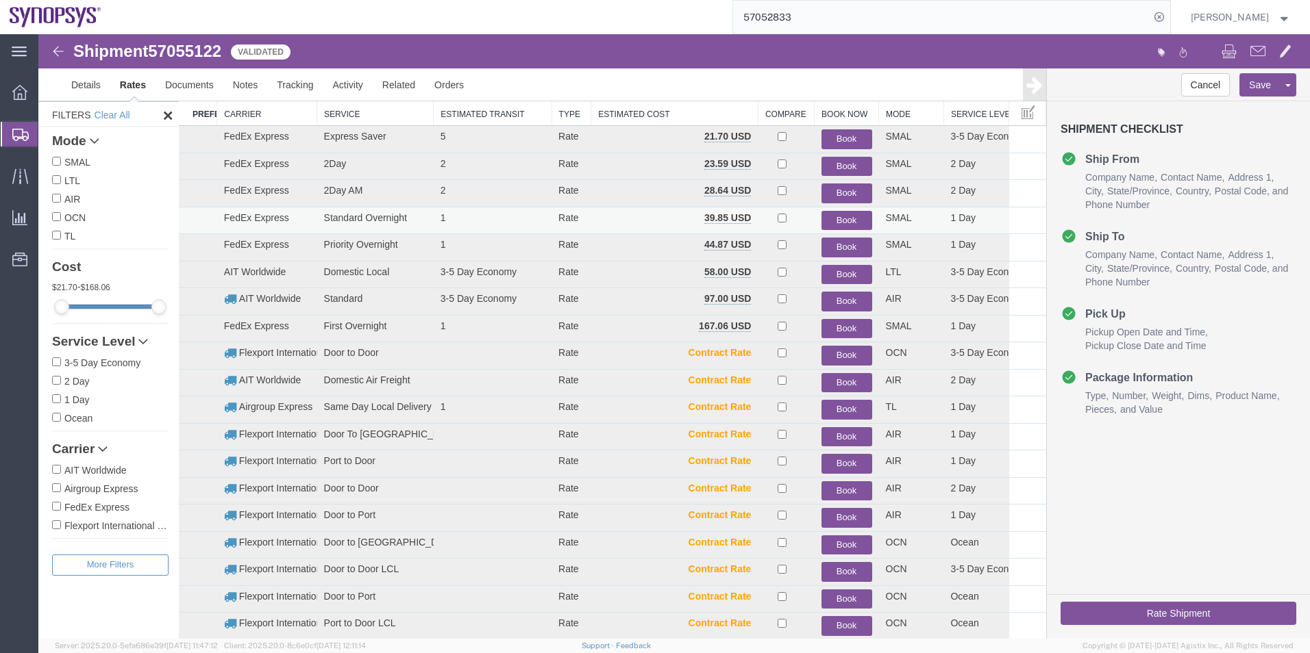
click at [848, 215] on button "Book" at bounding box center [846, 221] width 51 height 20
